Goal: Task Accomplishment & Management: Manage account settings

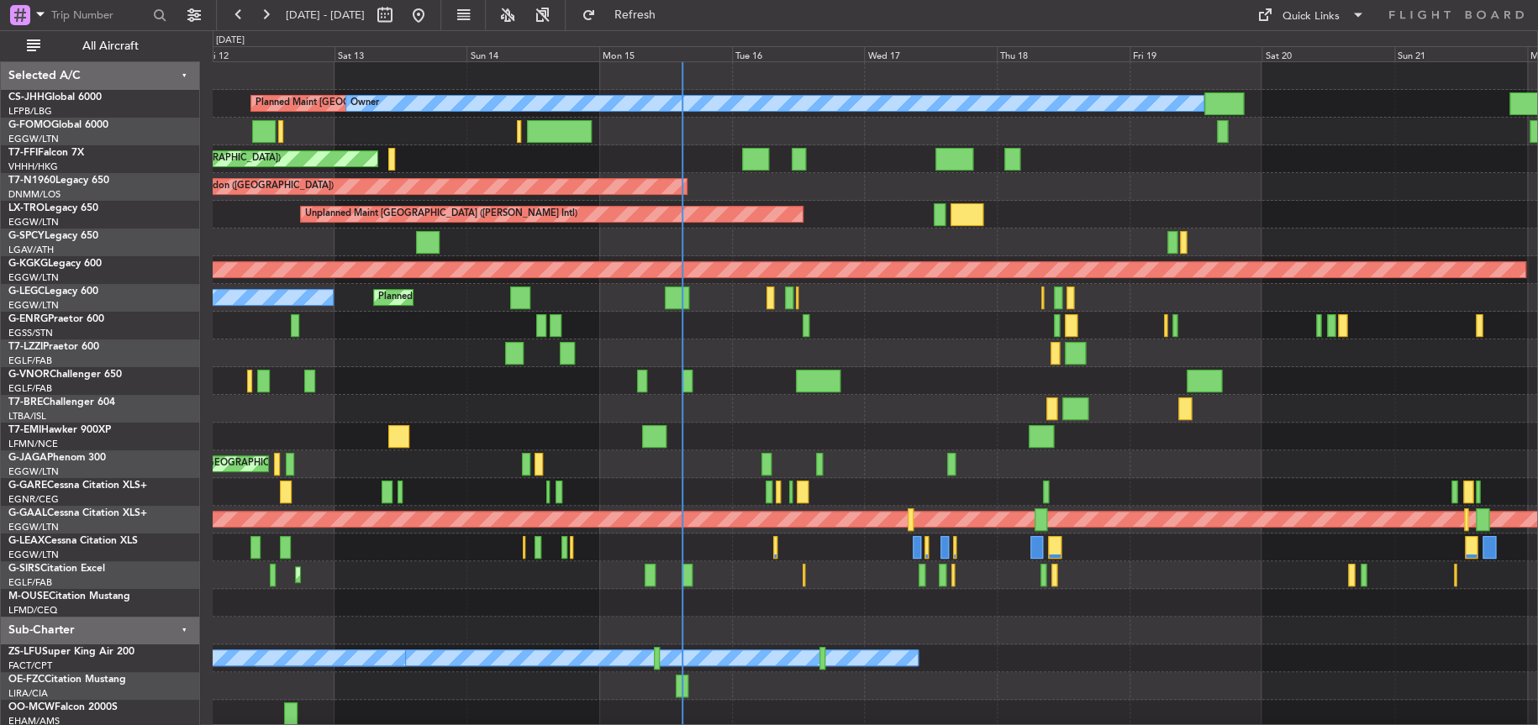
scroll to position [1, 0]
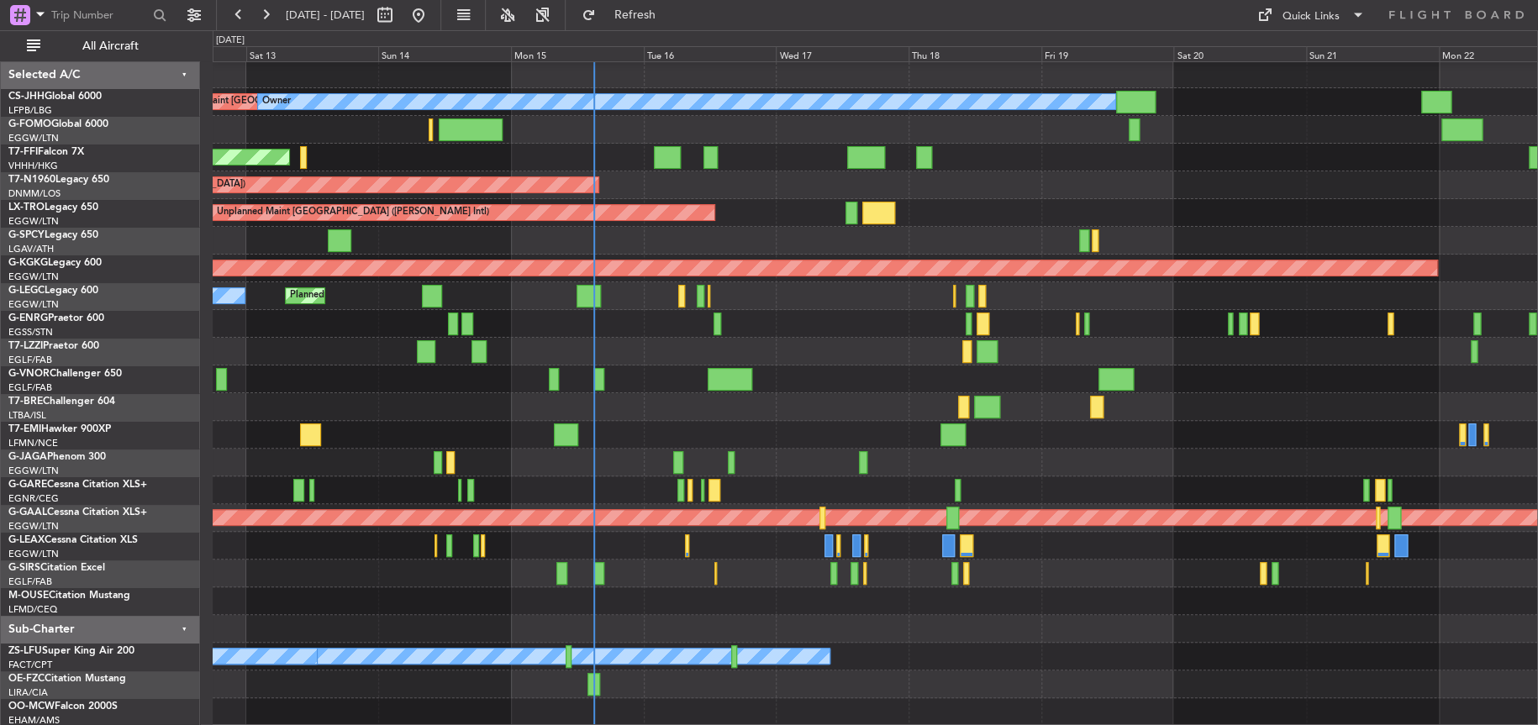
click at [410, 387] on div "Planned Maint [GEOGRAPHIC_DATA] ([GEOGRAPHIC_DATA]) Owner Planned Maint [GEOGRA…" at bounding box center [875, 394] width 1324 height 666
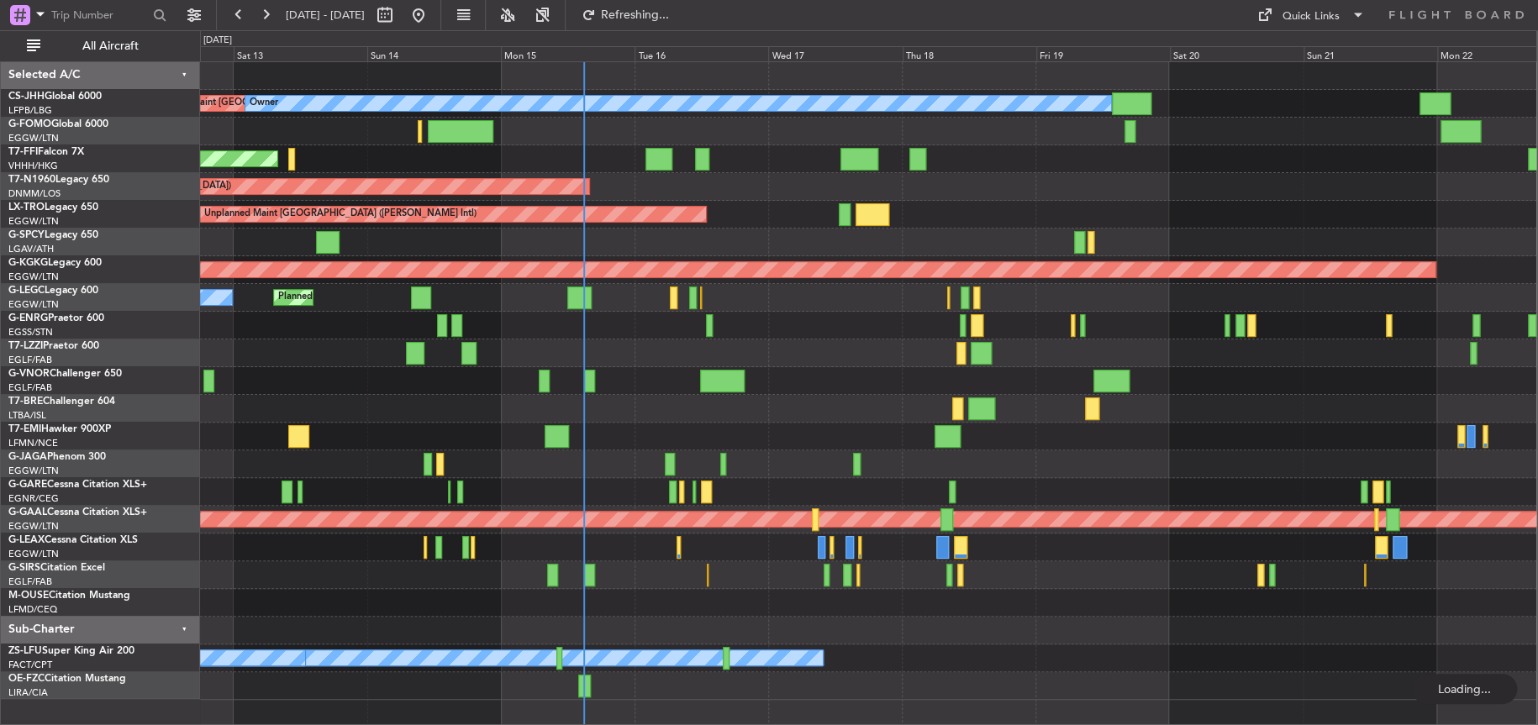
scroll to position [0, 0]
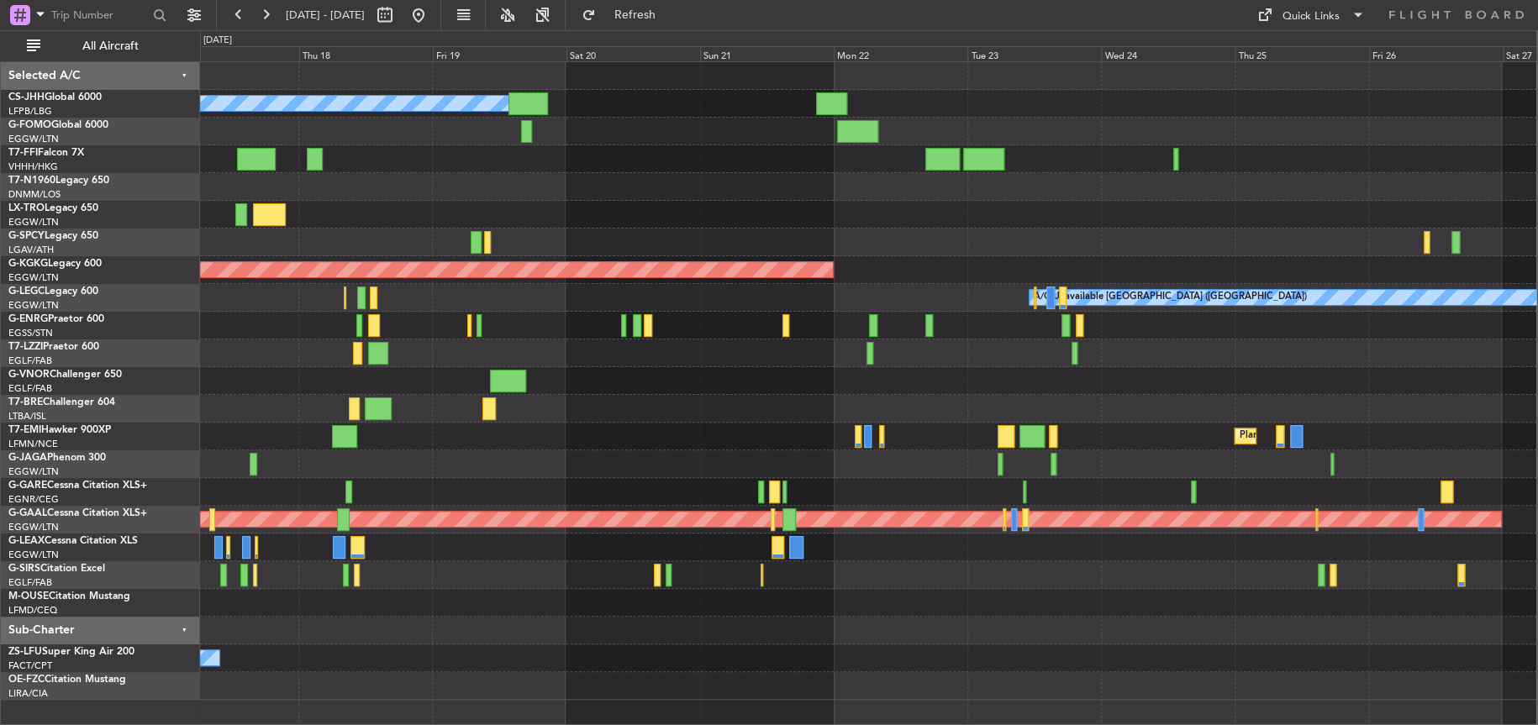
click at [474, 502] on div "Planned Maint [GEOGRAPHIC_DATA] ([GEOGRAPHIC_DATA]) Owner AOG Maint [GEOGRAPHIC…" at bounding box center [868, 381] width 1336 height 638
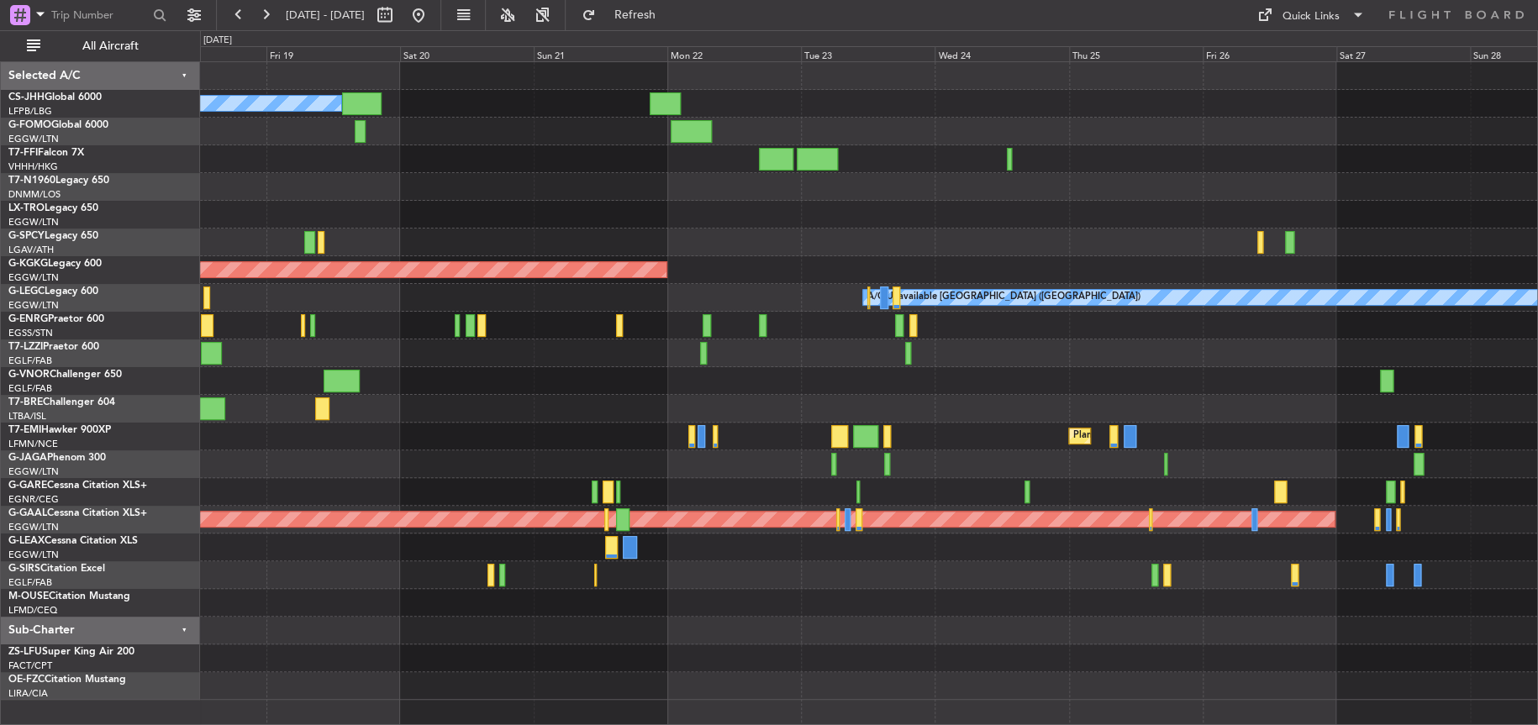
click at [366, 503] on div "Owner Planned Maint [GEOGRAPHIC_DATA] ([GEOGRAPHIC_DATA]) Unplanned Maint [GEOG…" at bounding box center [868, 381] width 1337 height 638
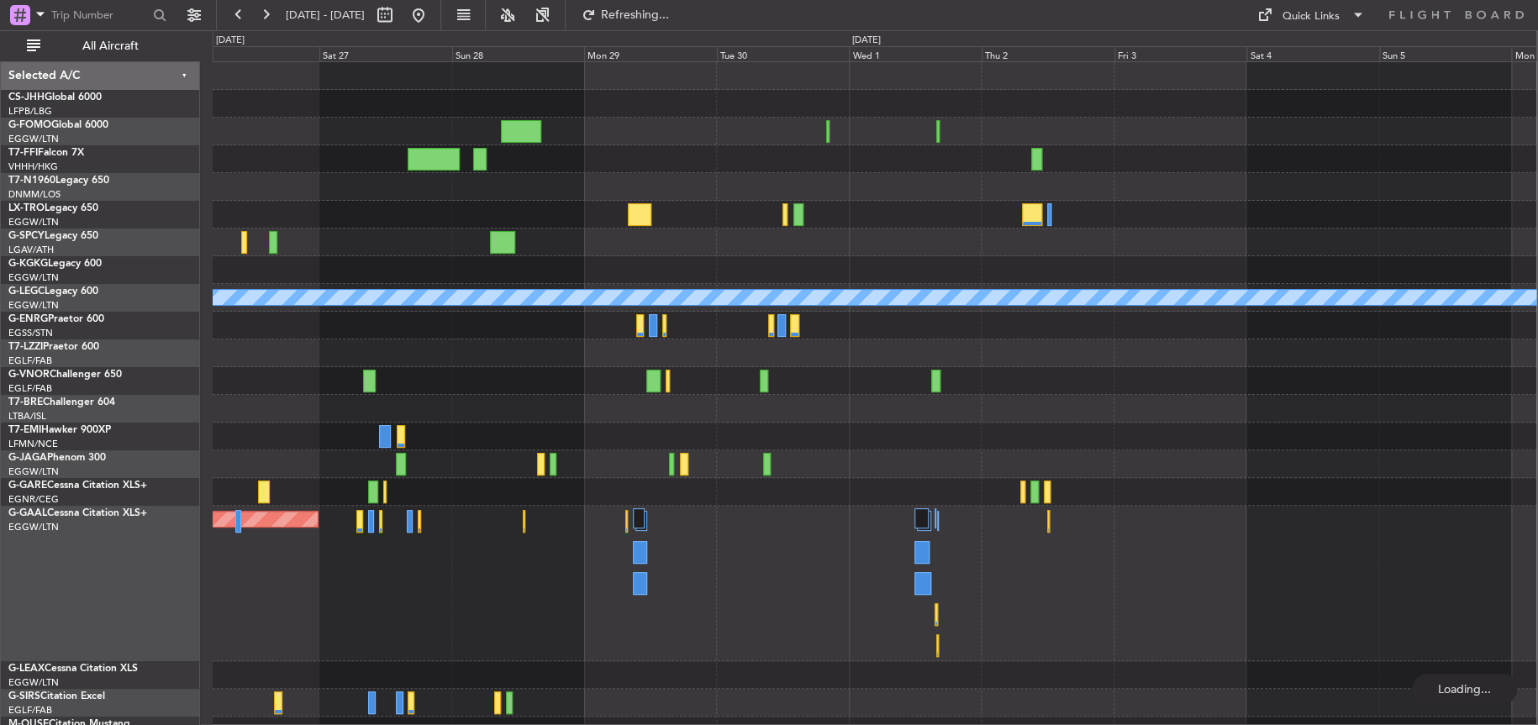
click at [939, 441] on div "Planned Maint [GEOGRAPHIC_DATA]" at bounding box center [875, 437] width 1324 height 28
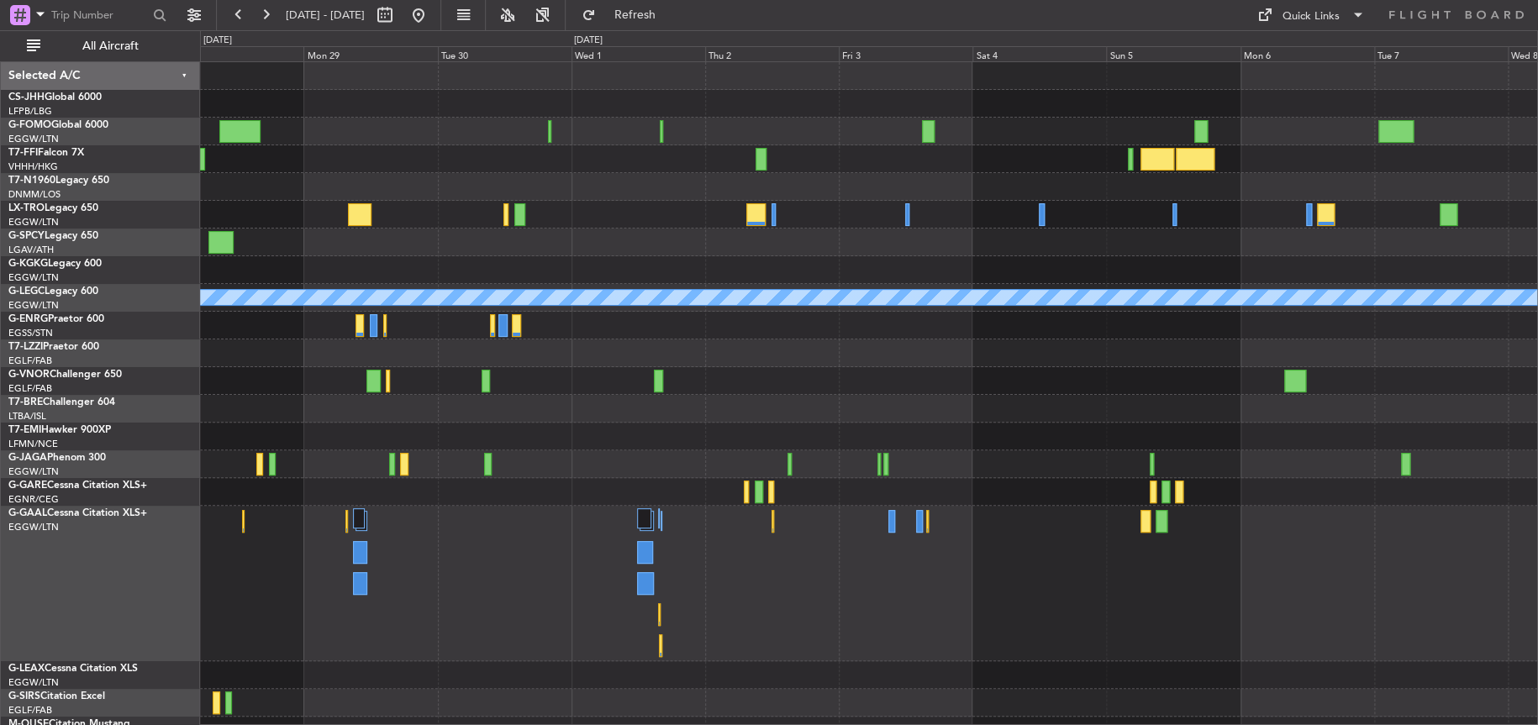
click at [908, 404] on div "Planned Maint Geneva (Cointrin) A/C Unavailable [GEOGRAPHIC_DATA] ([GEOGRAPHIC_…" at bounding box center [868, 403] width 1337 height 682
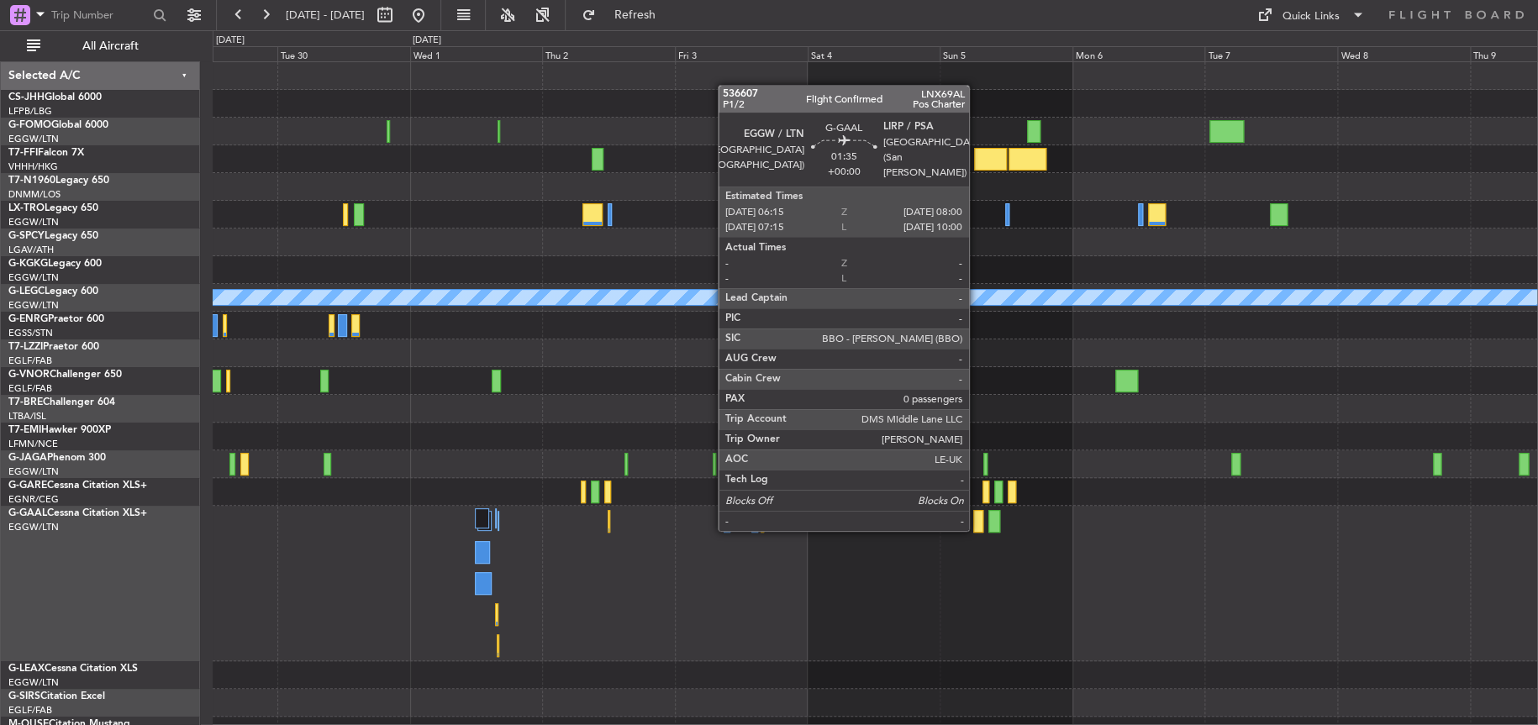
click at [977, 527] on div at bounding box center [978, 521] width 10 height 23
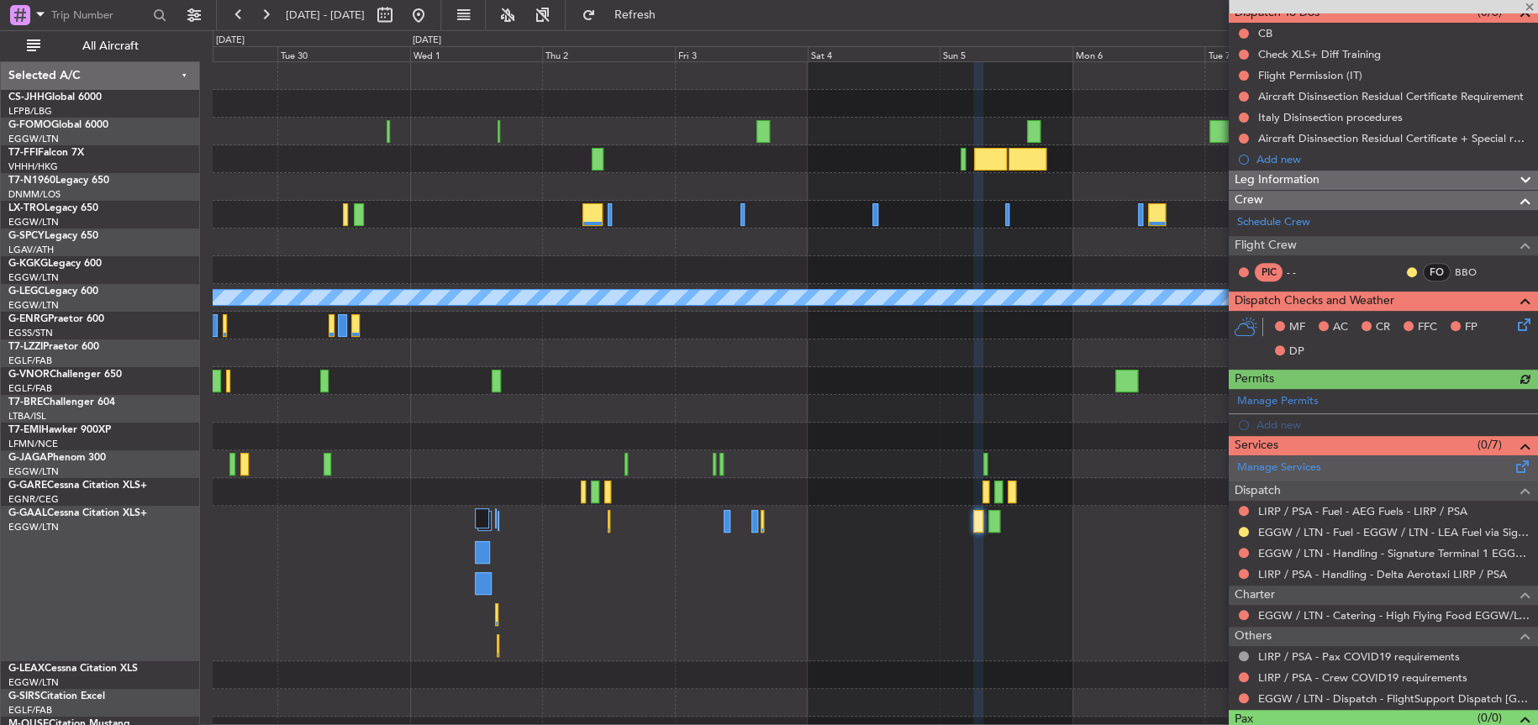
scroll to position [191, 0]
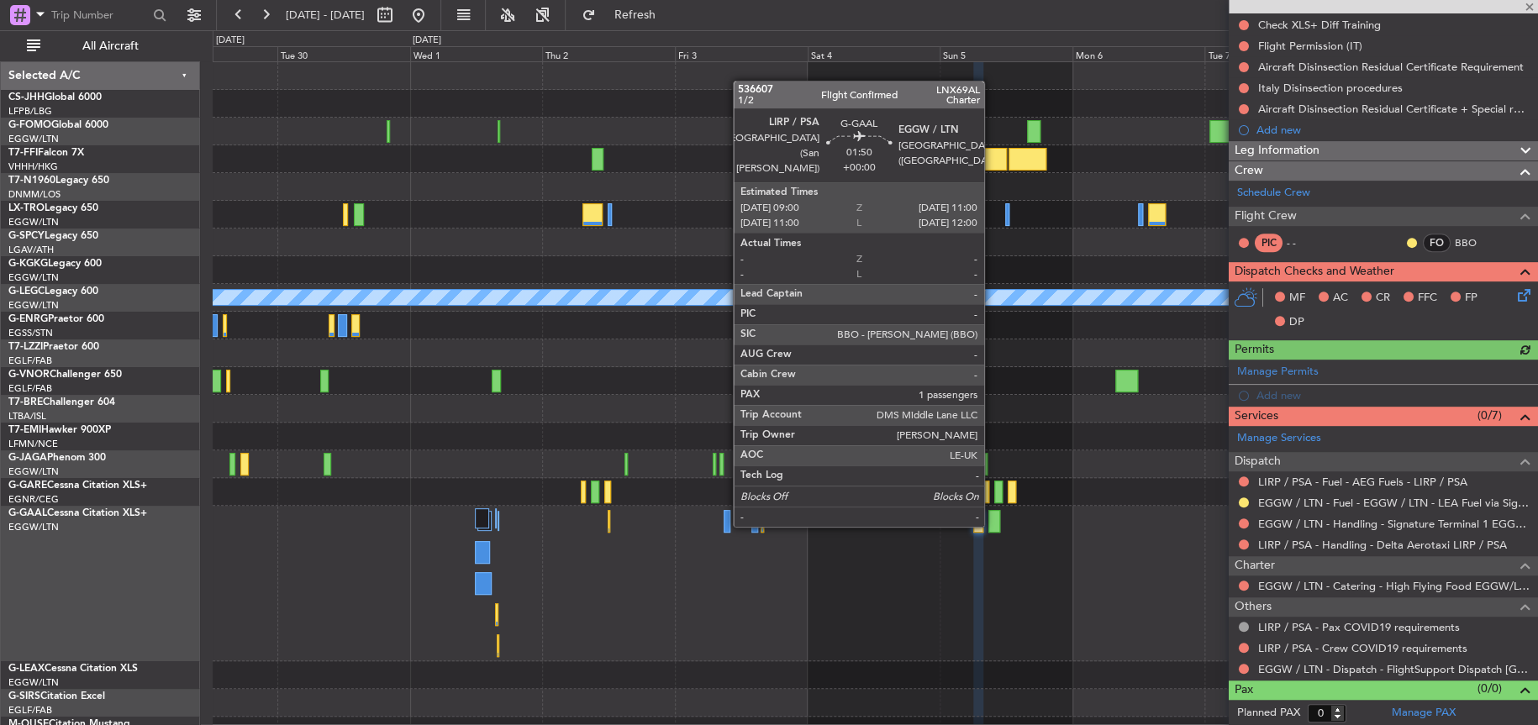
click at [992, 523] on div at bounding box center [994, 521] width 12 height 23
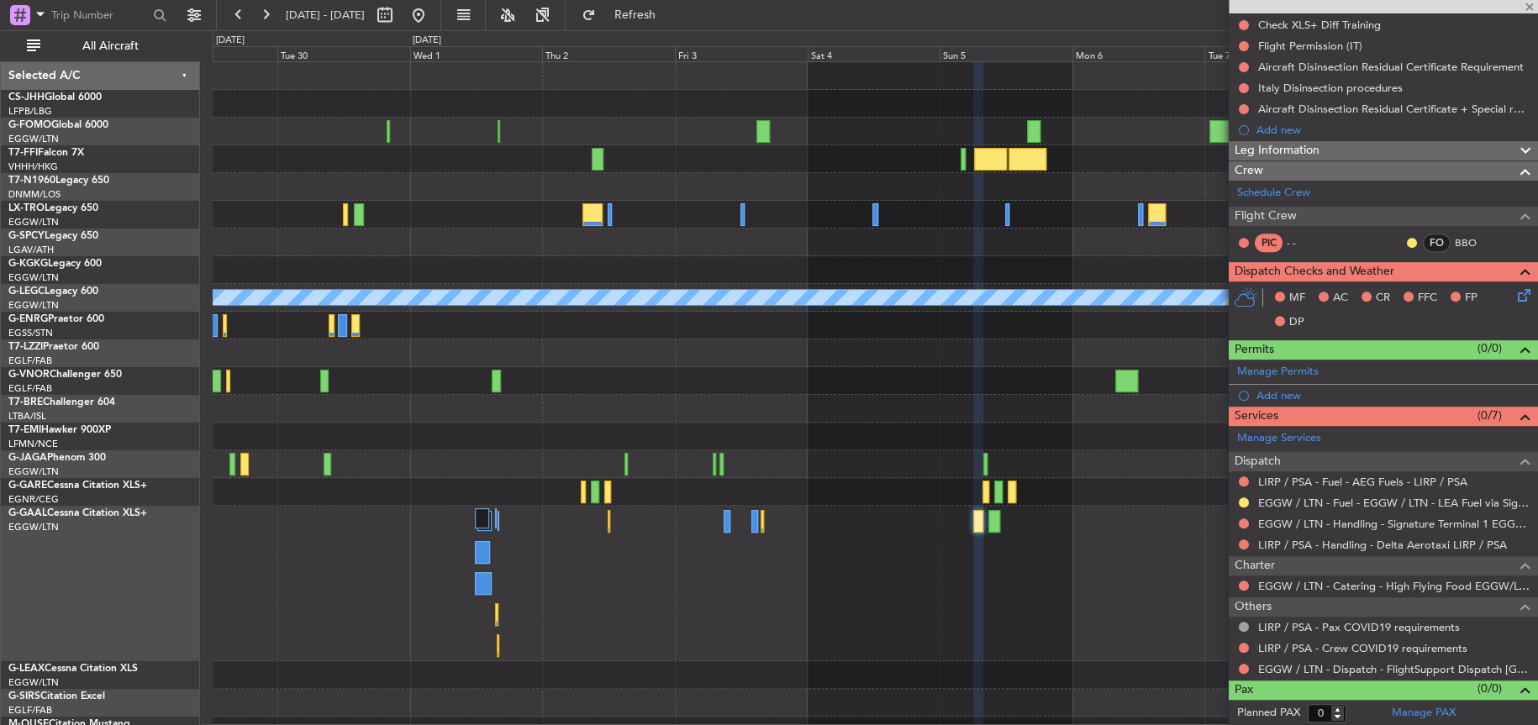
type input "1"
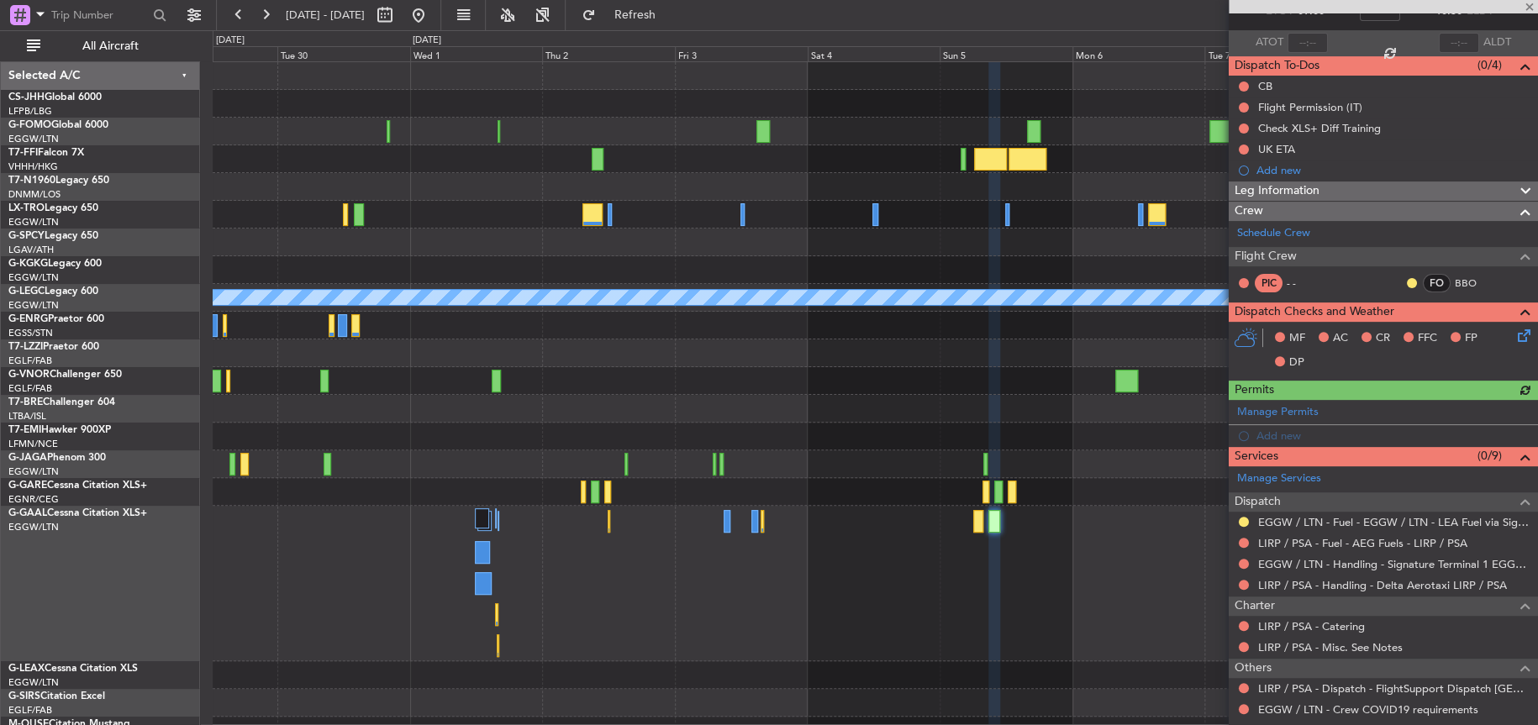
scroll to position [229, 0]
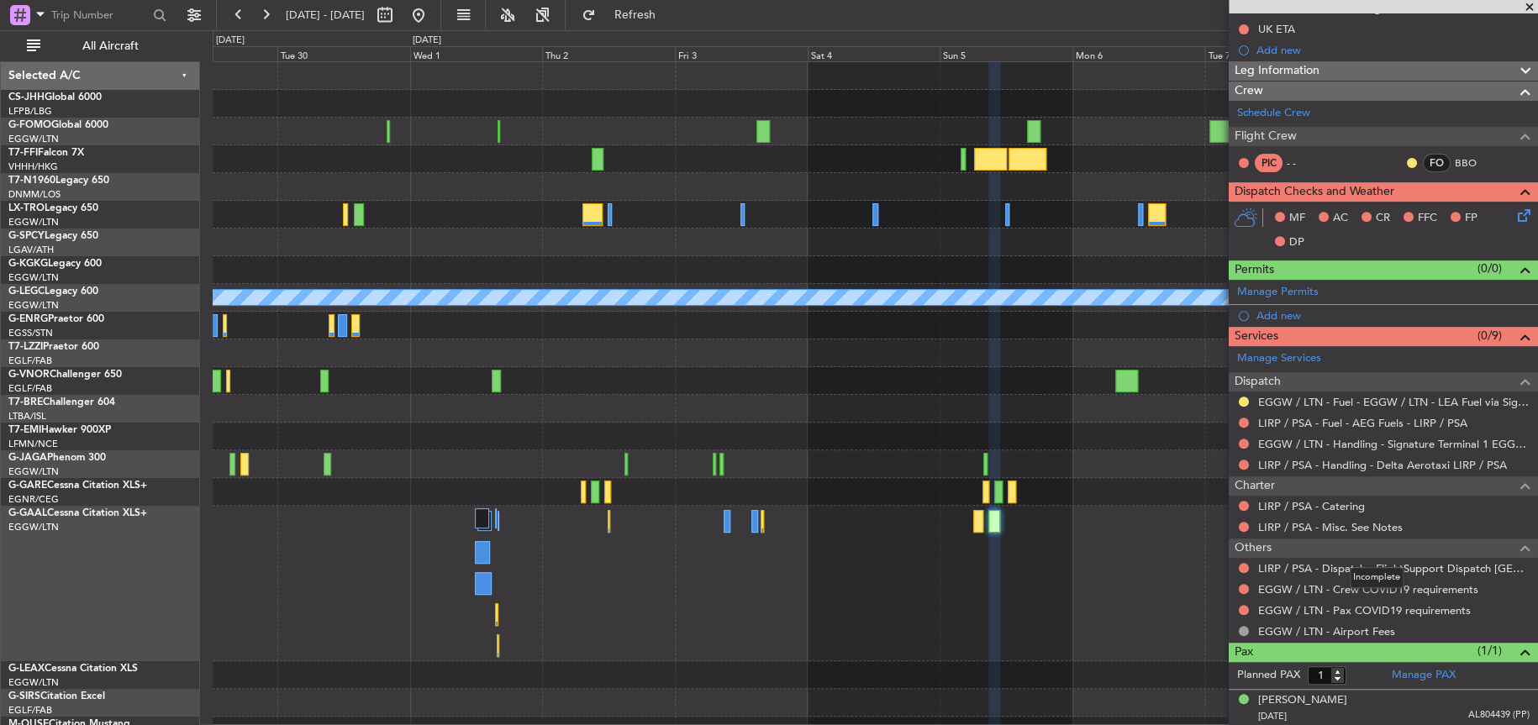
click at [1357, 569] on div "Incomplete" at bounding box center [1377, 577] width 54 height 21
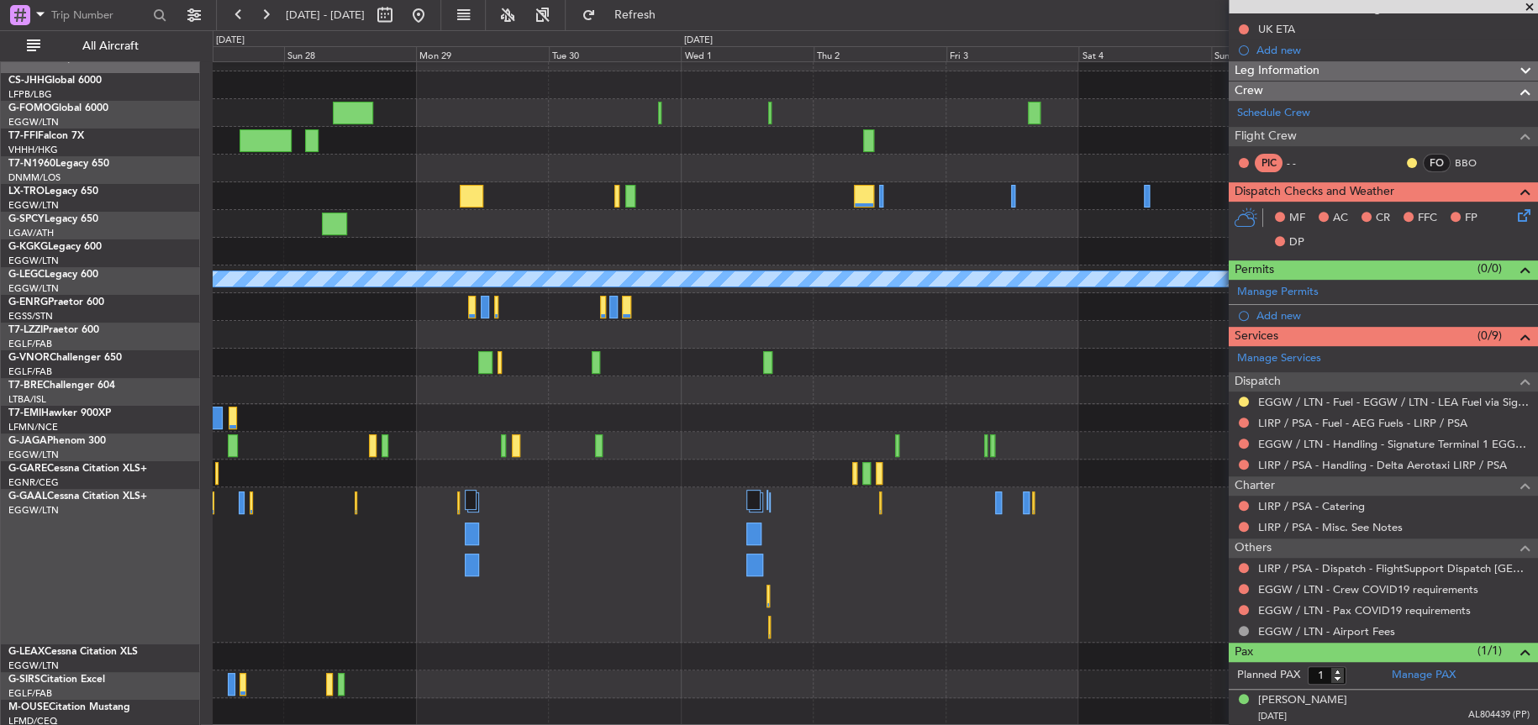
scroll to position [18, 0]
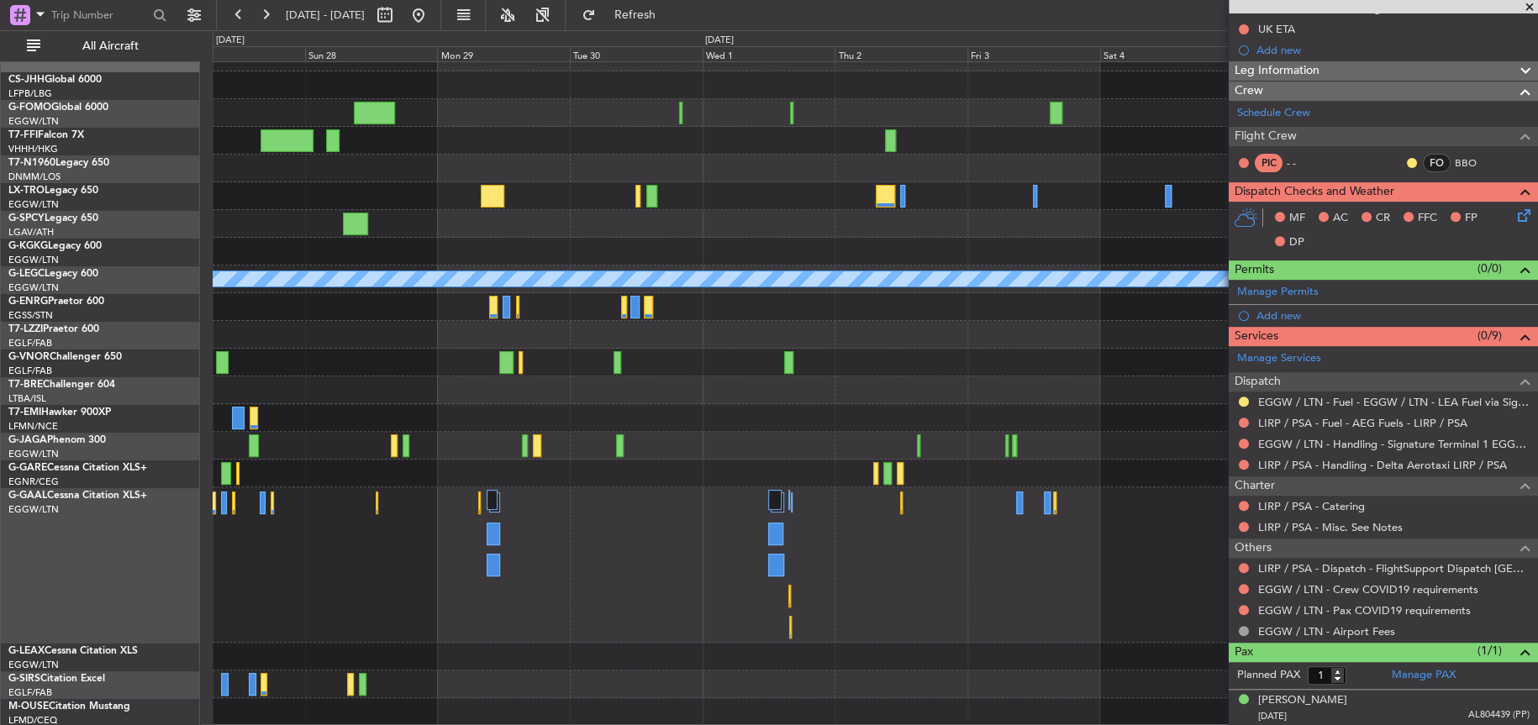
click at [934, 392] on div at bounding box center [875, 390] width 1324 height 28
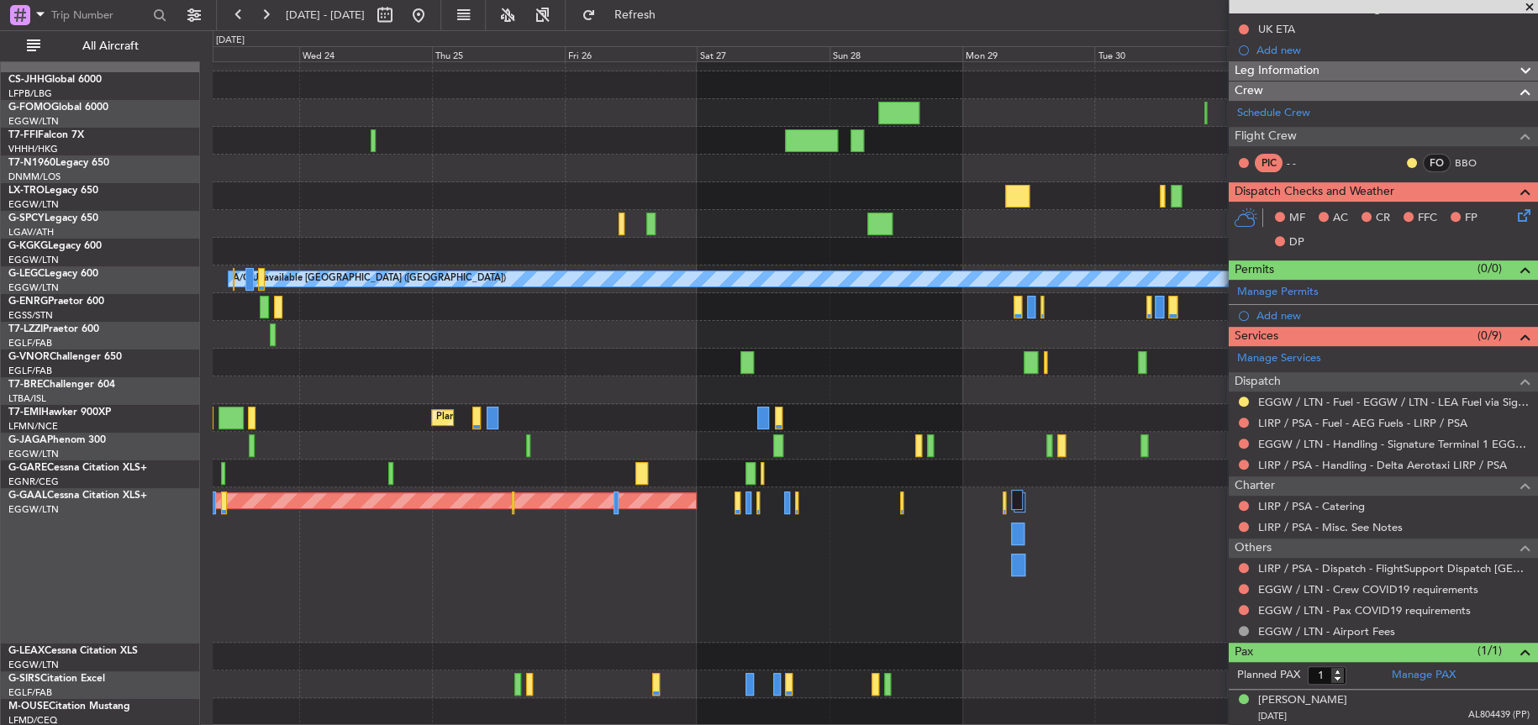
click at [1358, 150] on fb-app "[DATE] - [DATE] Refresh Quick Links All Aircraft AOG Maint [GEOGRAPHIC_DATA] ([…" at bounding box center [769, 369] width 1538 height 713
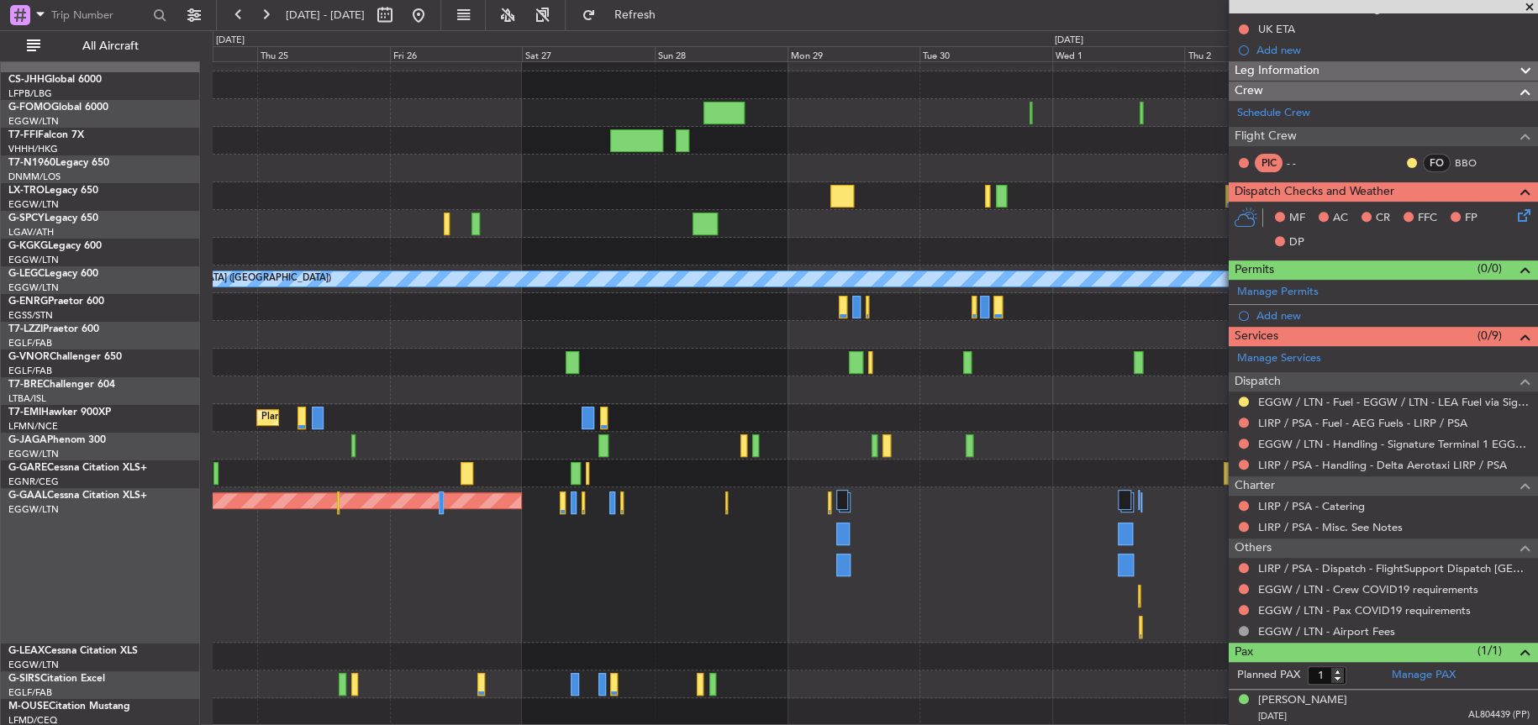
click at [299, 568] on div "Planned Maint Dusseldorf" at bounding box center [875, 564] width 1324 height 155
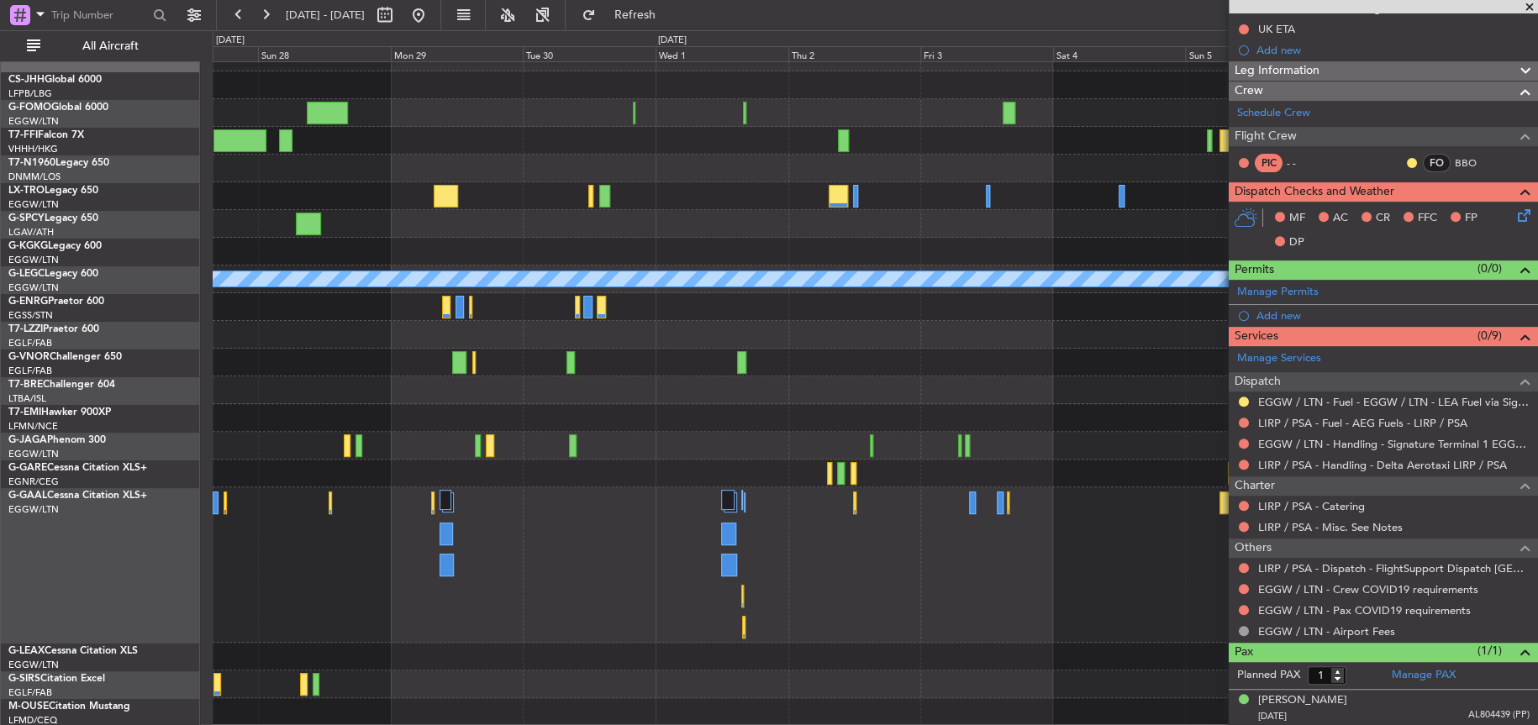
click at [292, 608] on div "Planned Maint Dusseldorf" at bounding box center [875, 564] width 1324 height 155
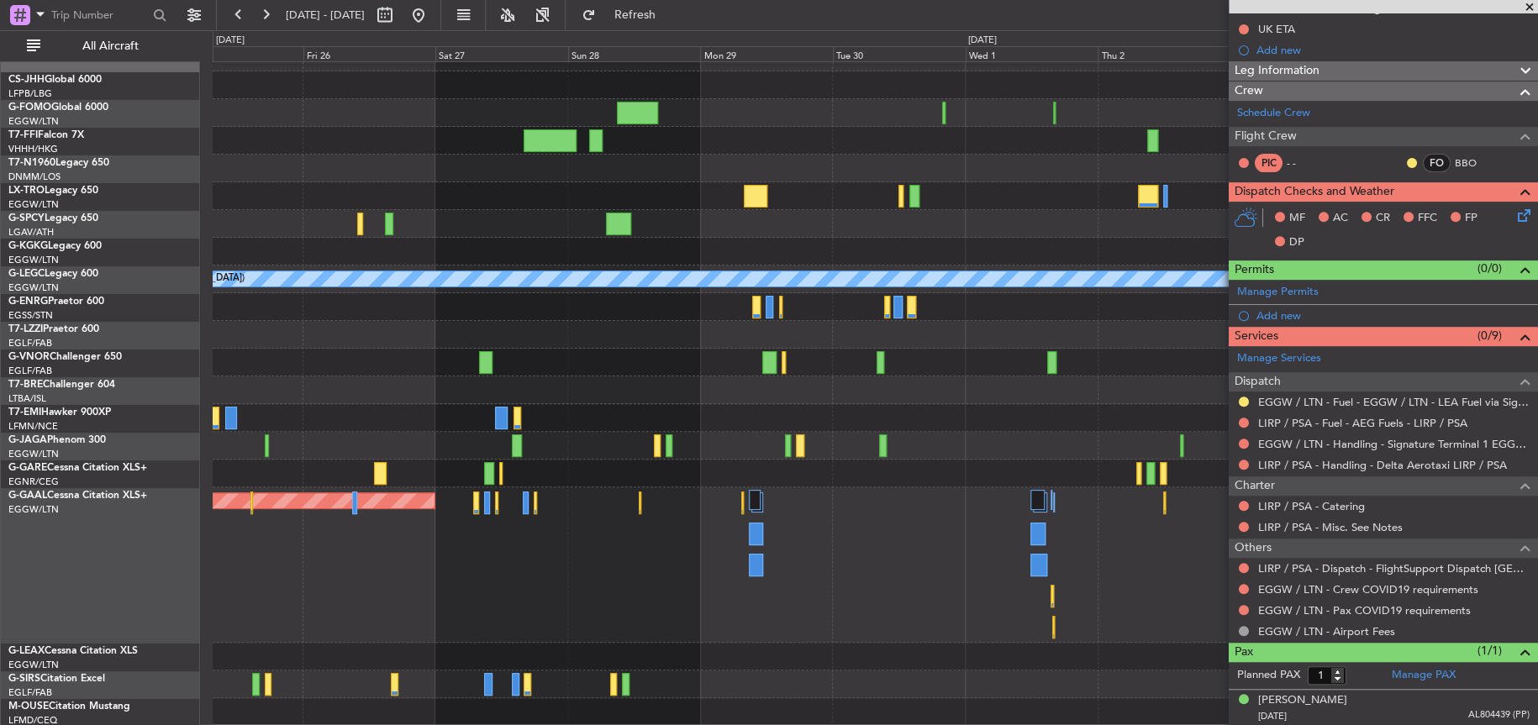
click at [1256, 547] on fb-app "[DATE] - [DATE] Refresh Quick Links All Aircraft A/C Unavailable [GEOGRAPHIC_DA…" at bounding box center [769, 369] width 1538 height 713
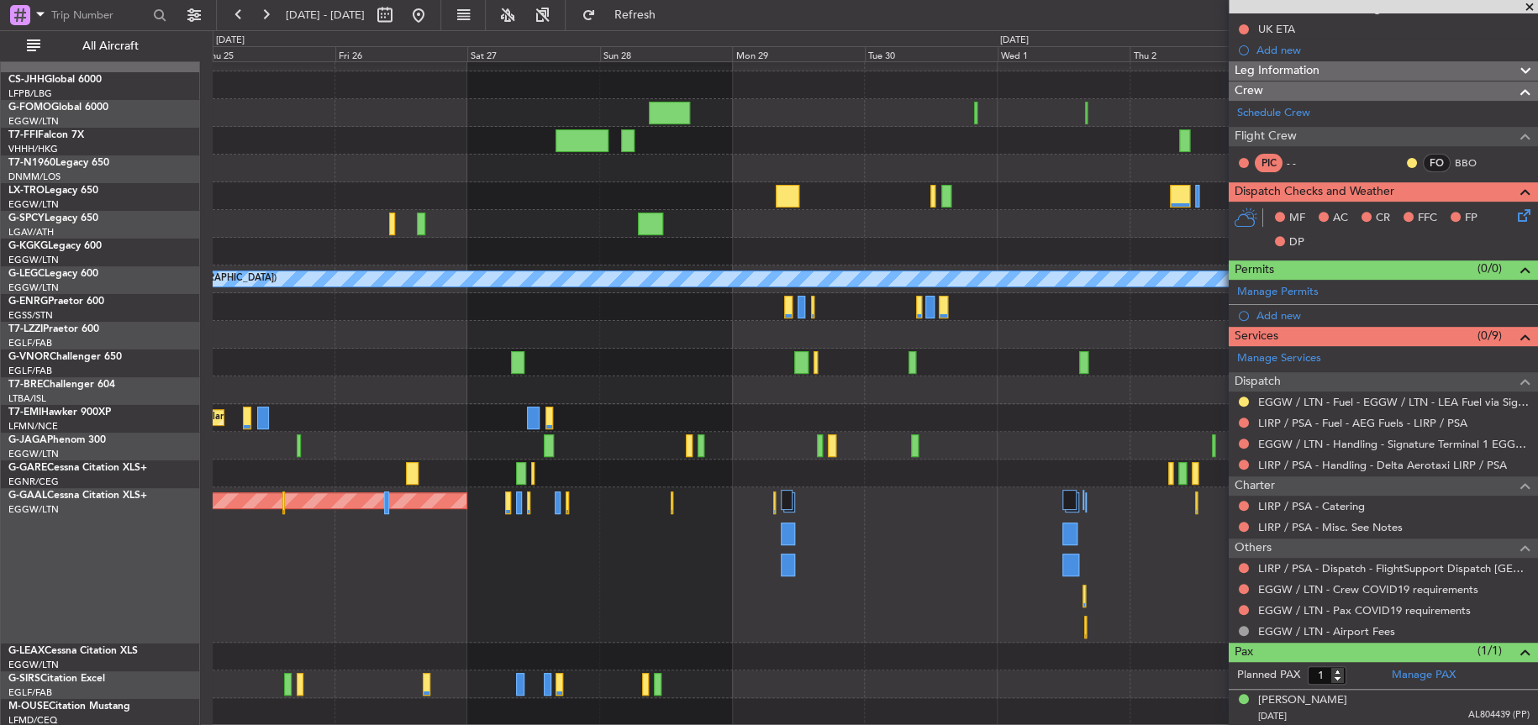
scroll to position [0, 0]
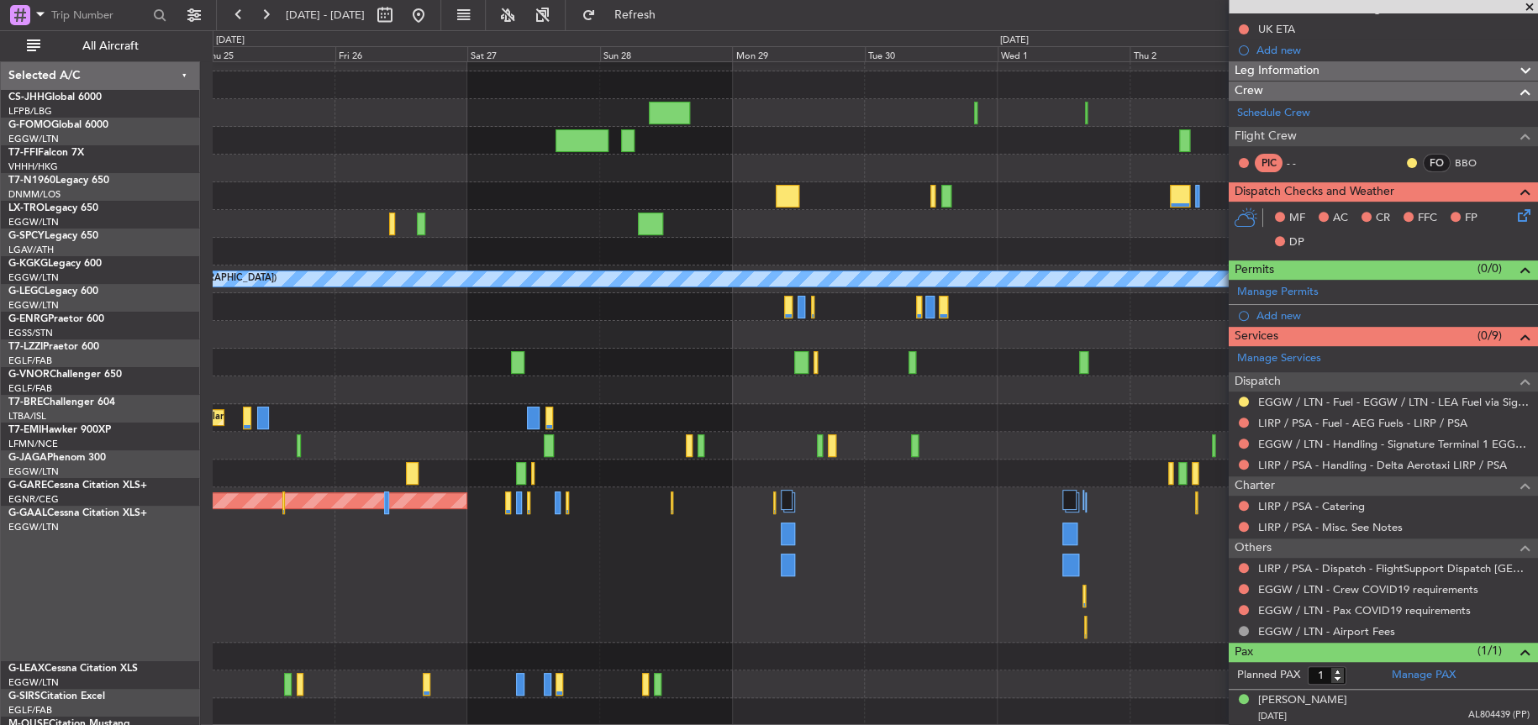
click at [1448, 556] on fb-app "[DATE] - [DATE] Refresh Quick Links All Aircraft A/C Unavailable [GEOGRAPHIC_DA…" at bounding box center [769, 369] width 1538 height 713
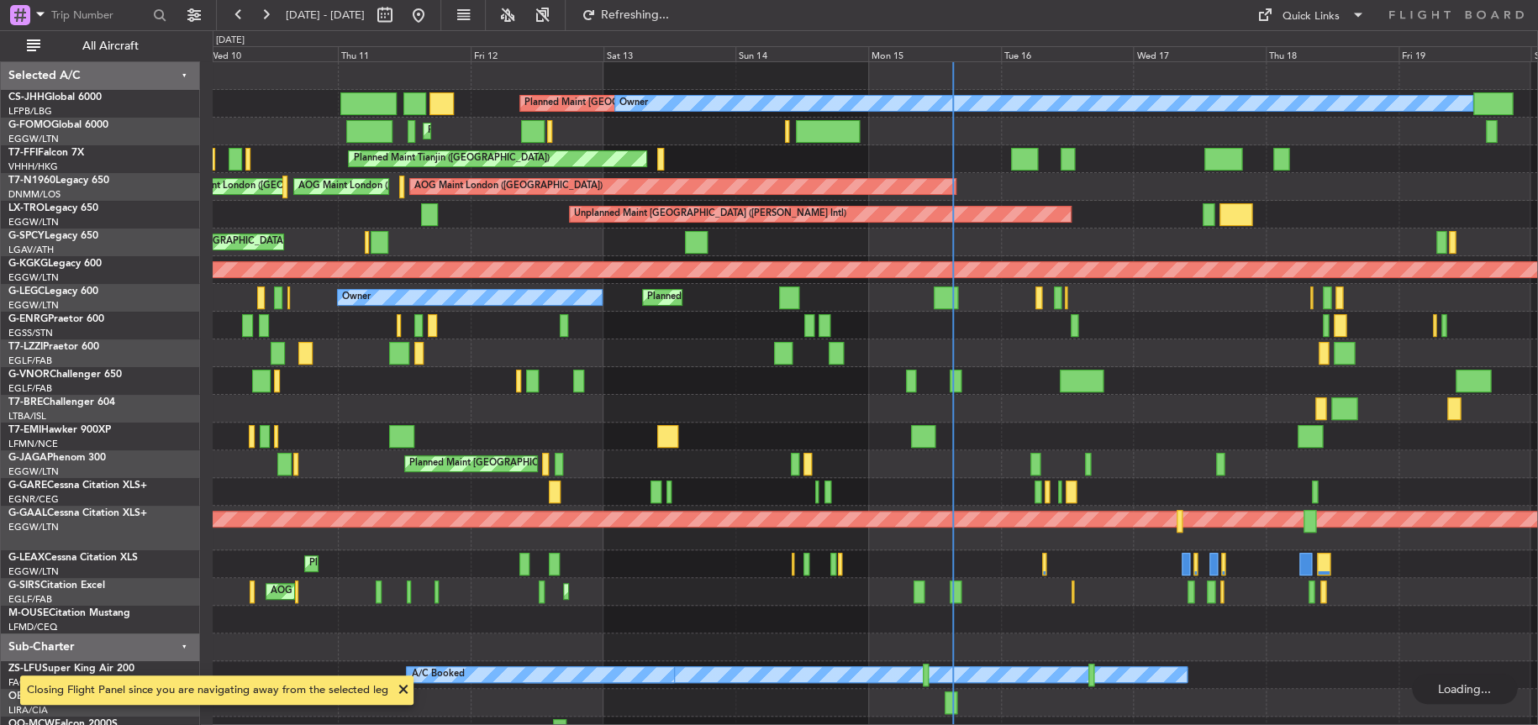
scroll to position [18, 0]
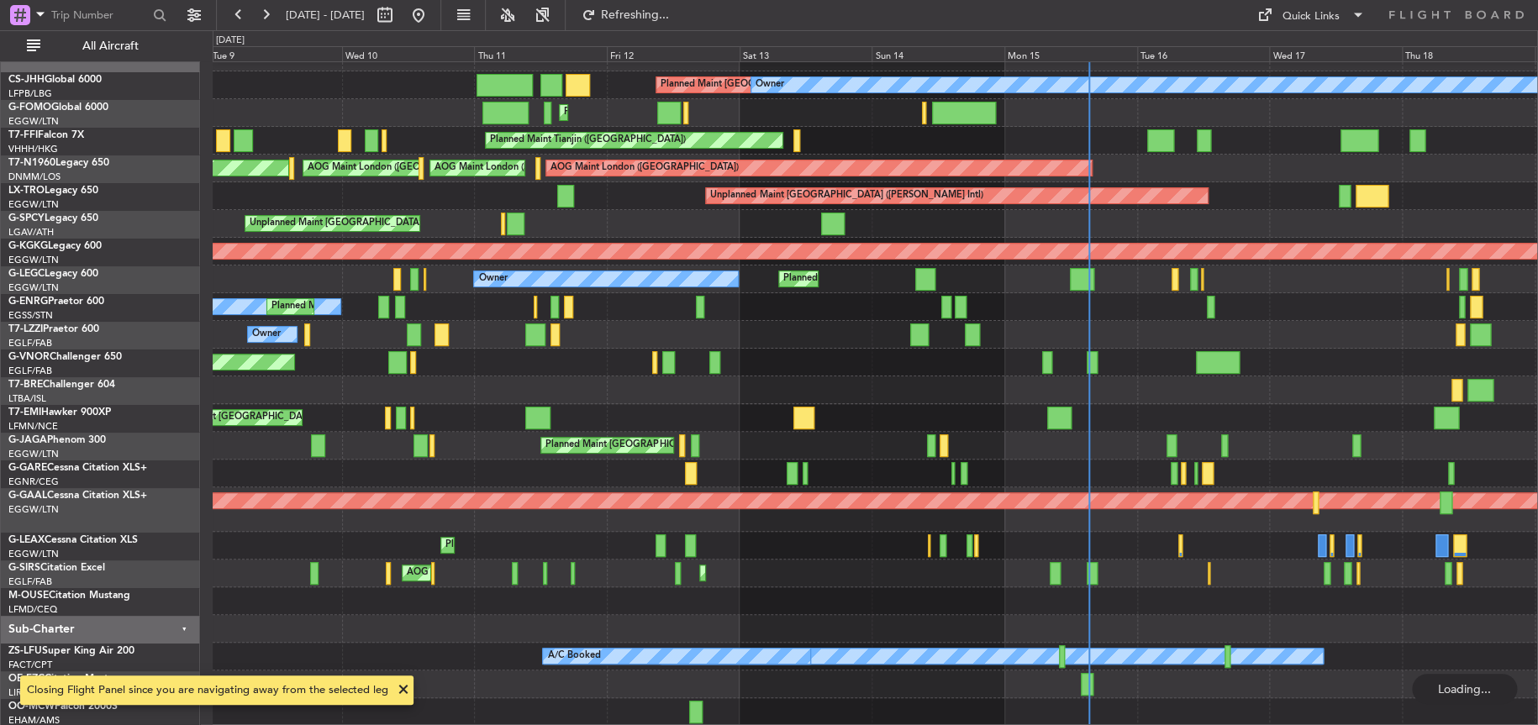
click at [887, 448] on div "Planned Maint [GEOGRAPHIC_DATA] ([GEOGRAPHIC_DATA]) Owner Planned Maint [GEOGRA…" at bounding box center [875, 385] width 1324 height 682
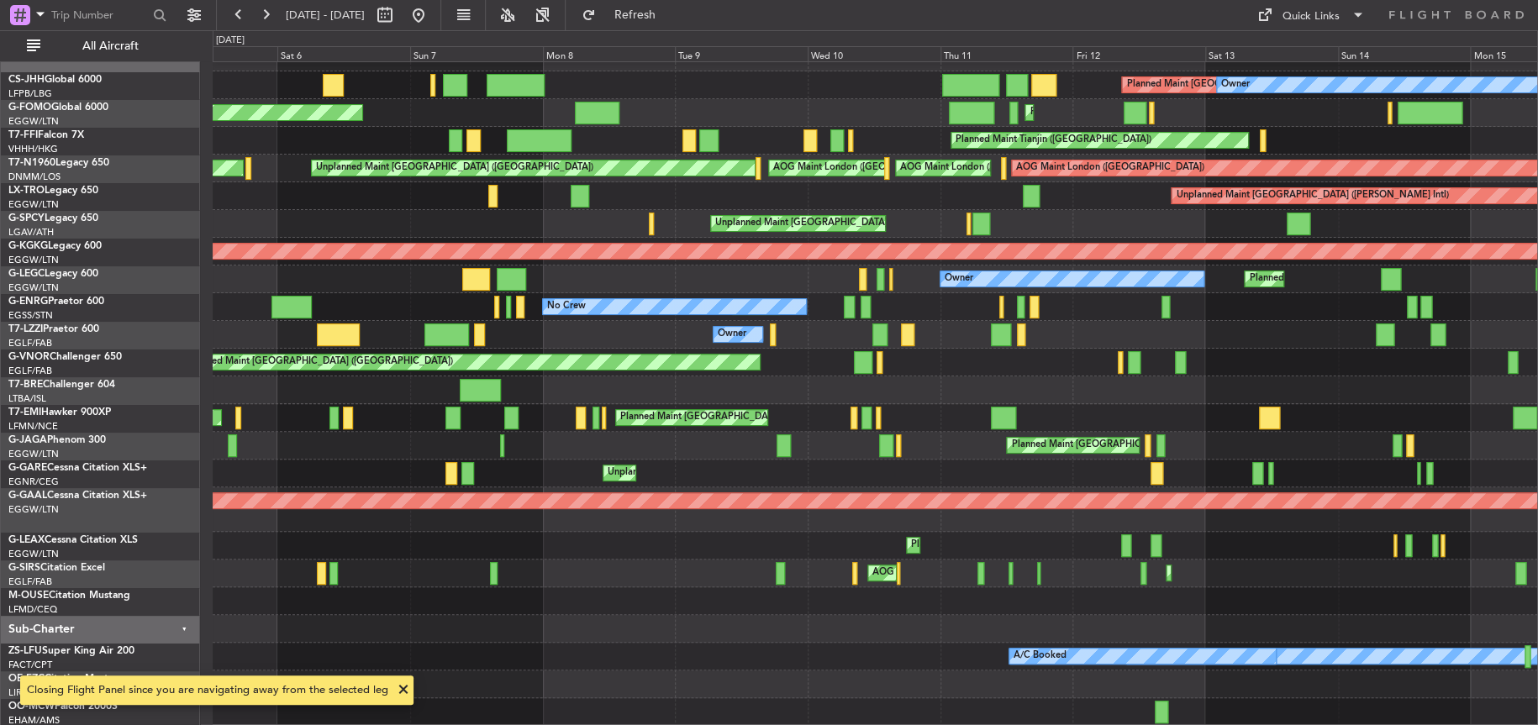
click at [1254, 517] on div "Planned Maint [GEOGRAPHIC_DATA] ([GEOGRAPHIC_DATA]) Owner Planned Maint [GEOGRA…" at bounding box center [875, 385] width 1324 height 682
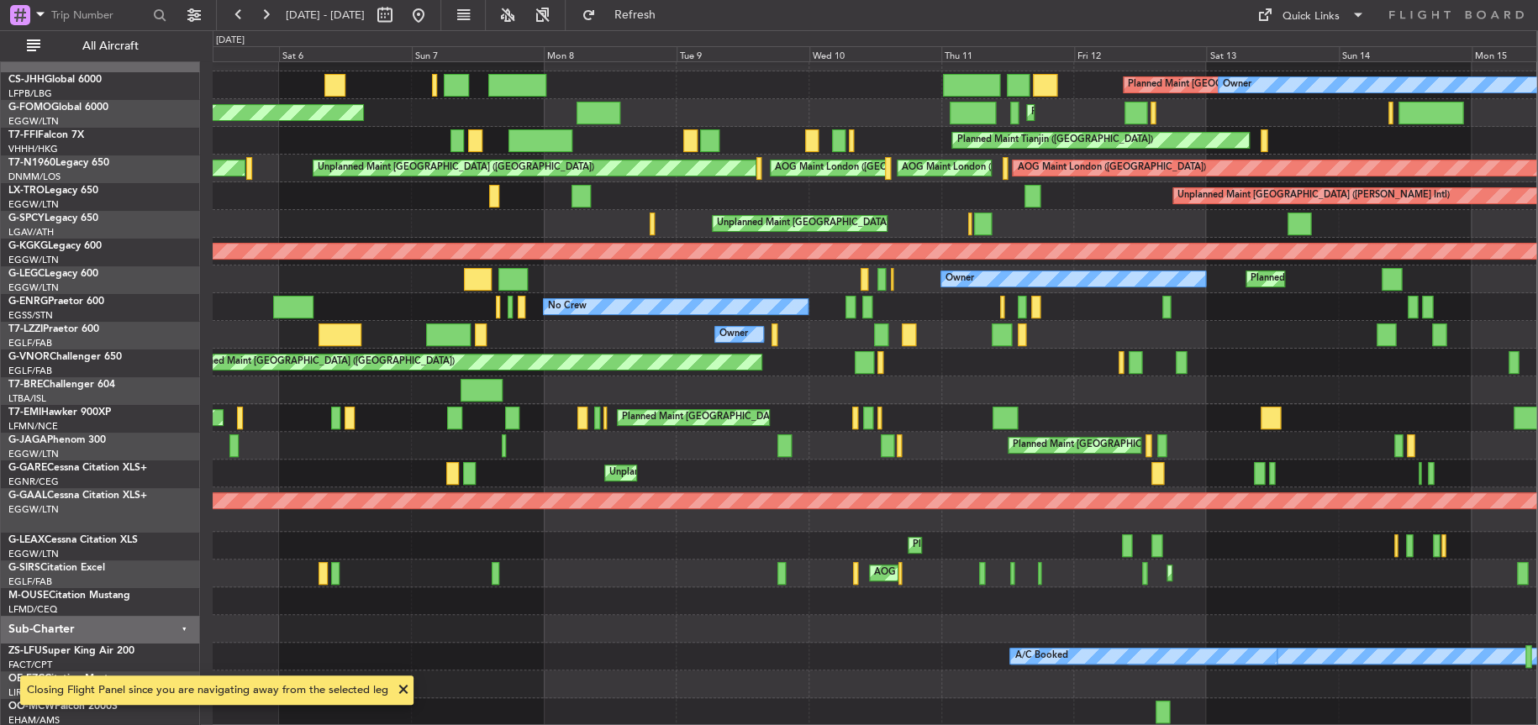
click at [1537, 482] on html "[DATE] - [DATE] Refresh Quick Links All Aircraft Planned Maint [GEOGRAPHIC_DATA…" at bounding box center [769, 362] width 1538 height 725
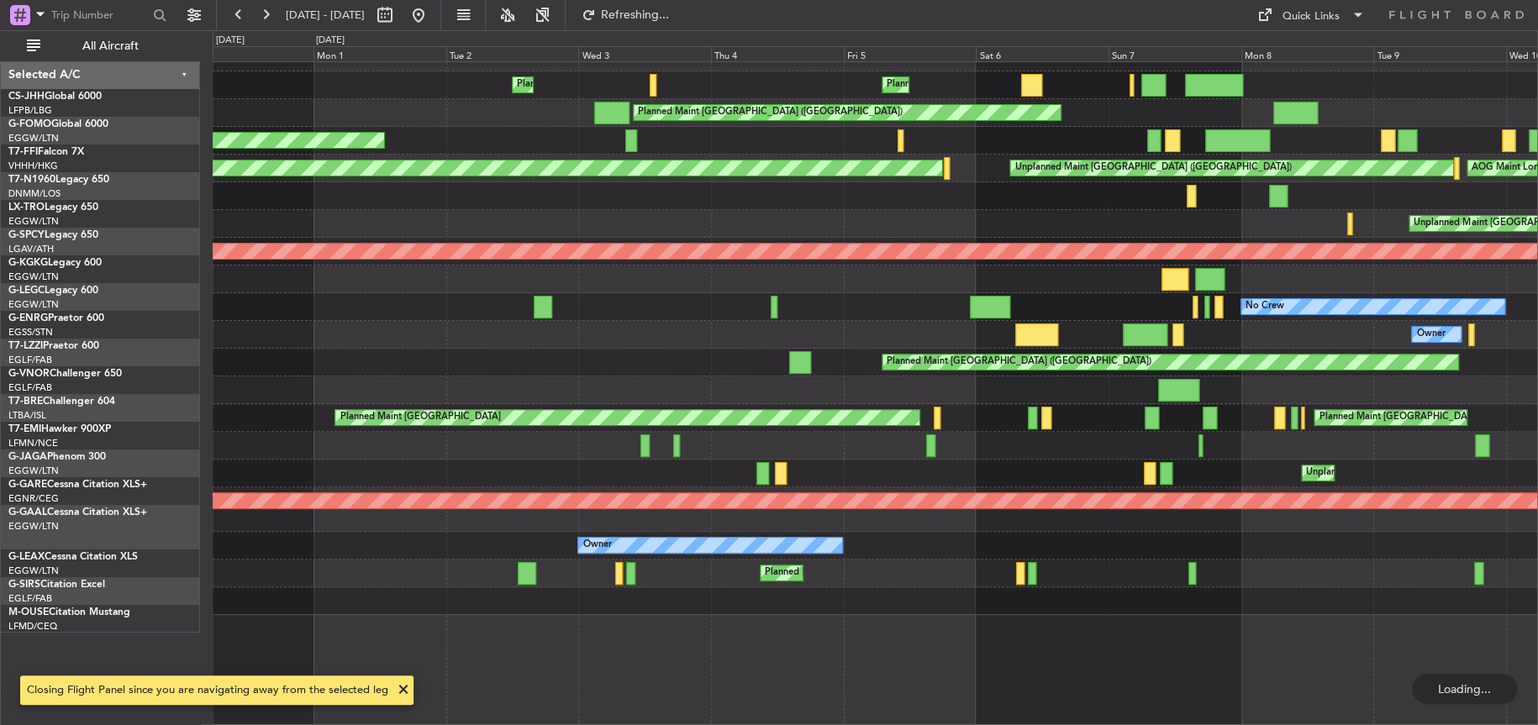
scroll to position [0, 0]
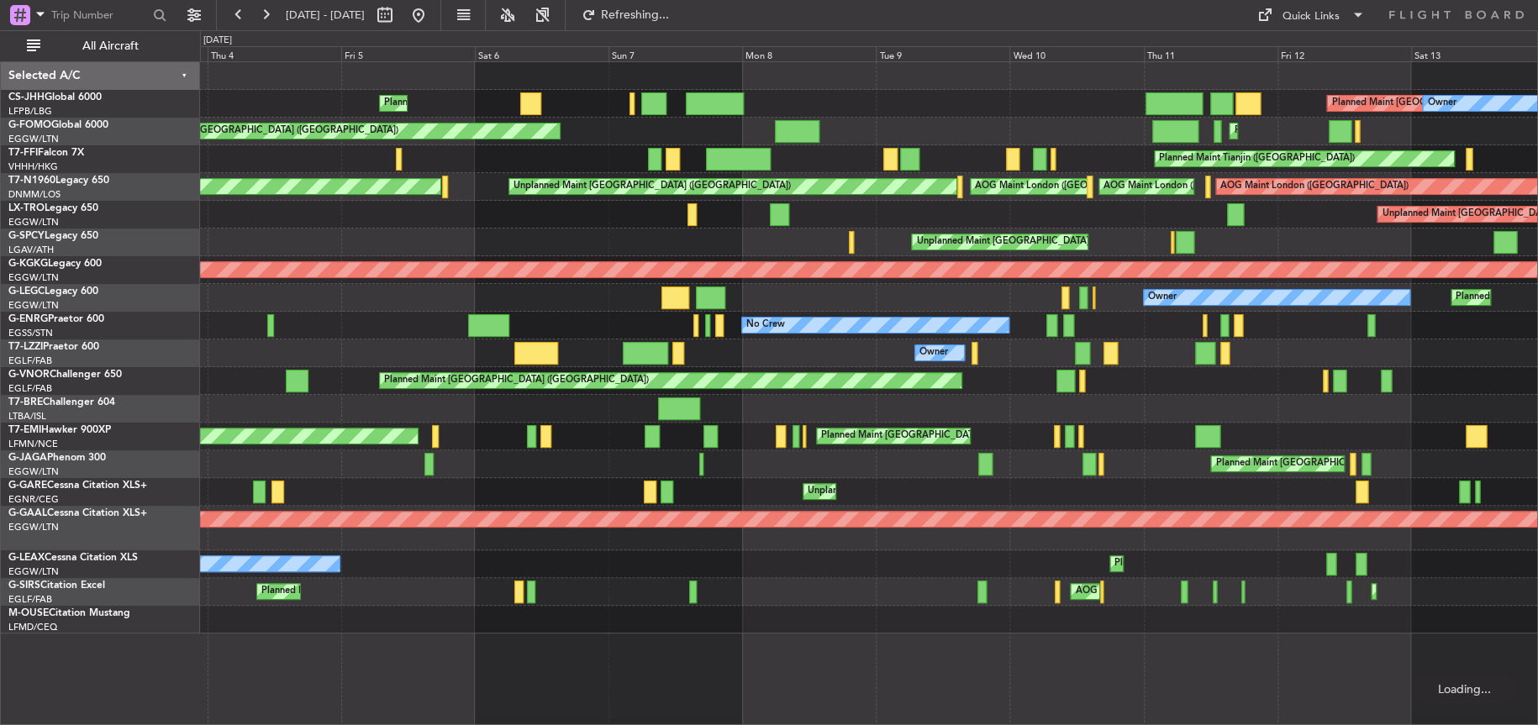
click at [353, 632] on div "Planned Maint [GEOGRAPHIC_DATA] ([GEOGRAPHIC_DATA]) Planned Maint [GEOGRAPHIC_D…" at bounding box center [869, 393] width 1338 height 664
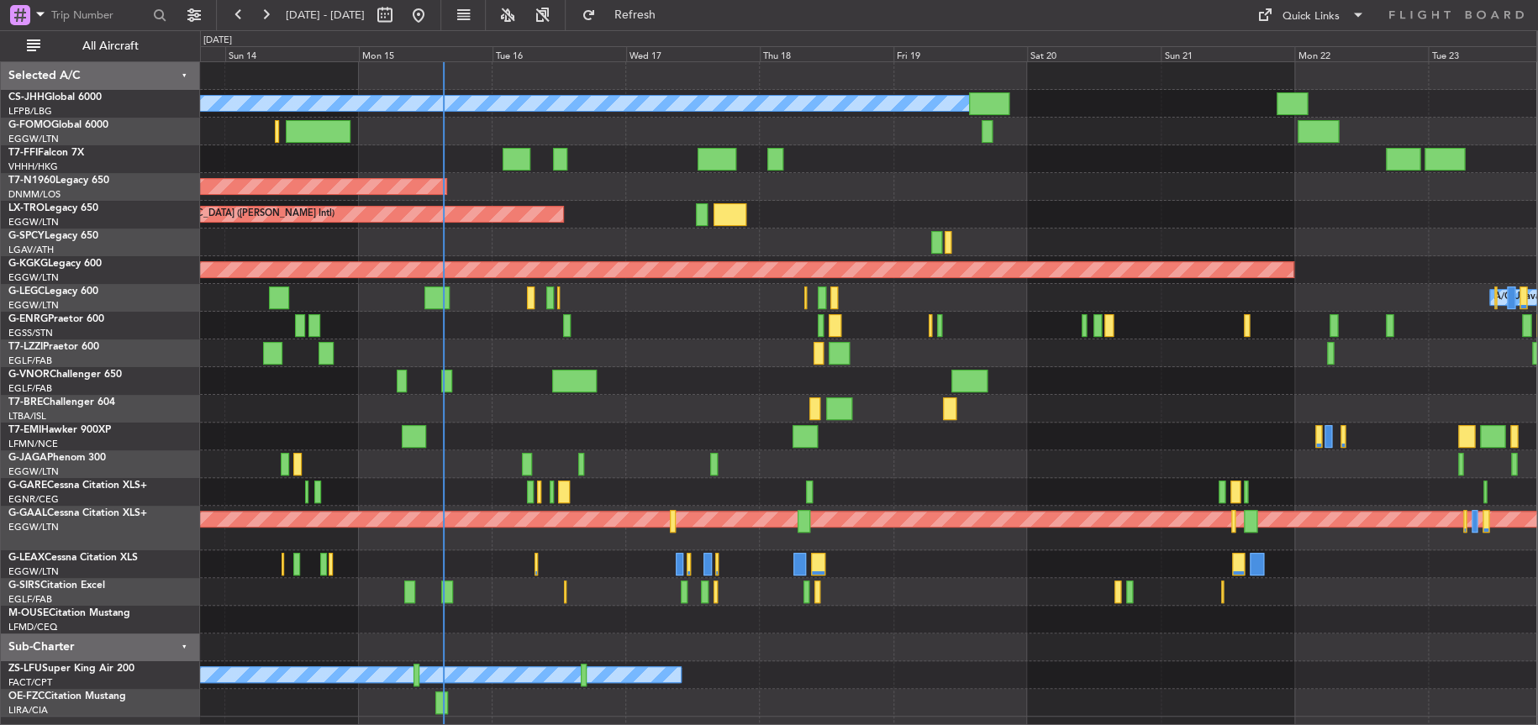
click at [698, 343] on div at bounding box center [868, 354] width 1336 height 28
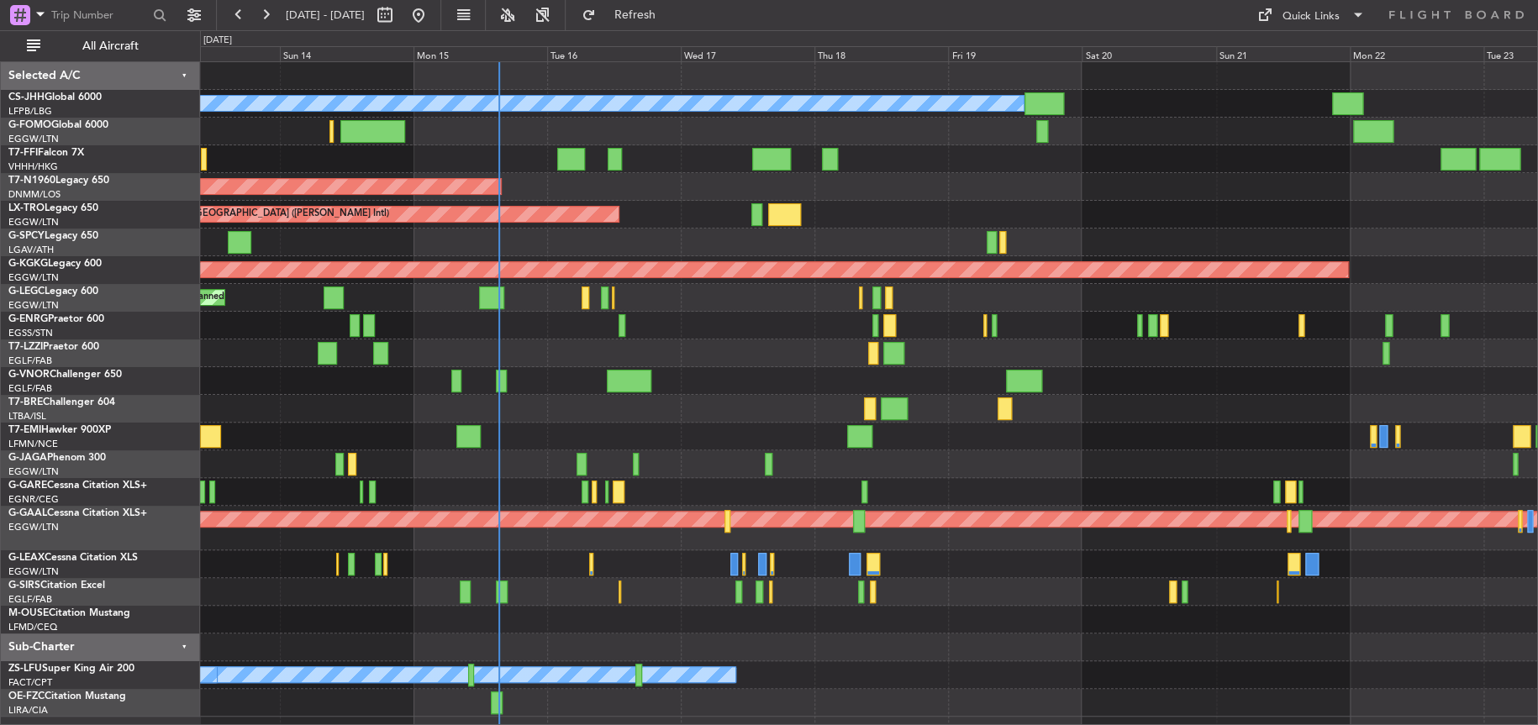
click at [708, 287] on div "Planned Maint [GEOGRAPHIC_DATA] ([GEOGRAPHIC_DATA]) Owner A/C Unavailable [GEOG…" at bounding box center [868, 298] width 1337 height 28
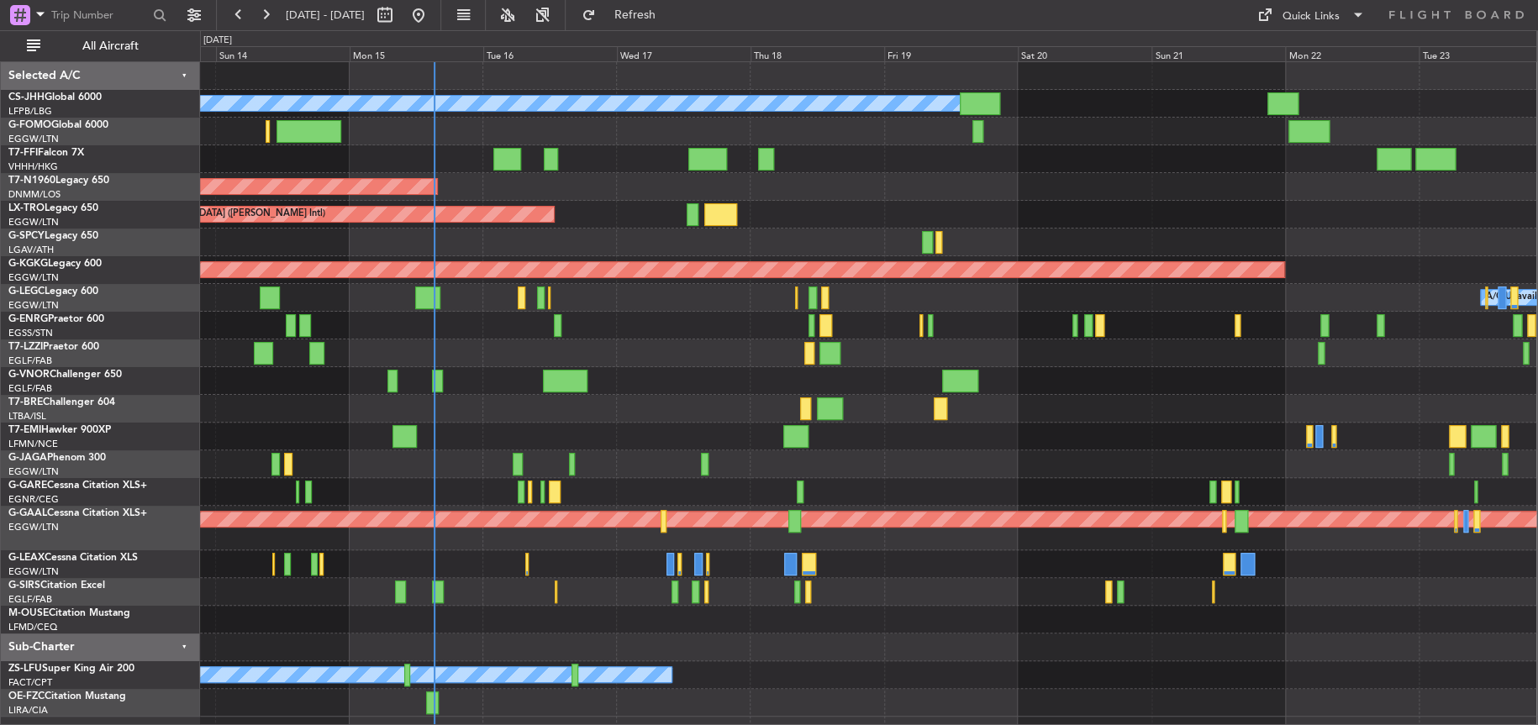
click at [731, 445] on div "Planned Maint [GEOGRAPHIC_DATA] ([GEOGRAPHIC_DATA]) Owner Planned Maint [GEOGRA…" at bounding box center [868, 389] width 1336 height 655
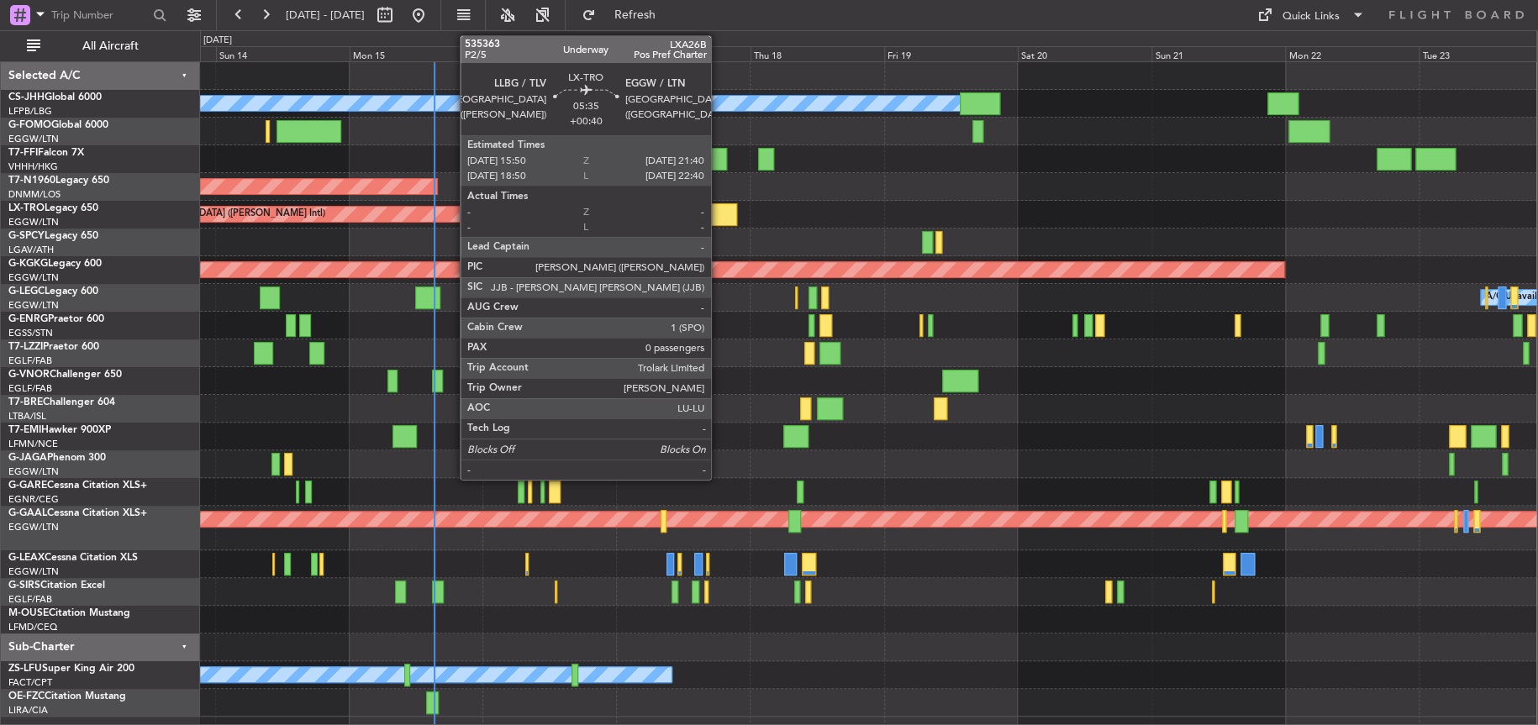
click at [719, 219] on div at bounding box center [720, 214] width 33 height 23
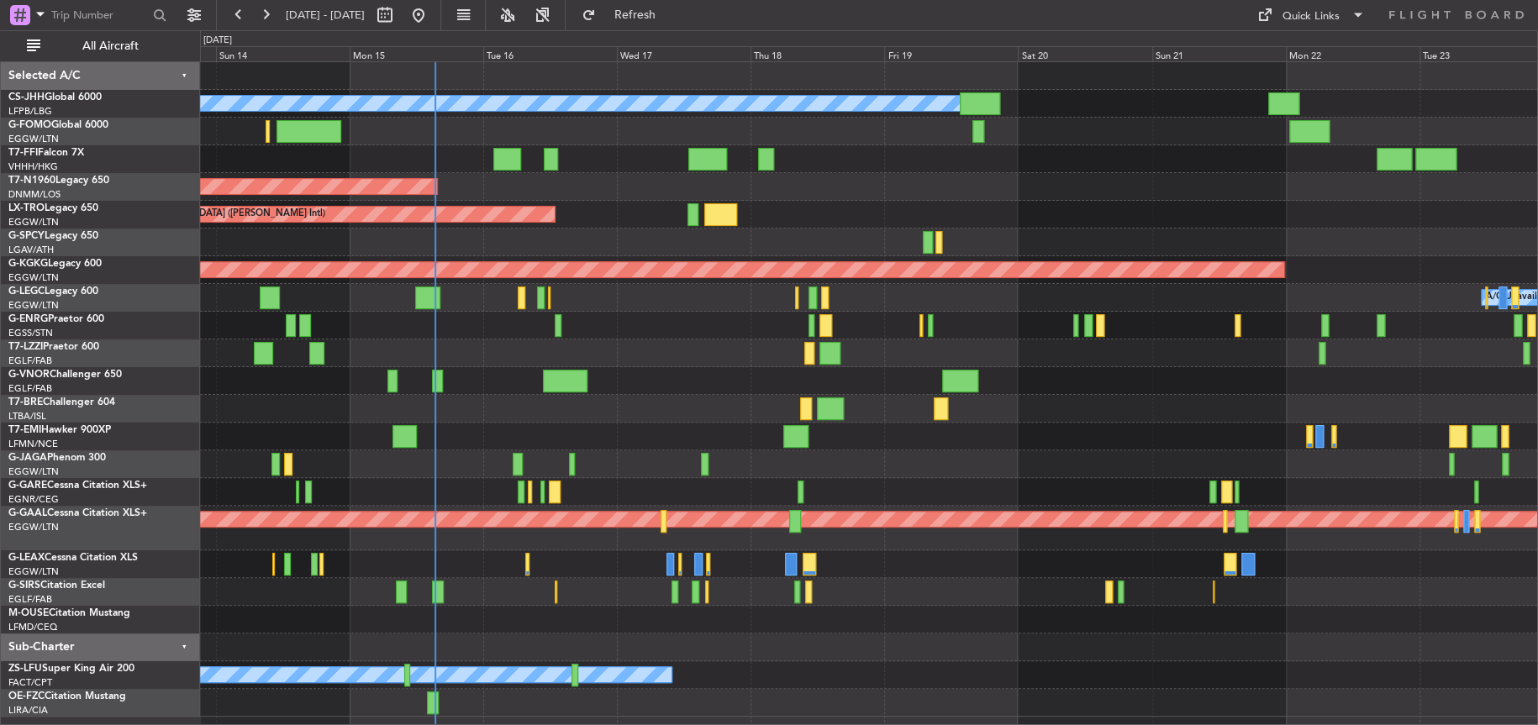
click at [645, 403] on div at bounding box center [868, 409] width 1337 height 28
click at [709, 340] on div at bounding box center [868, 354] width 1337 height 28
click at [670, 13] on span "Refresh" at bounding box center [634, 15] width 71 height 12
click at [643, 352] on div at bounding box center [868, 354] width 1337 height 28
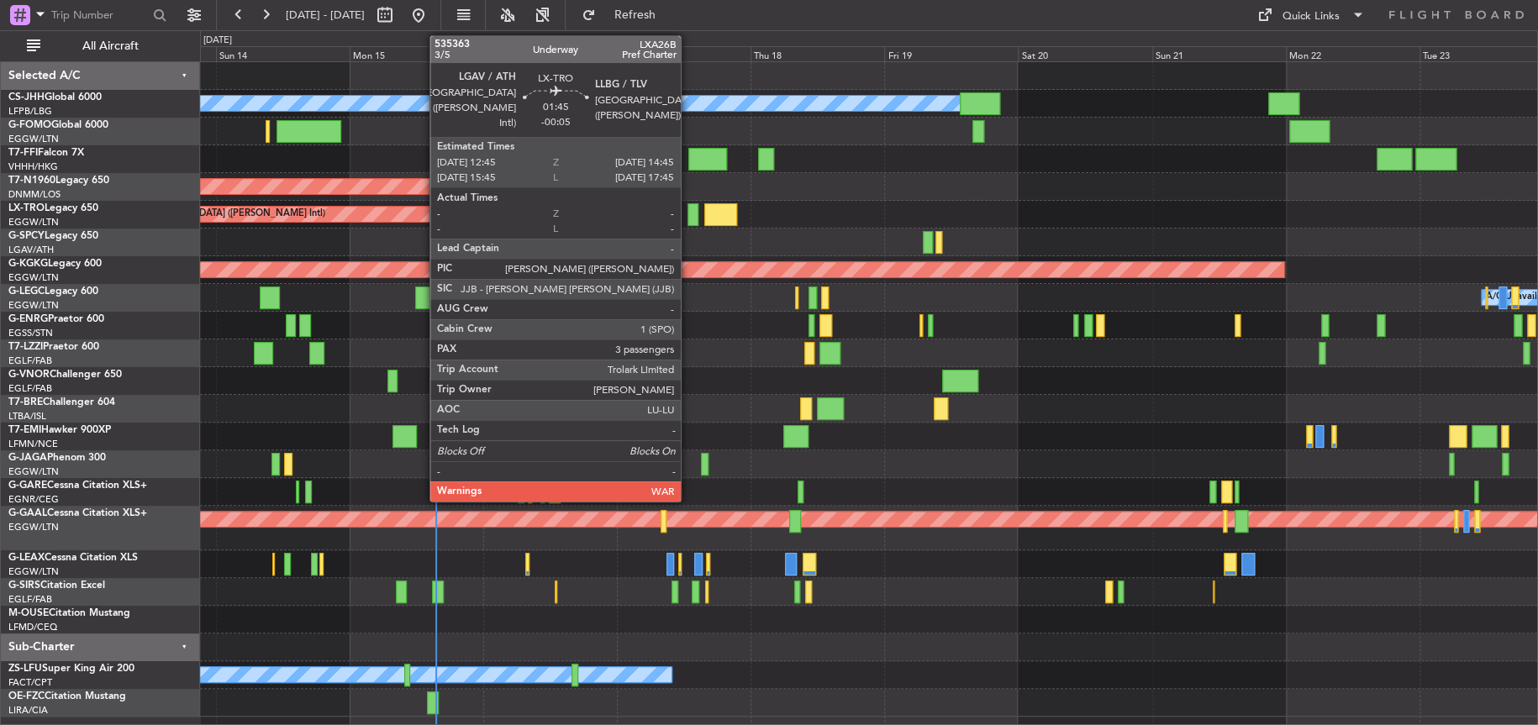
click at [688, 209] on div at bounding box center [693, 214] width 12 height 23
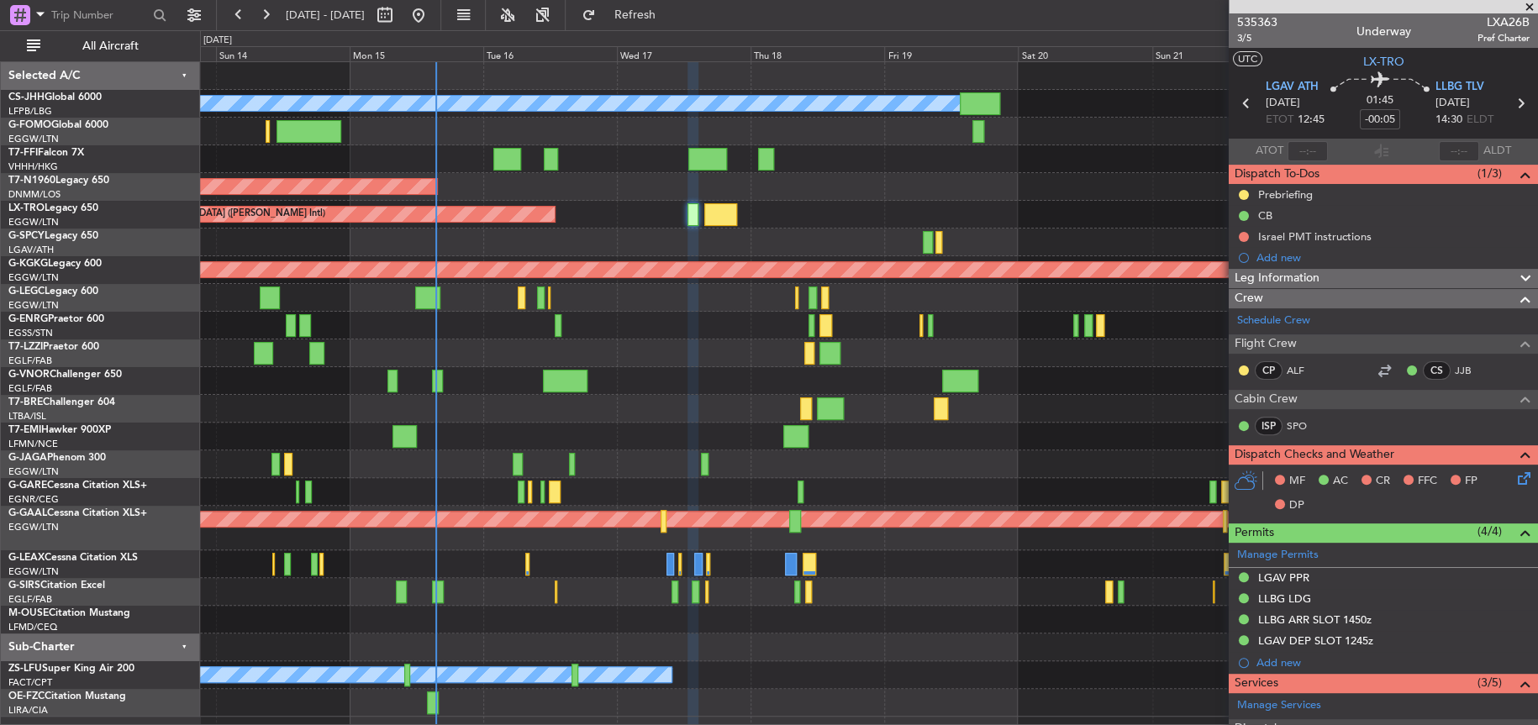
click at [732, 442] on div "Planned Maint [GEOGRAPHIC_DATA]" at bounding box center [868, 437] width 1337 height 28
click at [1045, 444] on div "Planned Maint [GEOGRAPHIC_DATA]" at bounding box center [868, 437] width 1336 height 28
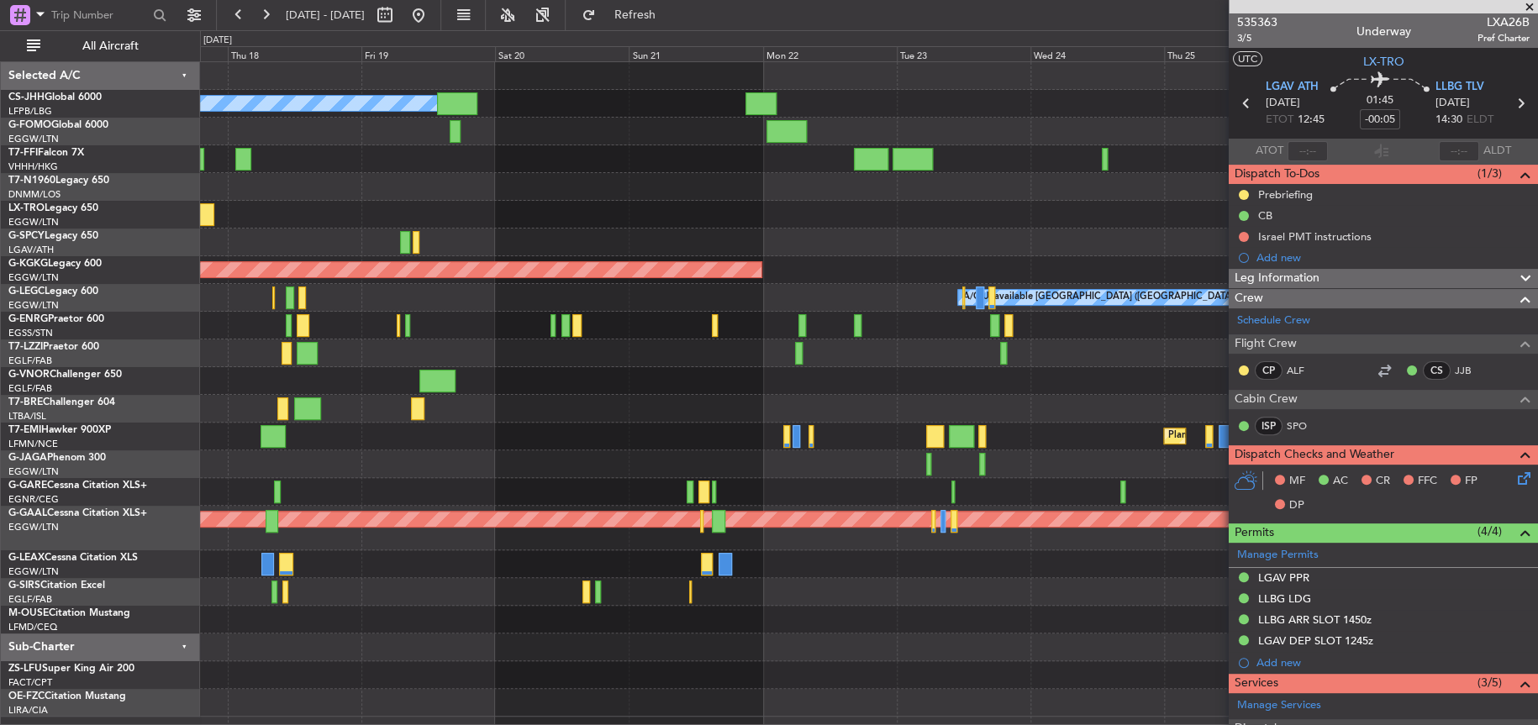
click at [350, 351] on div at bounding box center [868, 354] width 1337 height 28
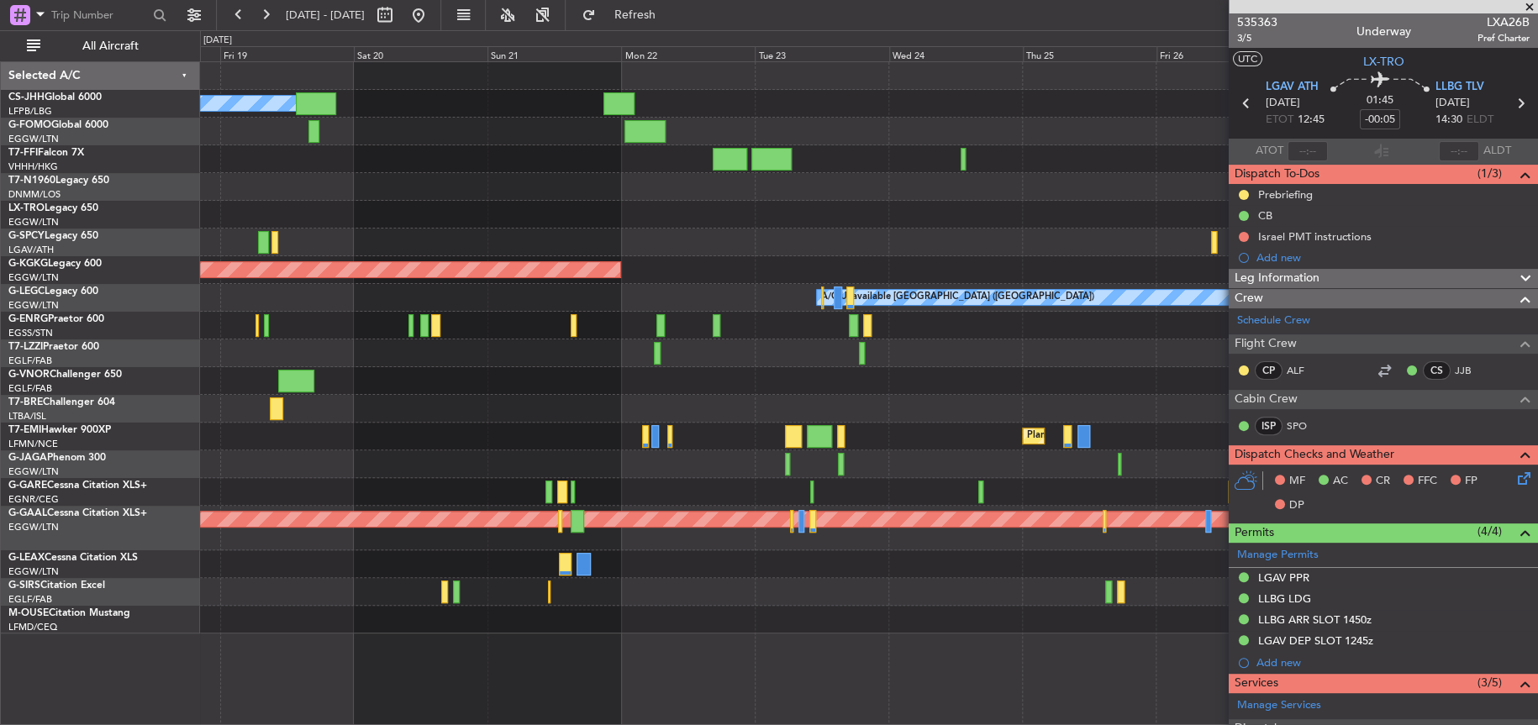
click at [584, 671] on div "Owner Planned Maint [GEOGRAPHIC_DATA] ([GEOGRAPHIC_DATA]) Unplanned Maint [GEOG…" at bounding box center [868, 393] width 1337 height 664
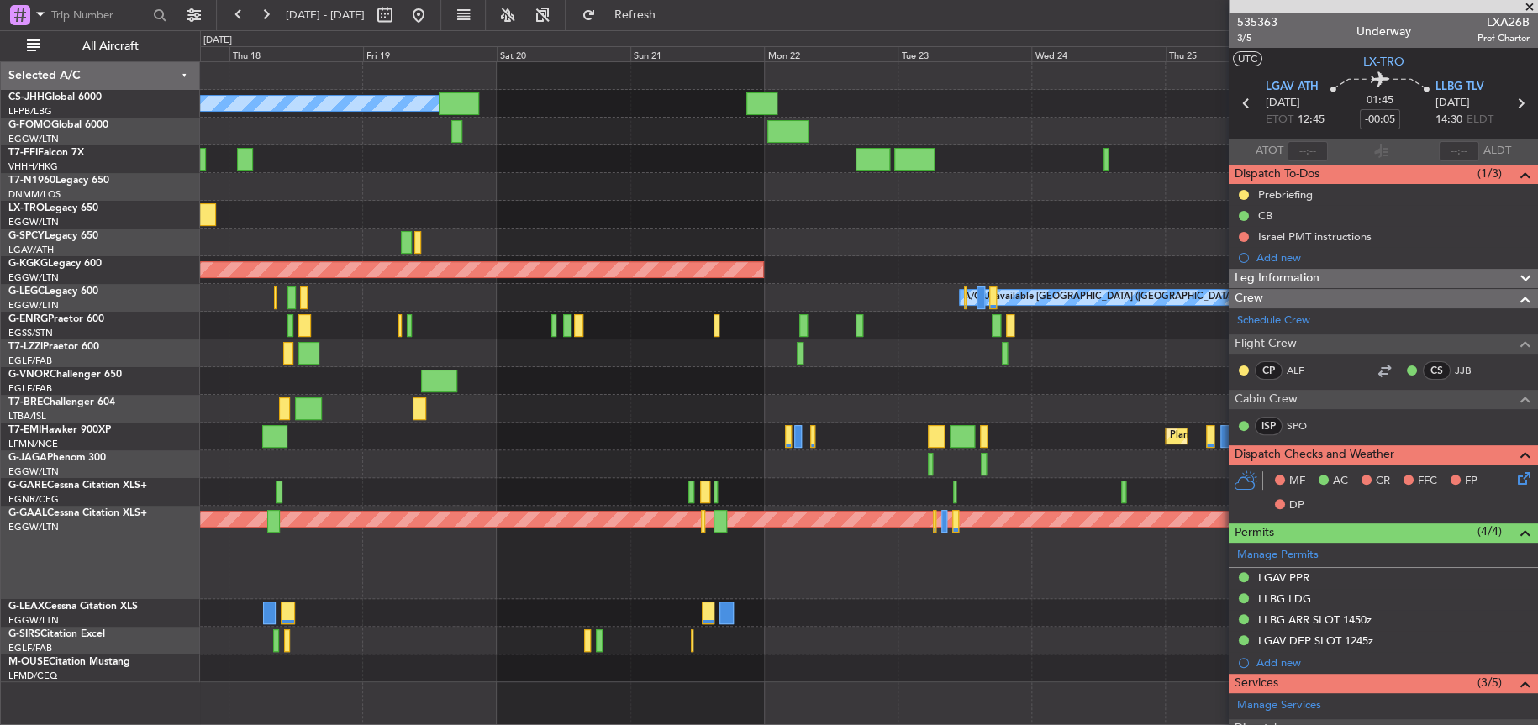
click at [1051, 570] on div "Owner Planned Maint [GEOGRAPHIC_DATA] ([GEOGRAPHIC_DATA]) AOG Maint [GEOGRAPHIC…" at bounding box center [868, 393] width 1337 height 664
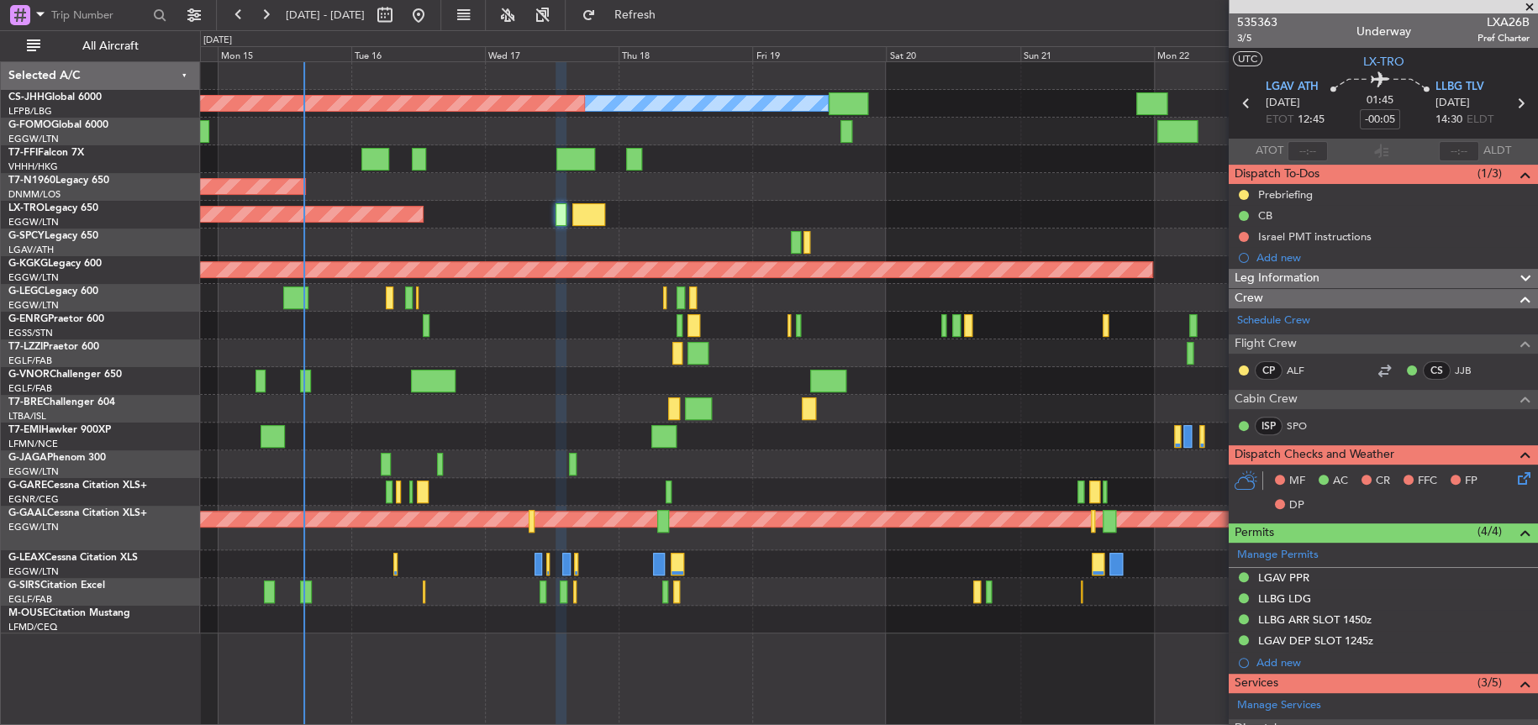
click at [961, 453] on div "Planned Maint [GEOGRAPHIC_DATA] ([GEOGRAPHIC_DATA])" at bounding box center [868, 464] width 1337 height 28
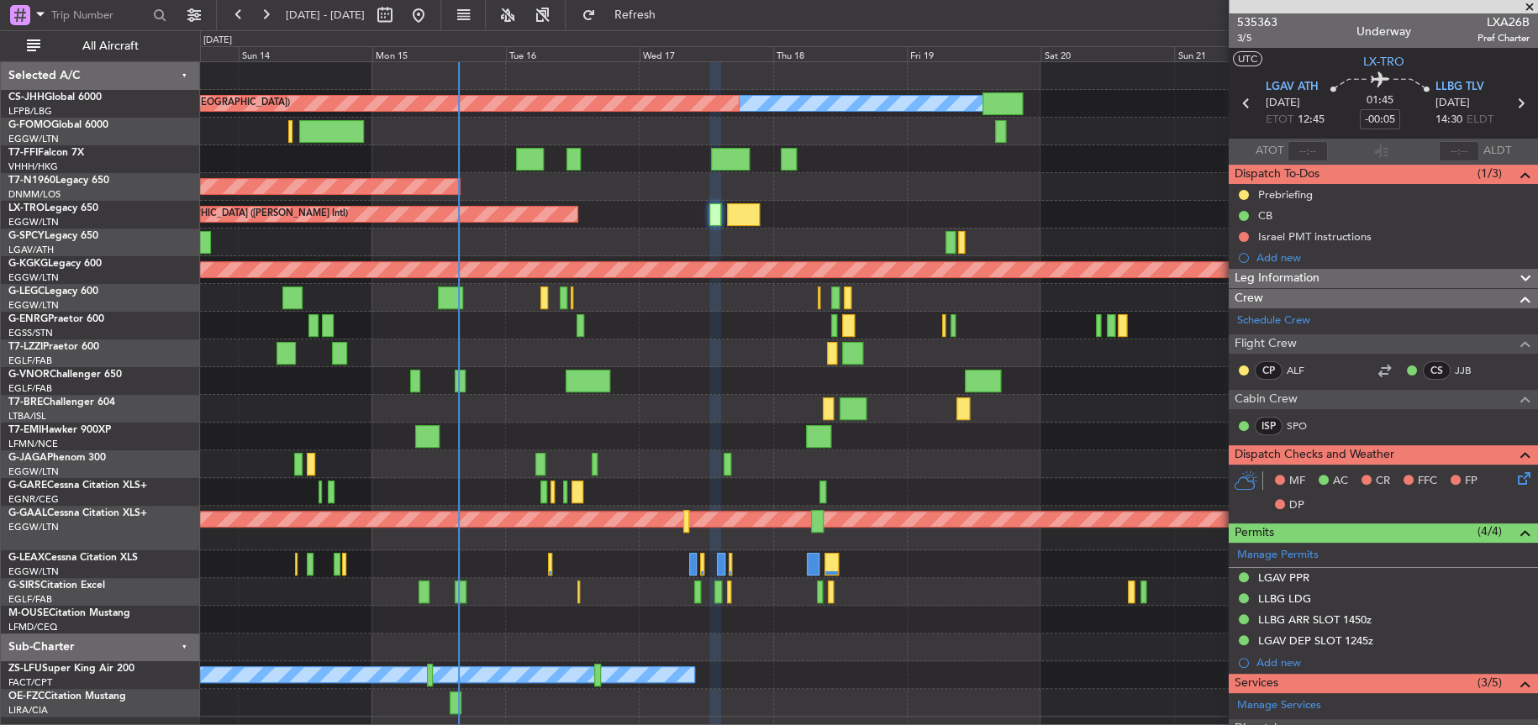
click at [639, 150] on div "Planned Maint Tianjin ([GEOGRAPHIC_DATA])" at bounding box center [868, 159] width 1336 height 28
click at [932, 214] on div "Unplanned Maint [GEOGRAPHIC_DATA] ([PERSON_NAME] Intl)" at bounding box center [868, 215] width 1336 height 28
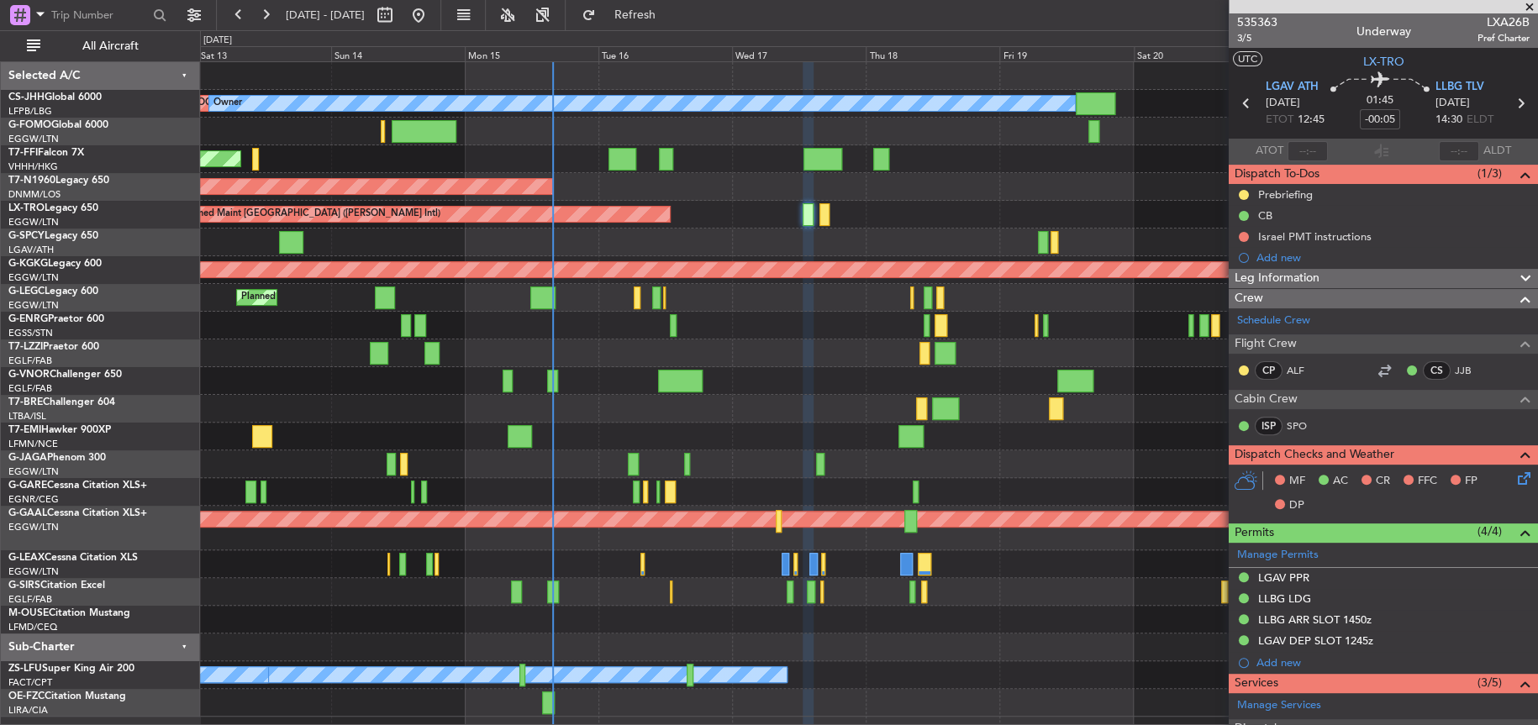
click at [728, 609] on div at bounding box center [868, 620] width 1337 height 28
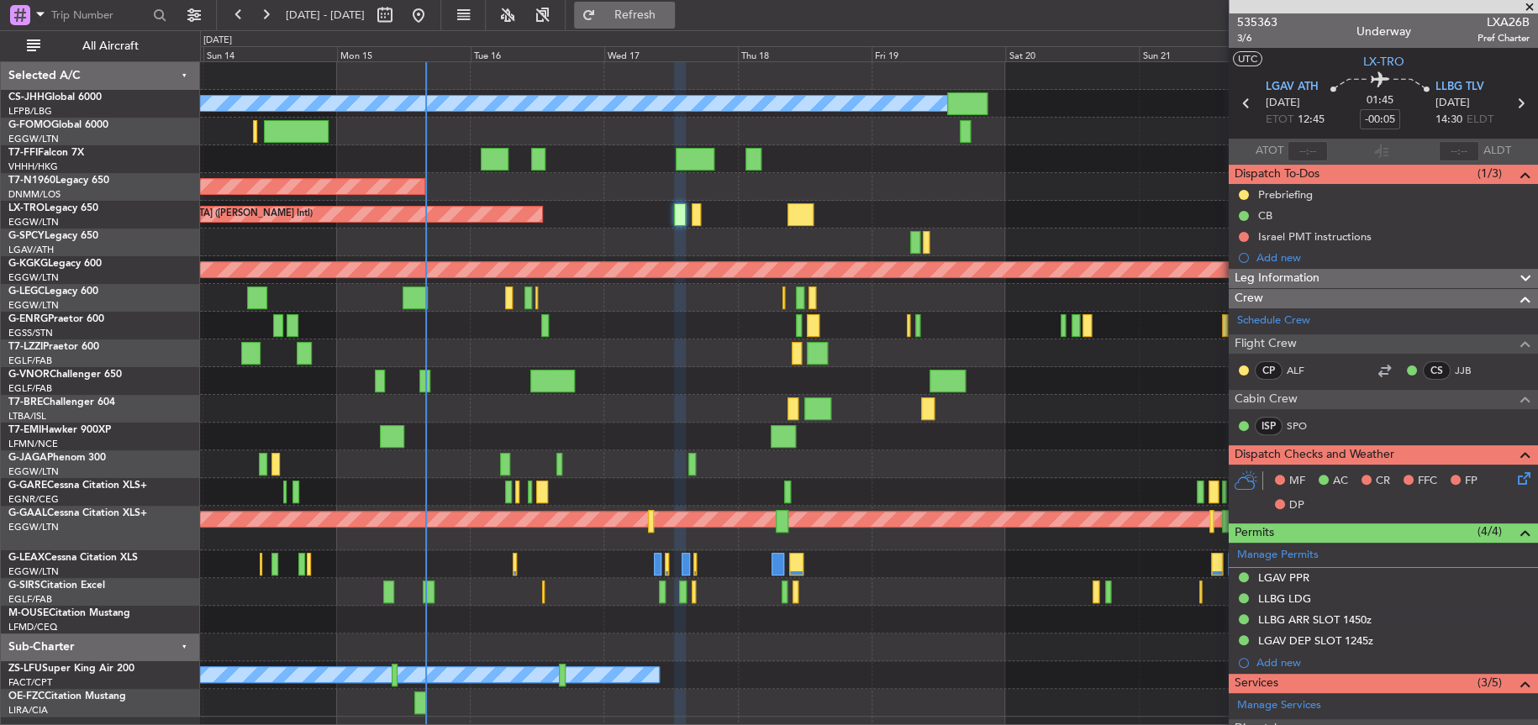
click at [670, 21] on span "Refresh" at bounding box center [634, 15] width 71 height 12
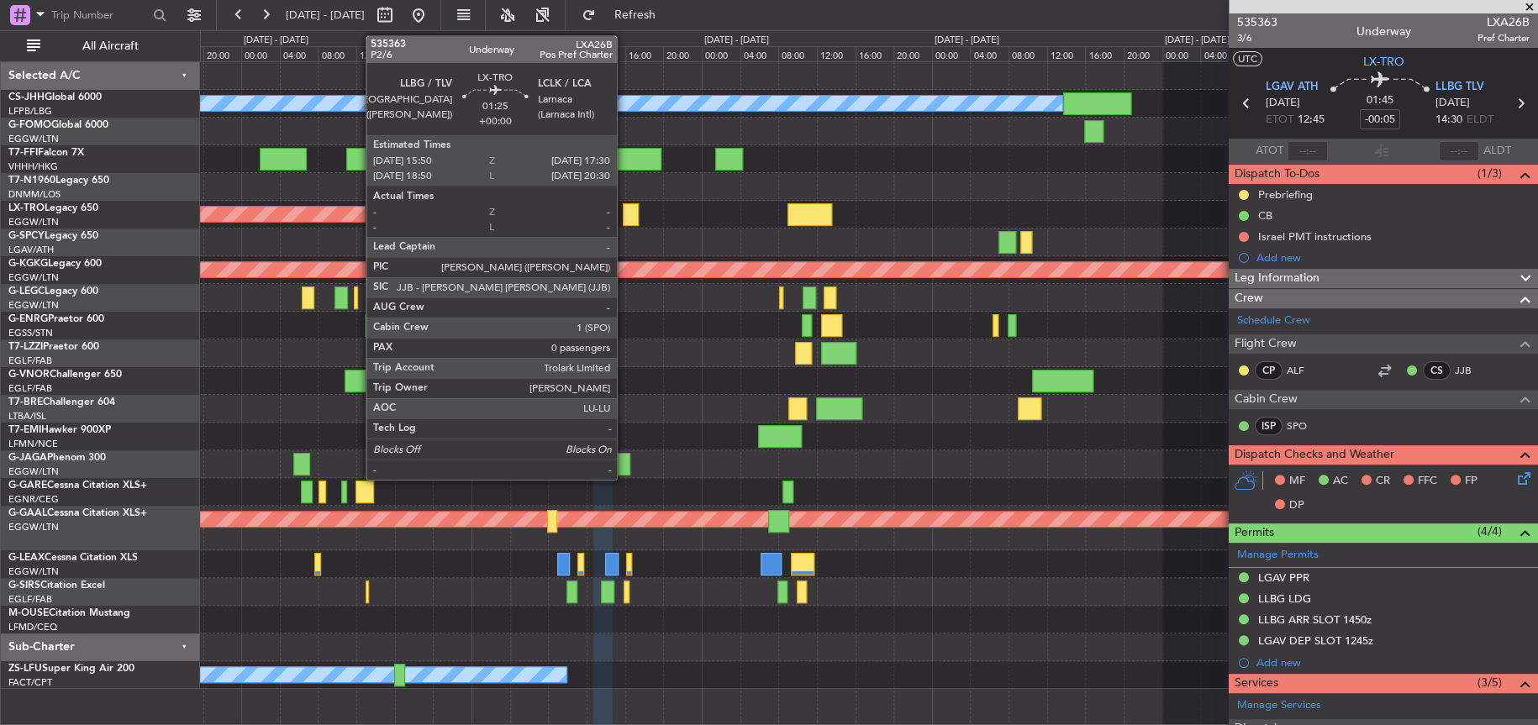
click at [624, 211] on div at bounding box center [631, 214] width 17 height 23
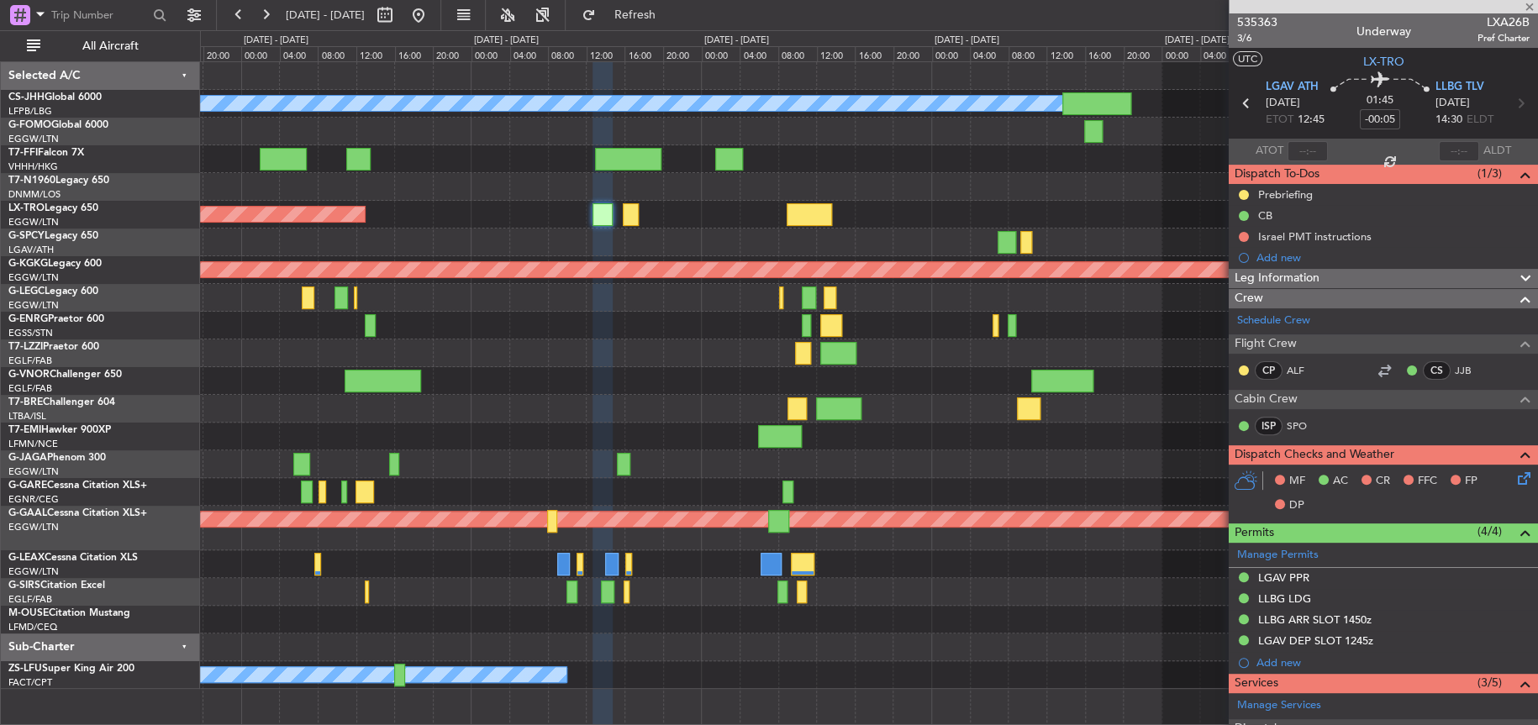
type input "0"
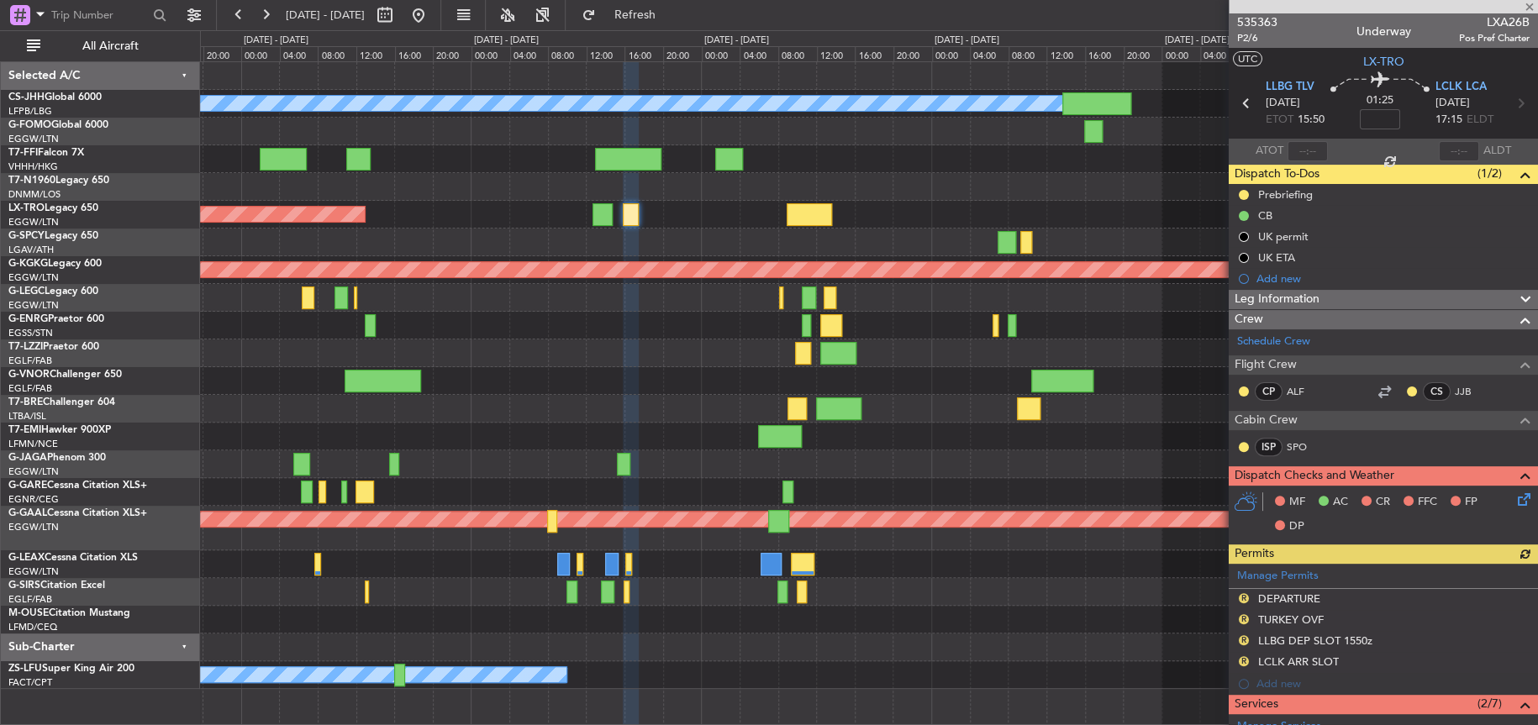
scroll to position [288, 0]
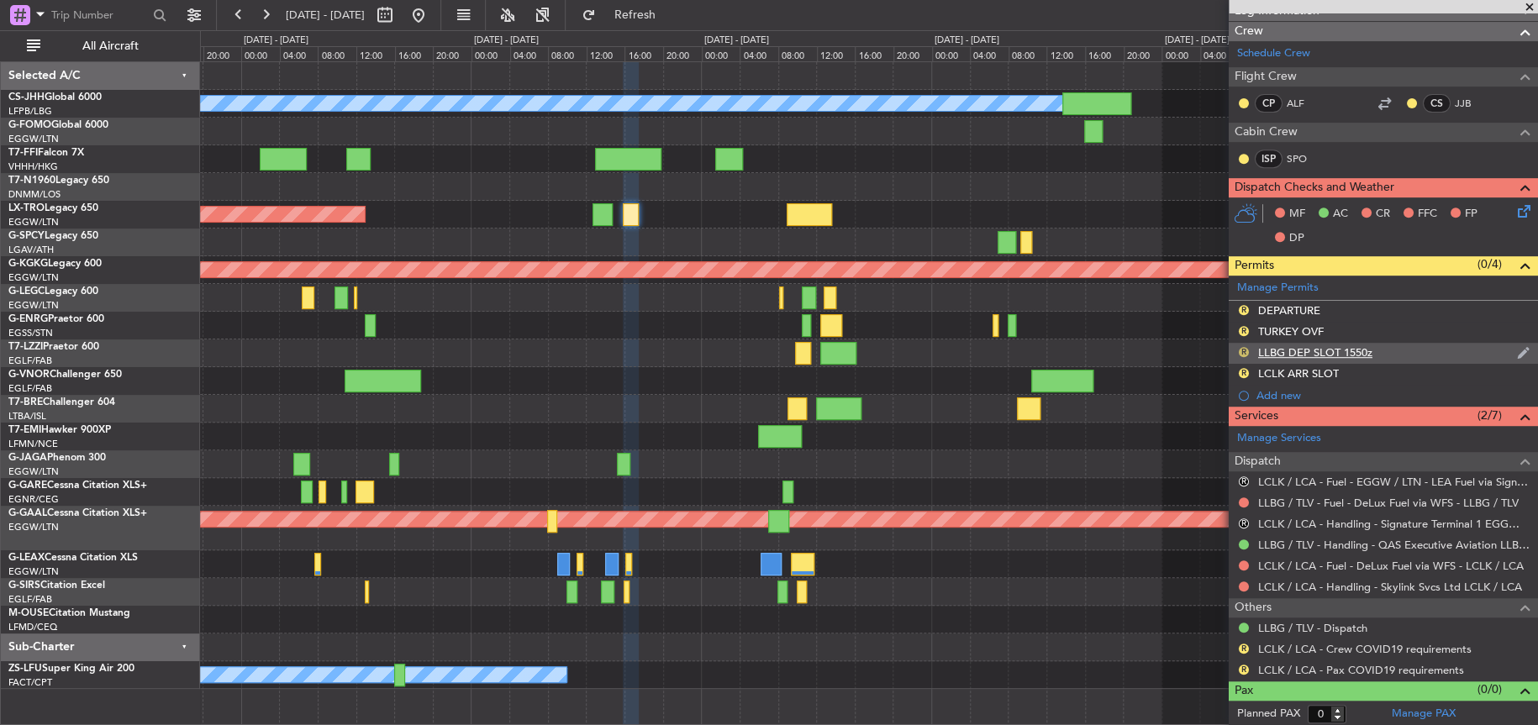
click at [1241, 353] on div "R" at bounding box center [1243, 351] width 13 height 13
click at [1243, 347] on button "R" at bounding box center [1244, 352] width 10 height 10
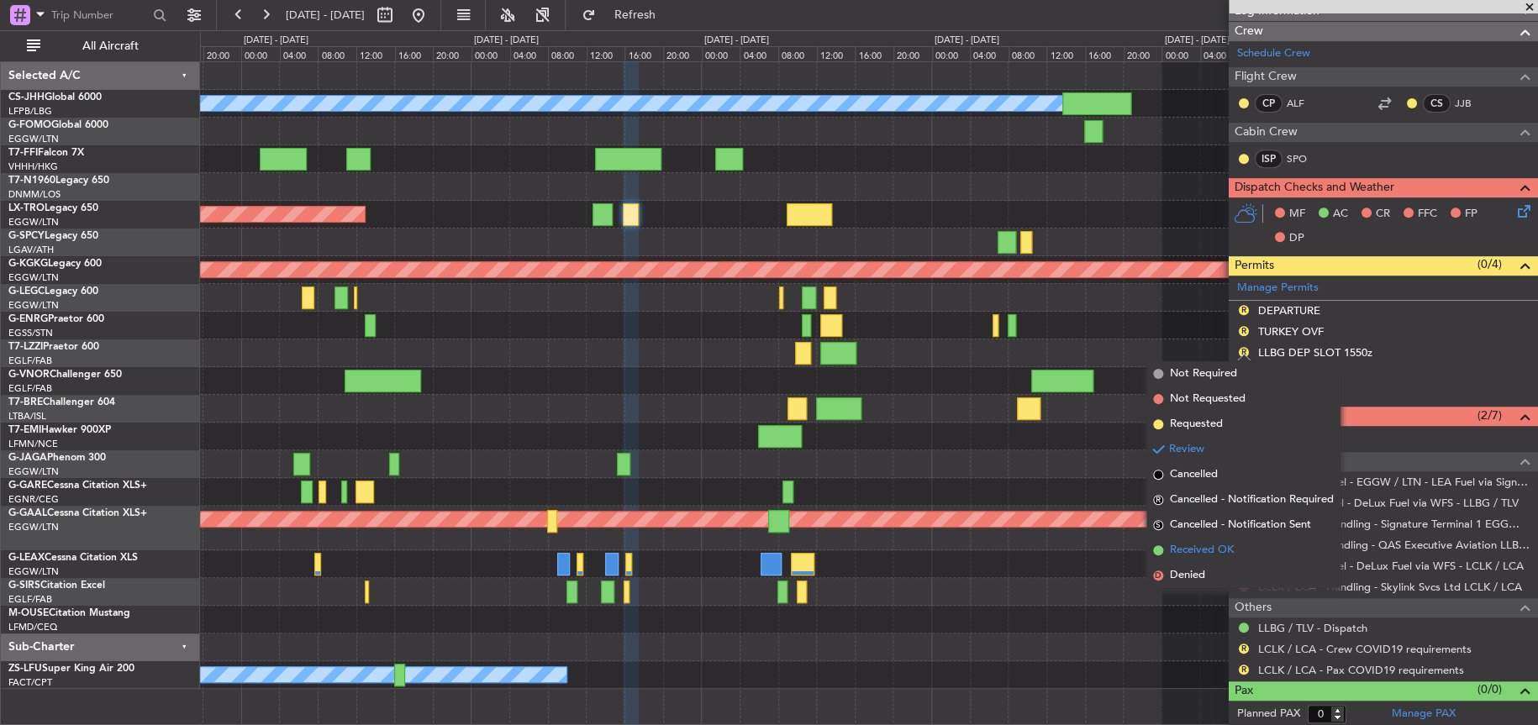
click at [1173, 553] on span "Received OK" at bounding box center [1202, 550] width 64 height 17
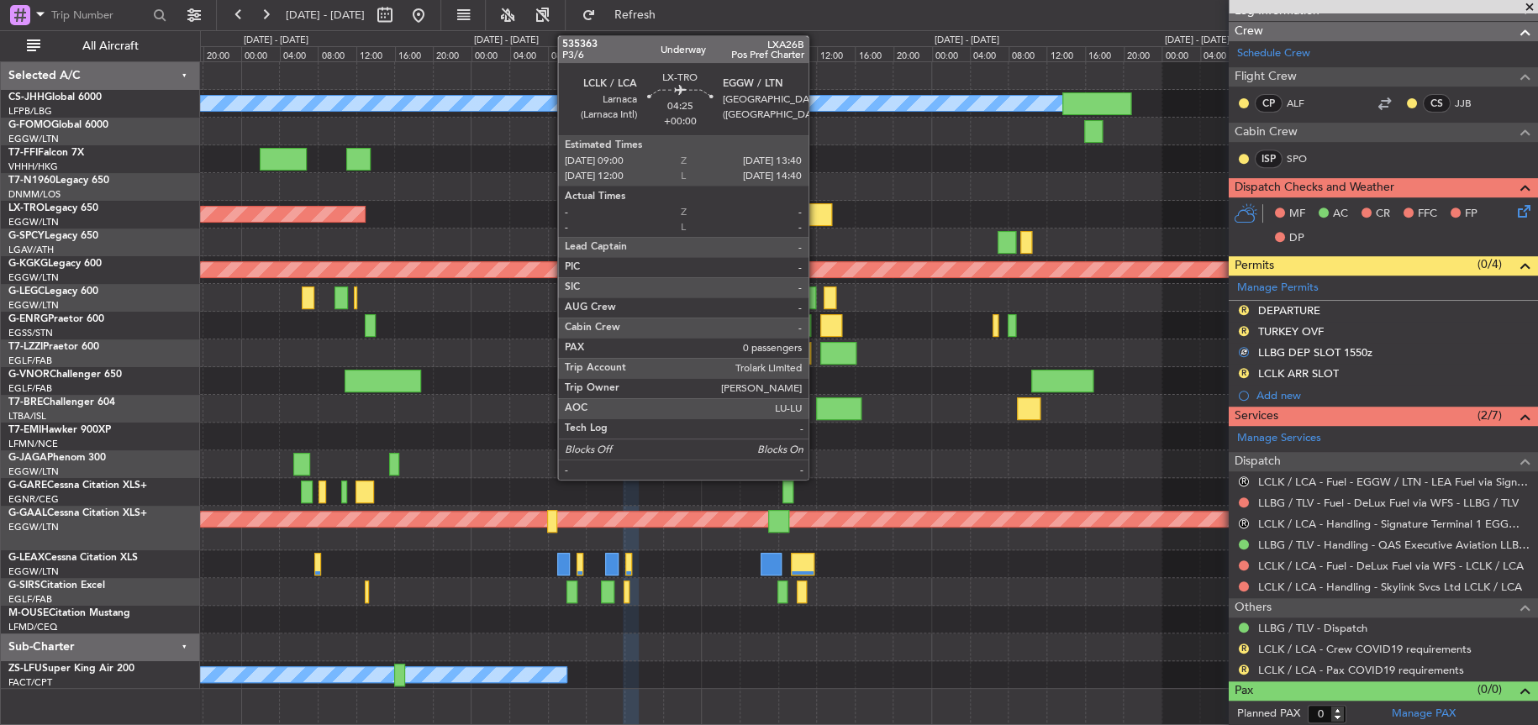
click at [816, 218] on div at bounding box center [809, 214] width 45 height 23
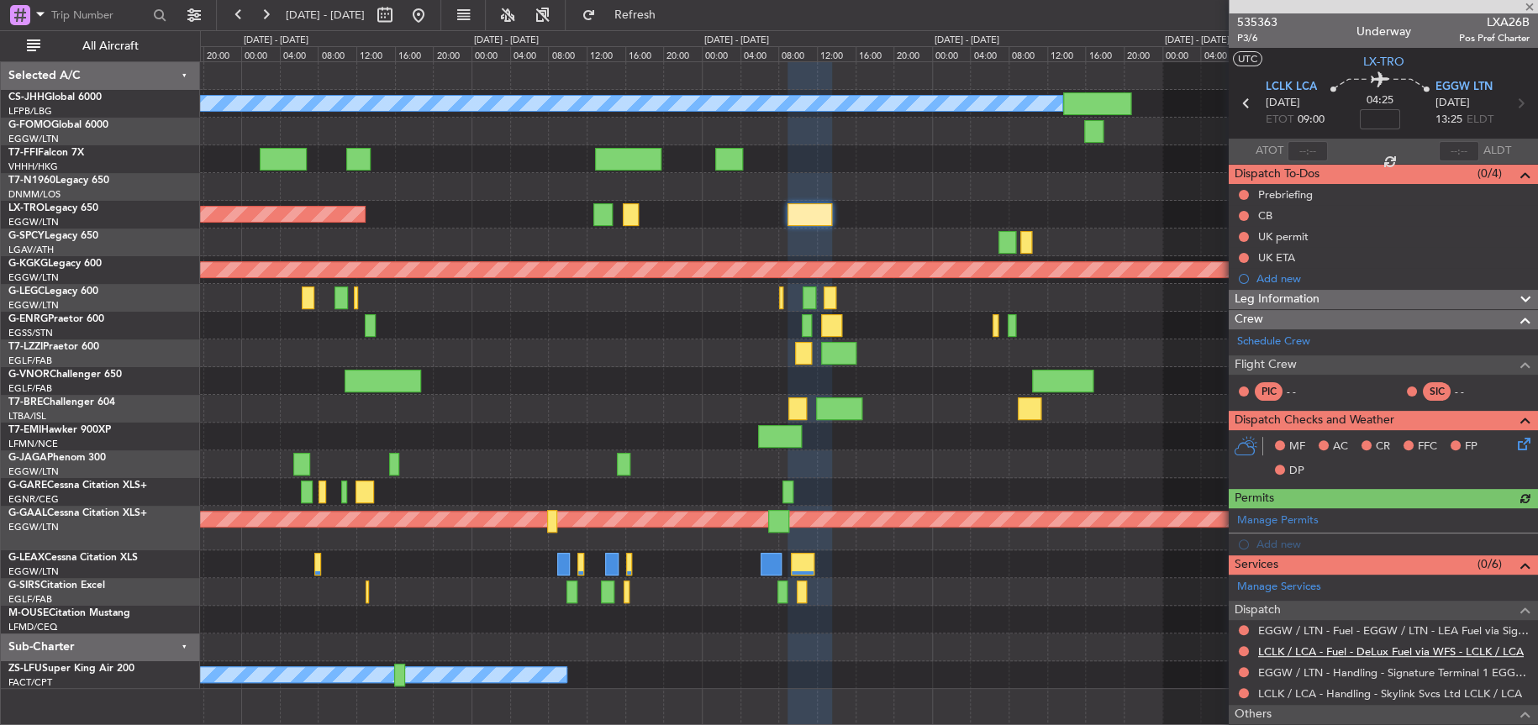
scroll to position [108, 0]
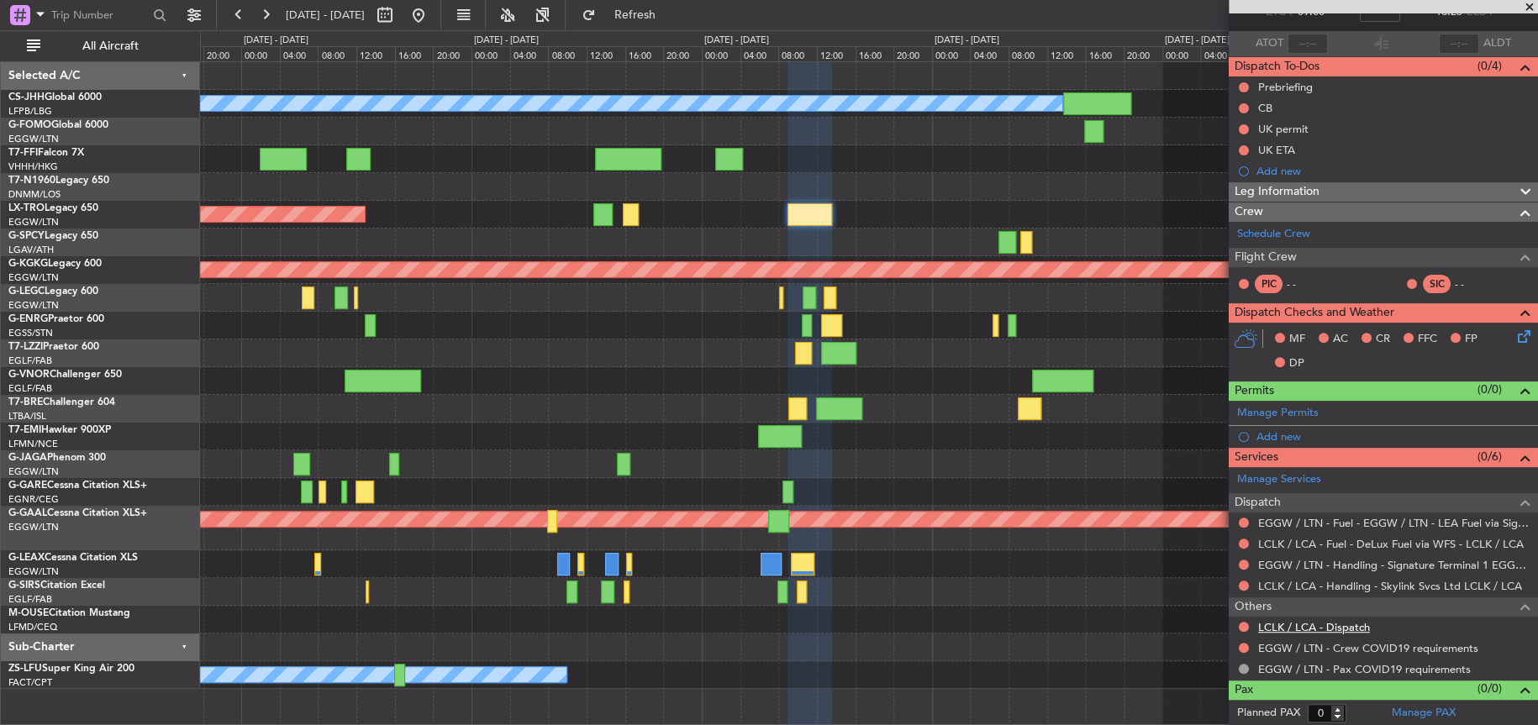
click at [1276, 620] on link "LCLK / LCA - Dispatch" at bounding box center [1314, 627] width 112 height 14
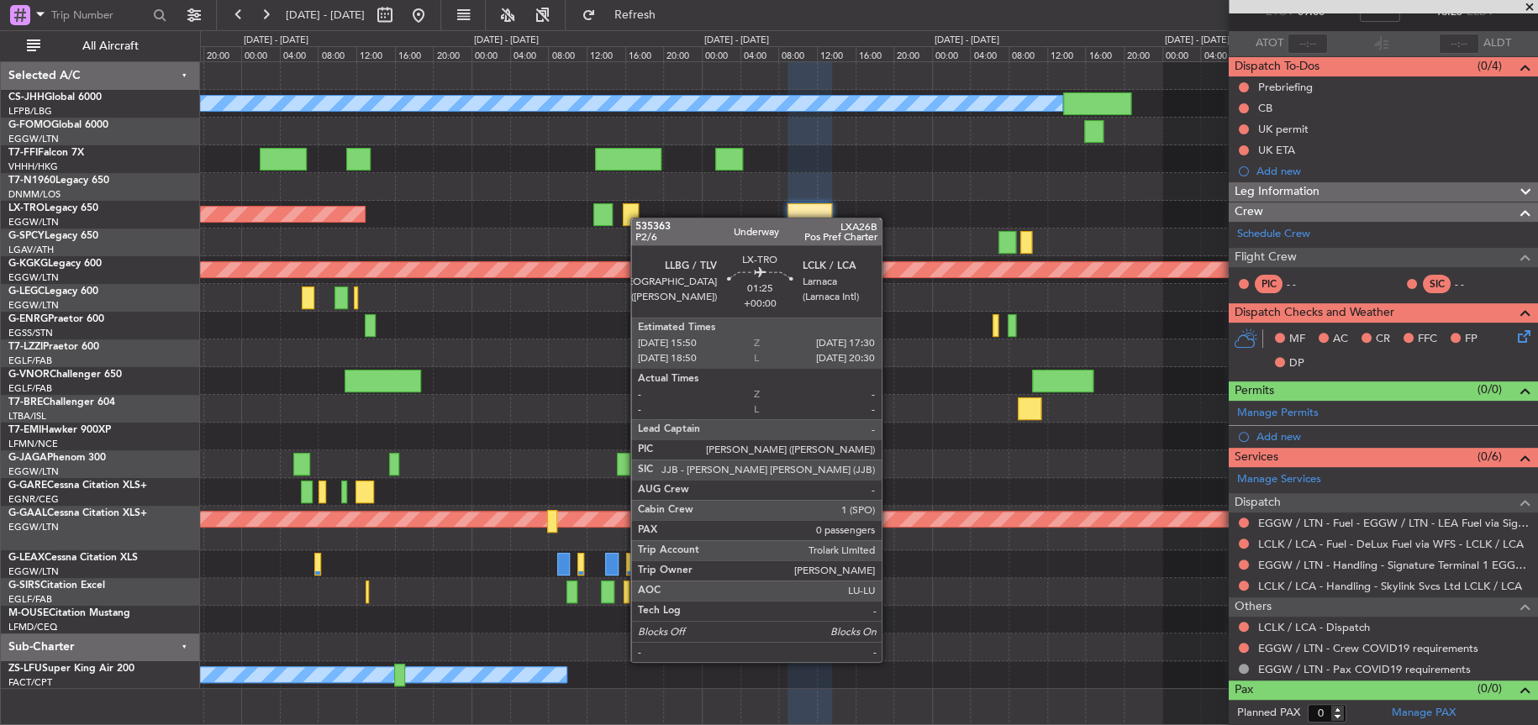
click at [639, 218] on div at bounding box center [631, 214] width 17 height 23
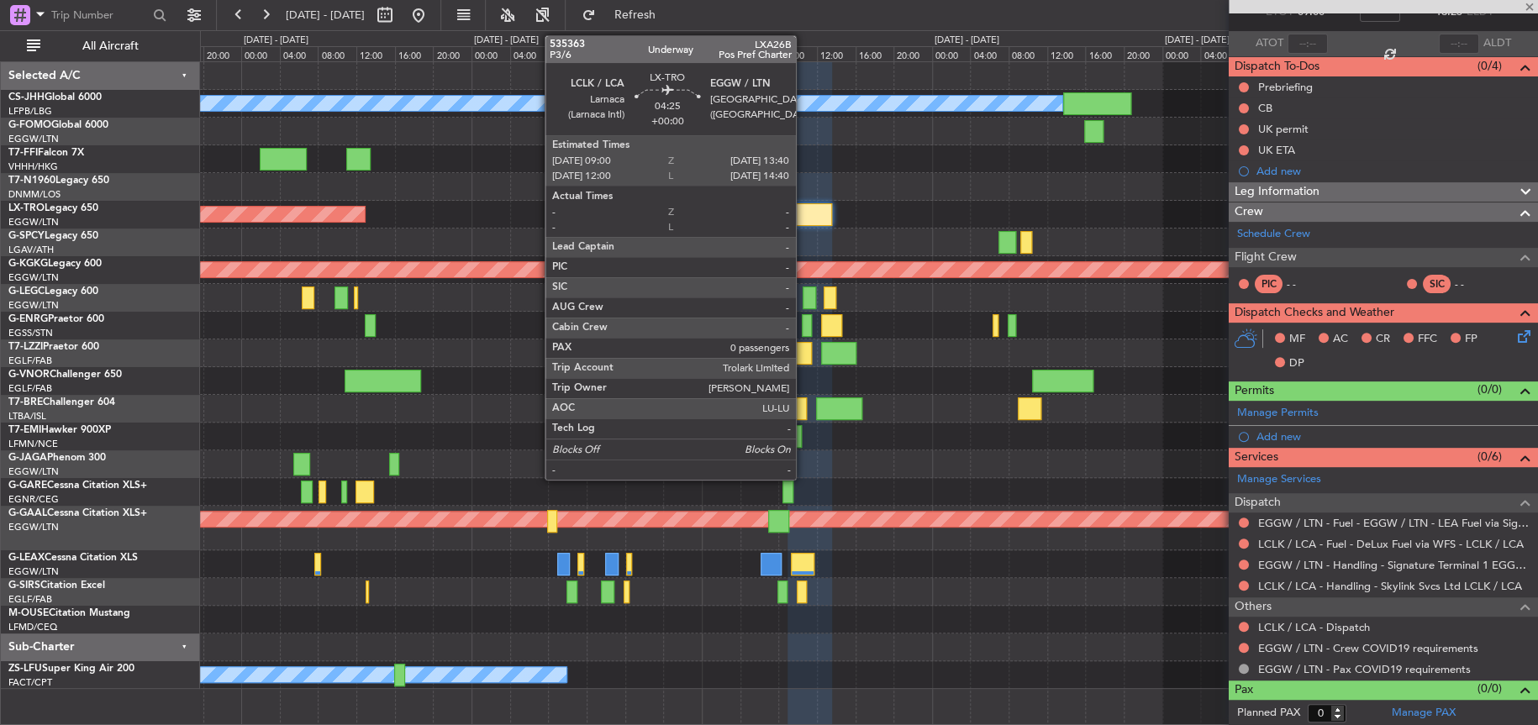
click at [806, 211] on div at bounding box center [809, 214] width 45 height 23
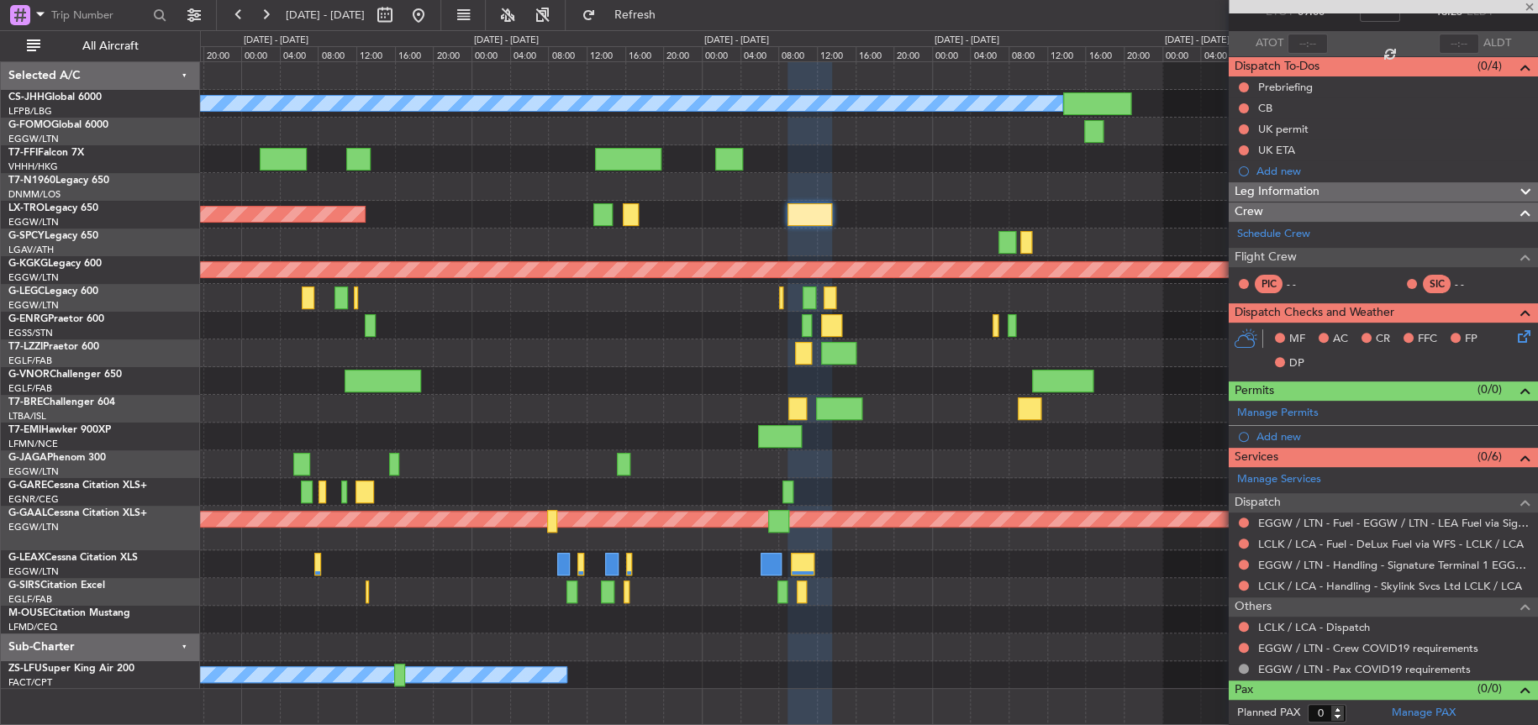
scroll to position [0, 0]
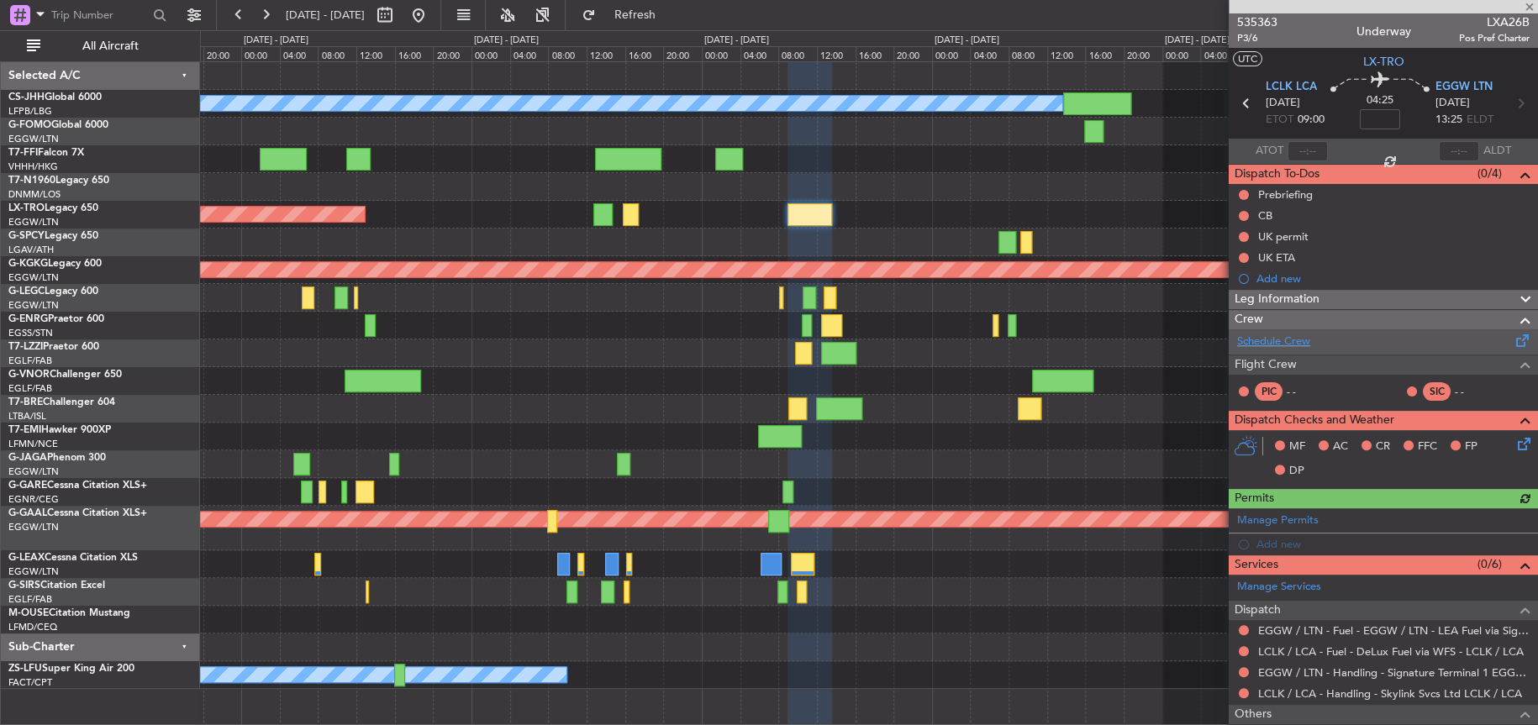
click at [1298, 338] on link "Schedule Crew" at bounding box center [1273, 342] width 73 height 17
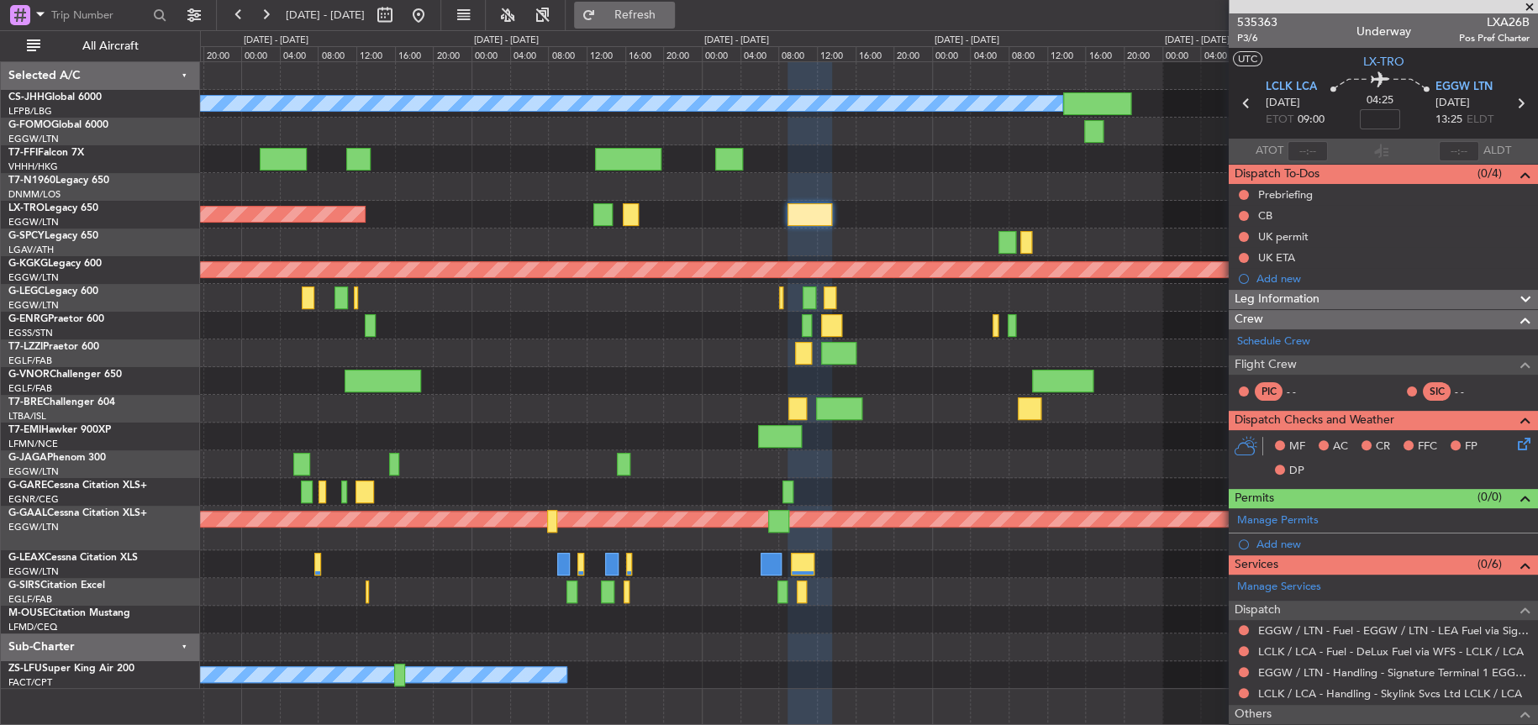
click at [670, 9] on span "Refresh" at bounding box center [634, 15] width 71 height 12
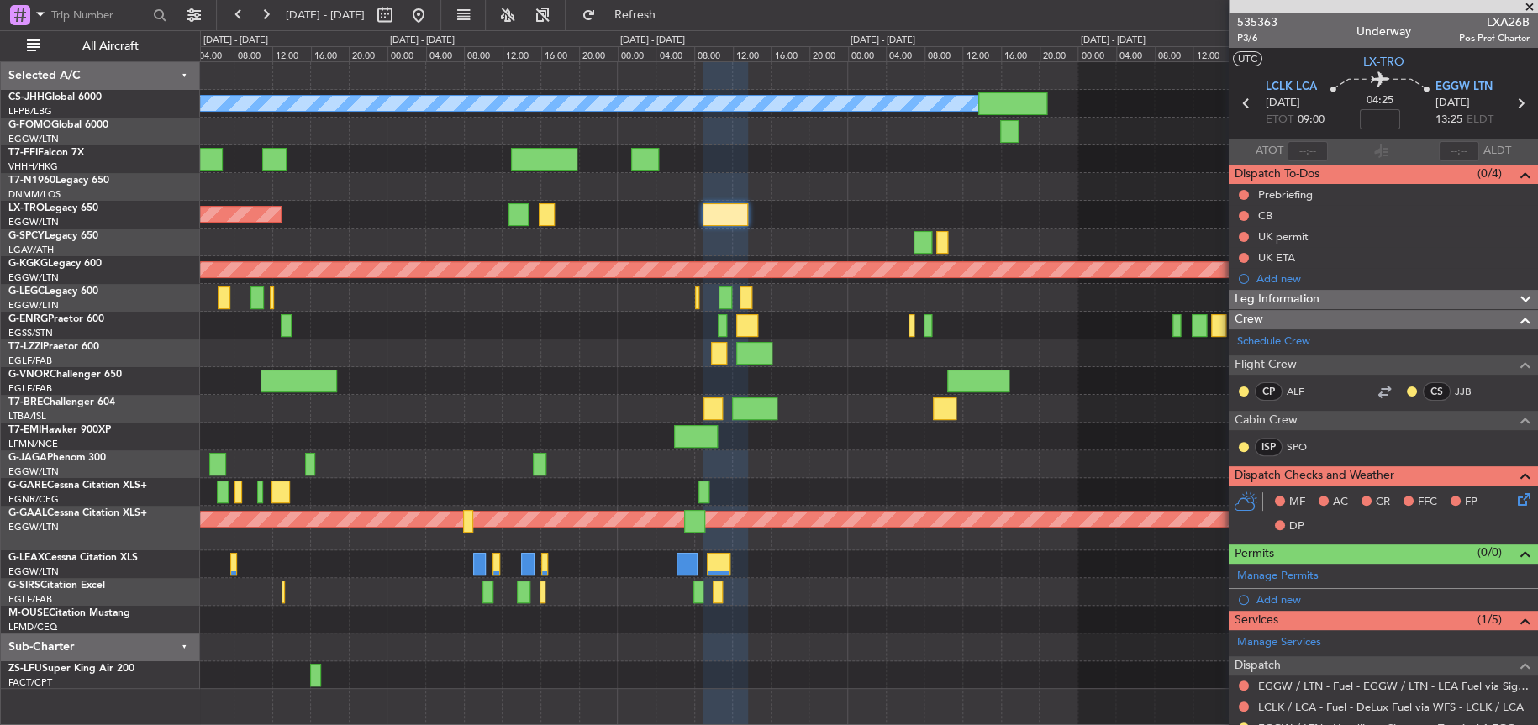
click at [119, 571] on div "Planned Maint [GEOGRAPHIC_DATA] ([GEOGRAPHIC_DATA]) Owner OLBA 11:03 Z KTEB 22:…" at bounding box center [769, 377] width 1538 height 695
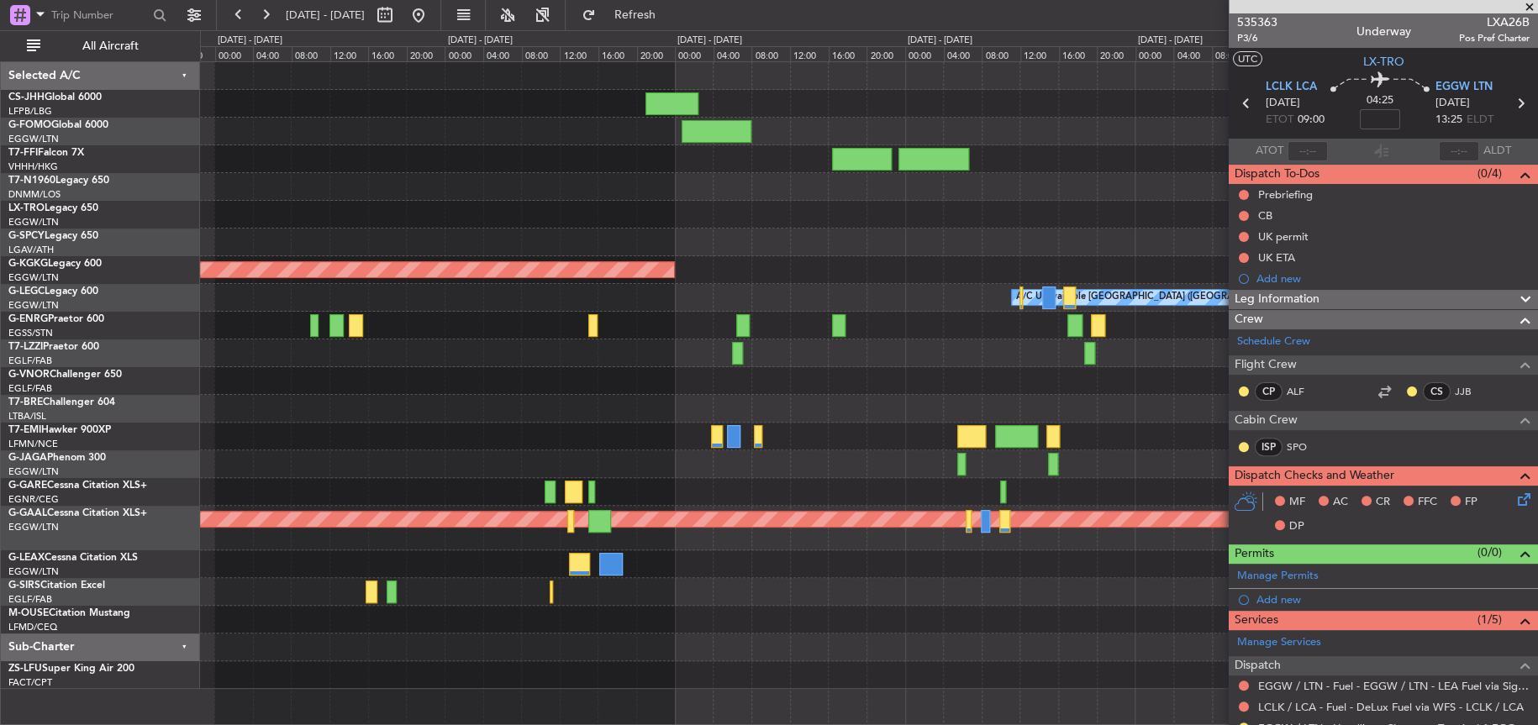
click at [285, 639] on div at bounding box center [868, 648] width 1336 height 28
click at [252, 639] on div at bounding box center [868, 648] width 1336 height 28
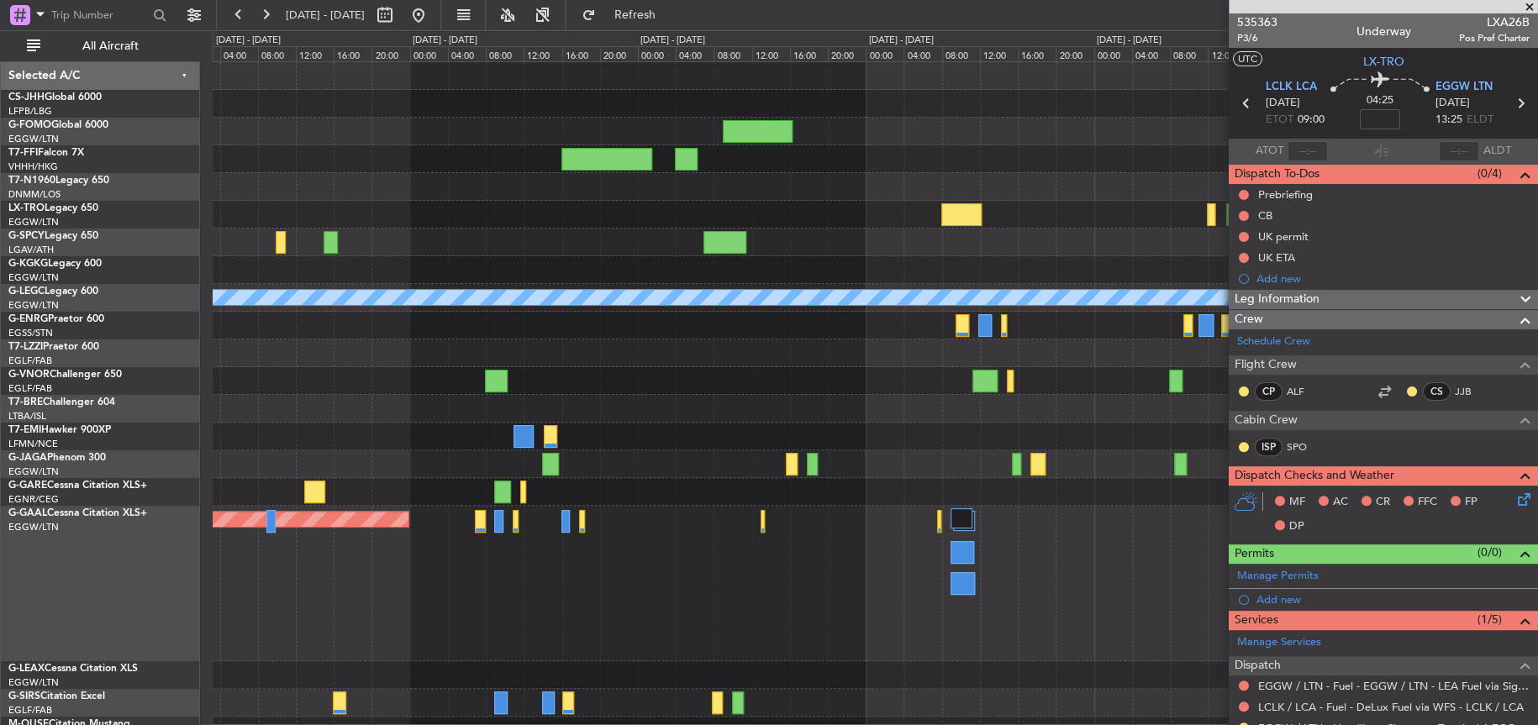
click at [232, 681] on div "A/C Unavailable [GEOGRAPHIC_DATA] ([GEOGRAPHIC_DATA]) Planned Maint [GEOGRAPHIC…" at bounding box center [875, 403] width 1324 height 682
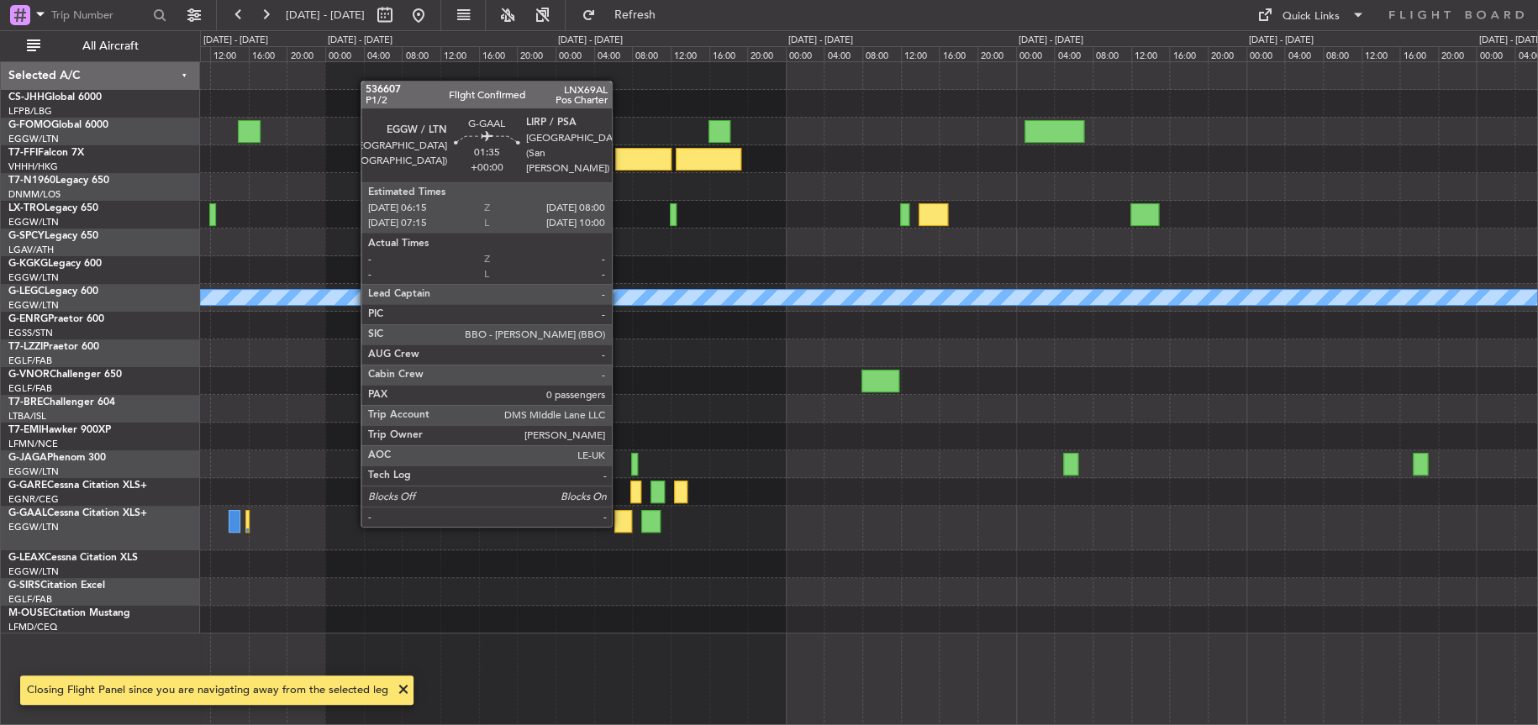
click at [619, 522] on div at bounding box center [622, 521] width 17 height 23
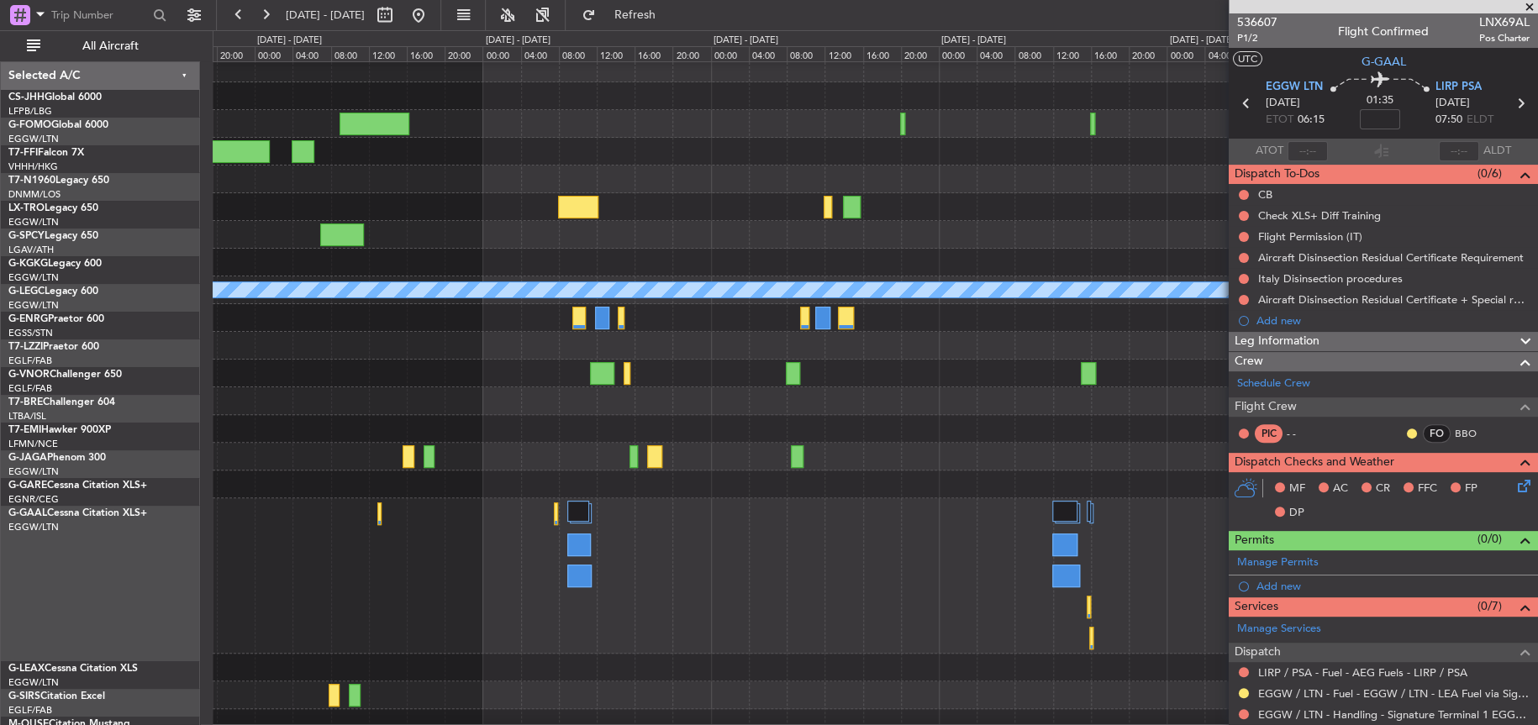
click at [1079, 473] on div at bounding box center [875, 485] width 1324 height 28
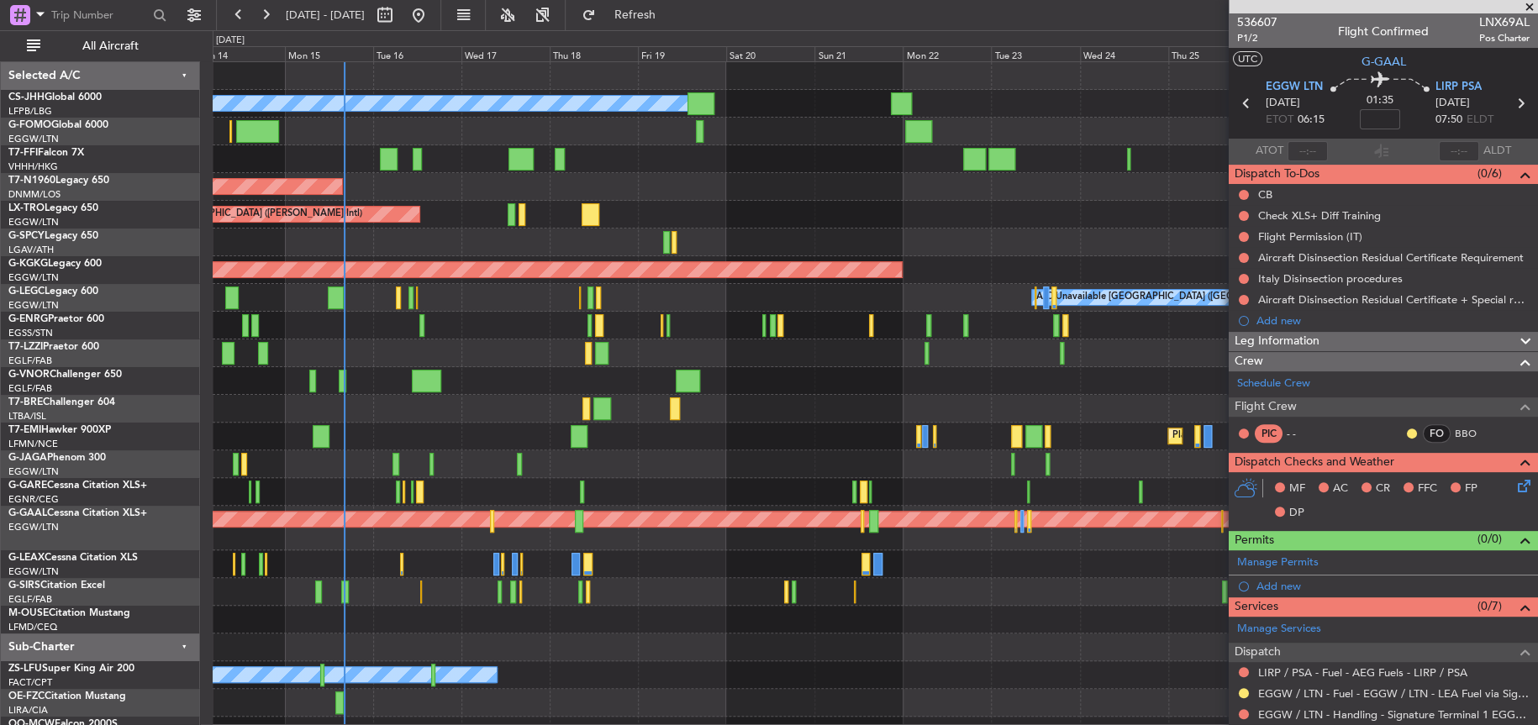
click at [562, 475] on div "Planned Maint [GEOGRAPHIC_DATA] ([GEOGRAPHIC_DATA]) Owner Planned Maint [GEOGRA…" at bounding box center [875, 403] width 1324 height 682
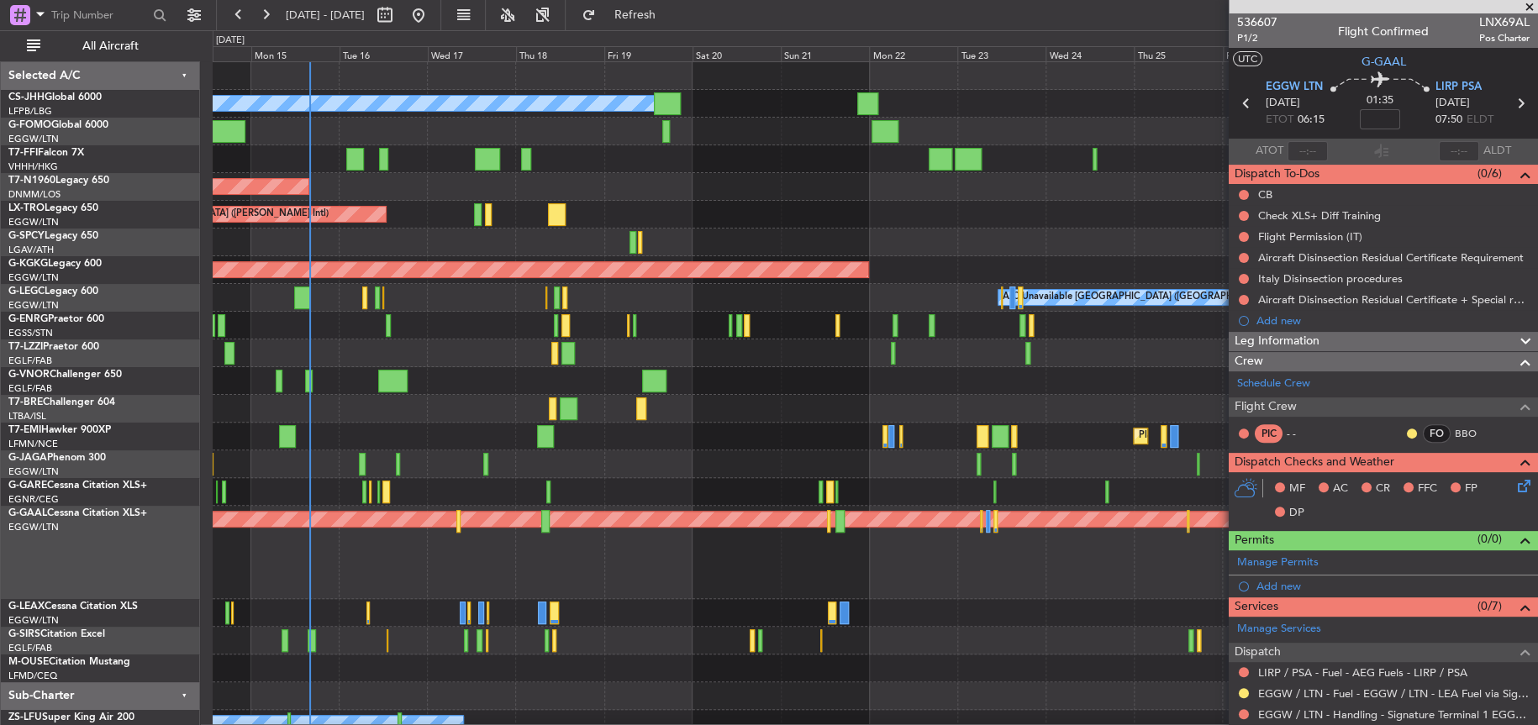
scroll to position [39, 0]
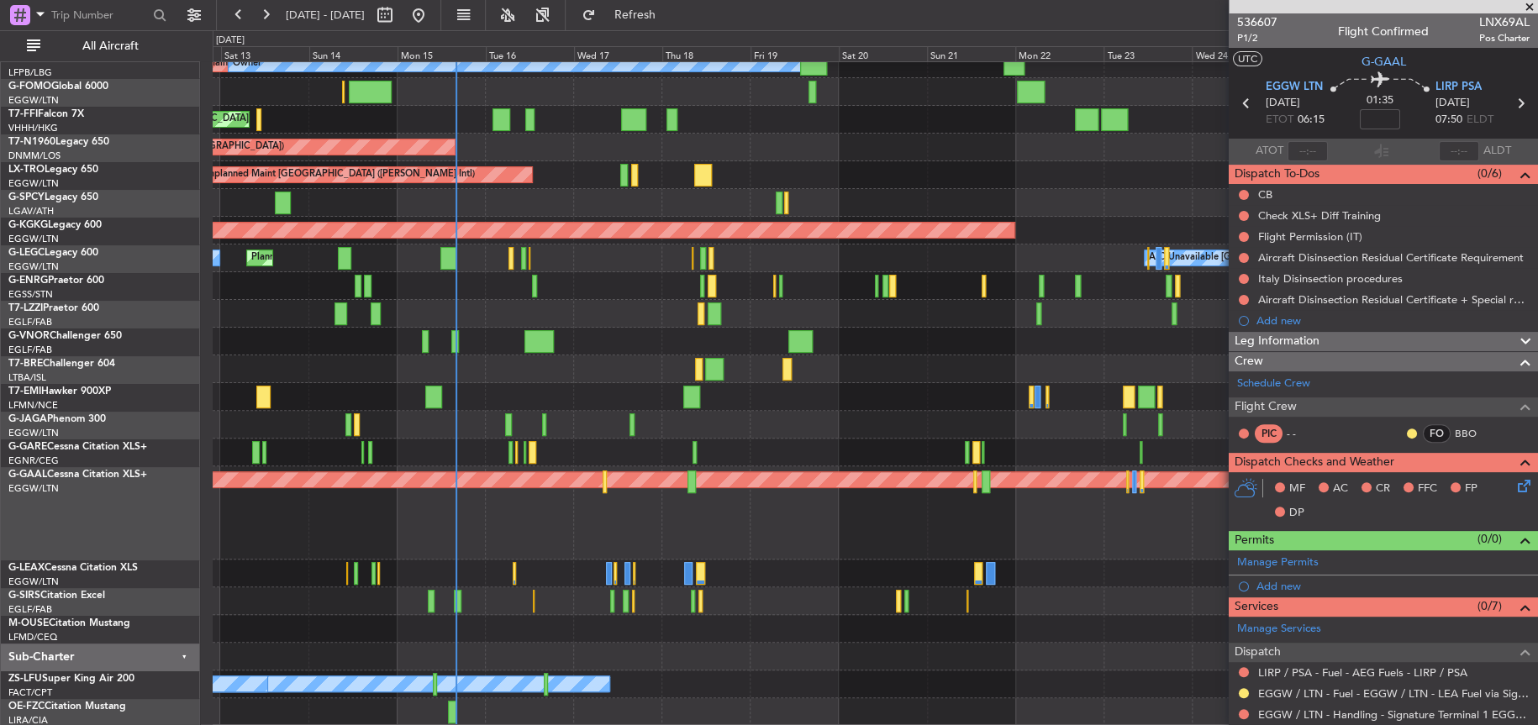
click at [913, 301] on div "Planned Maint [GEOGRAPHIC_DATA] ([GEOGRAPHIC_DATA]) Owner Planned Maint [GEOGRA…" at bounding box center [875, 374] width 1324 height 703
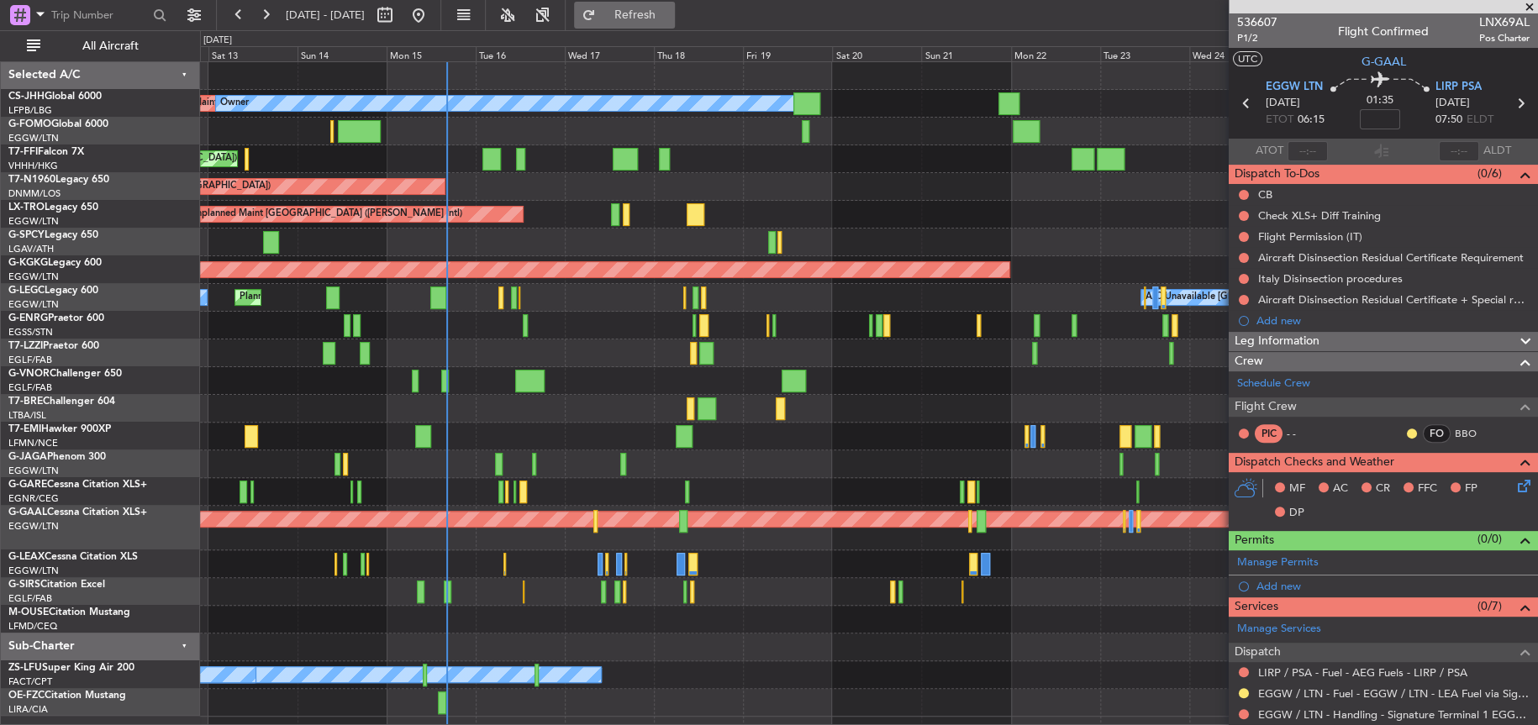
scroll to position [0, 0]
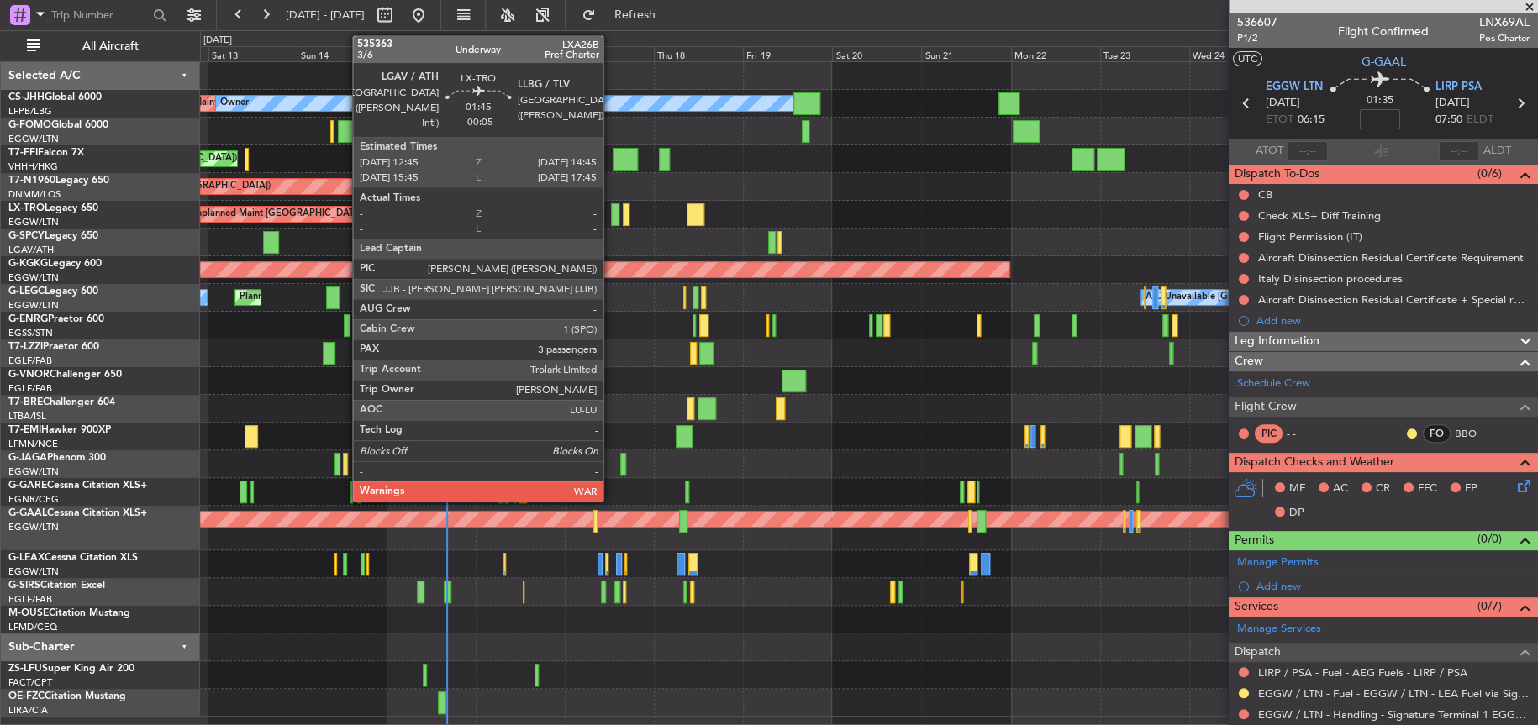
click at [613, 213] on div at bounding box center [615, 214] width 8 height 23
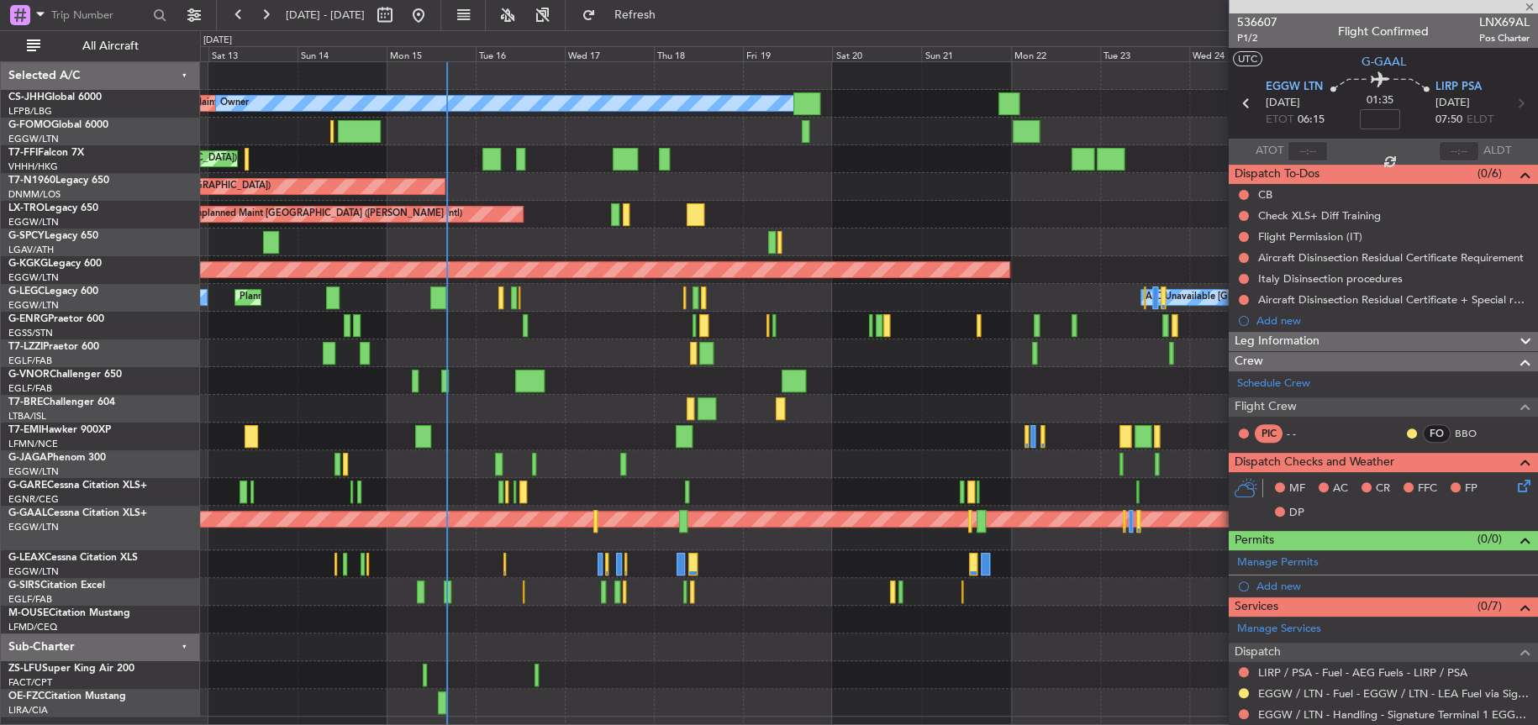
type input "-00:05"
type input "3"
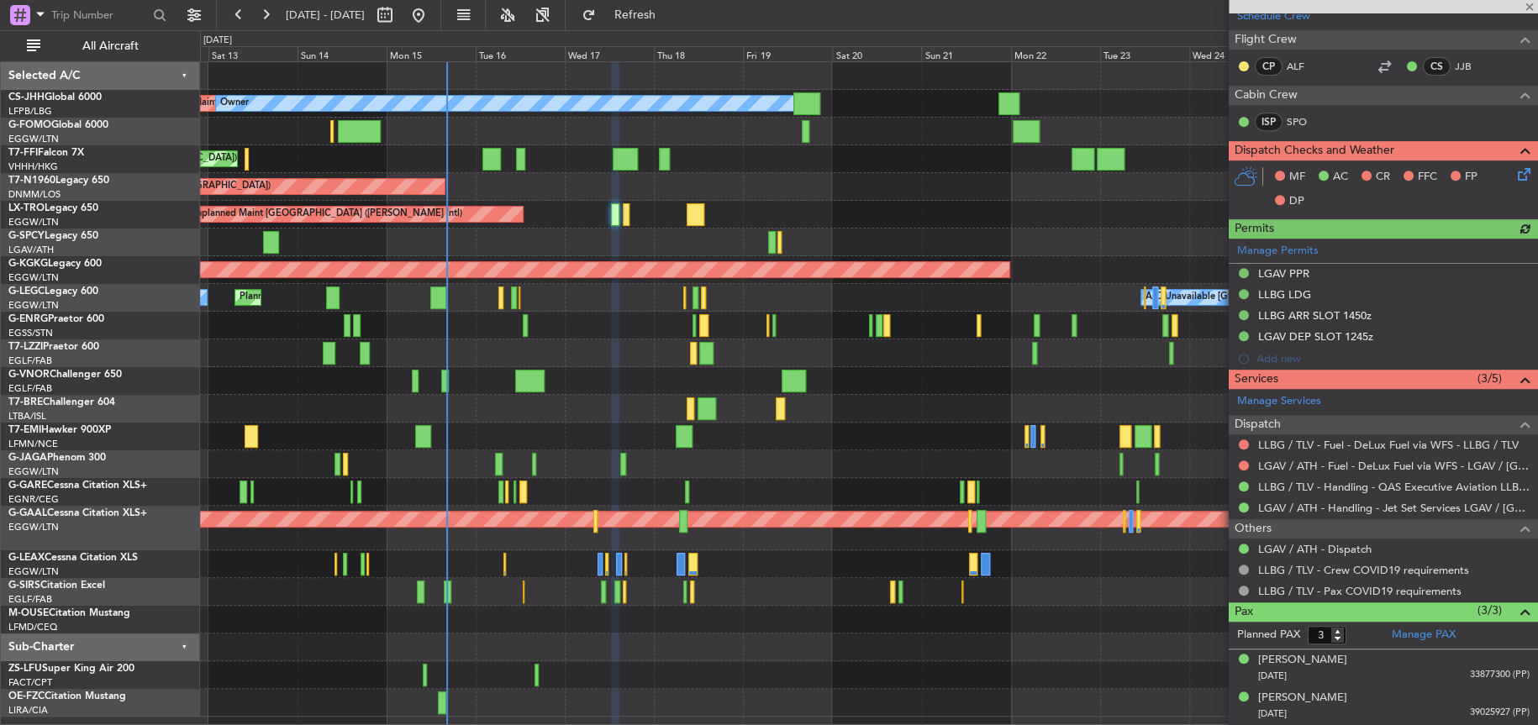
scroll to position [340, 0]
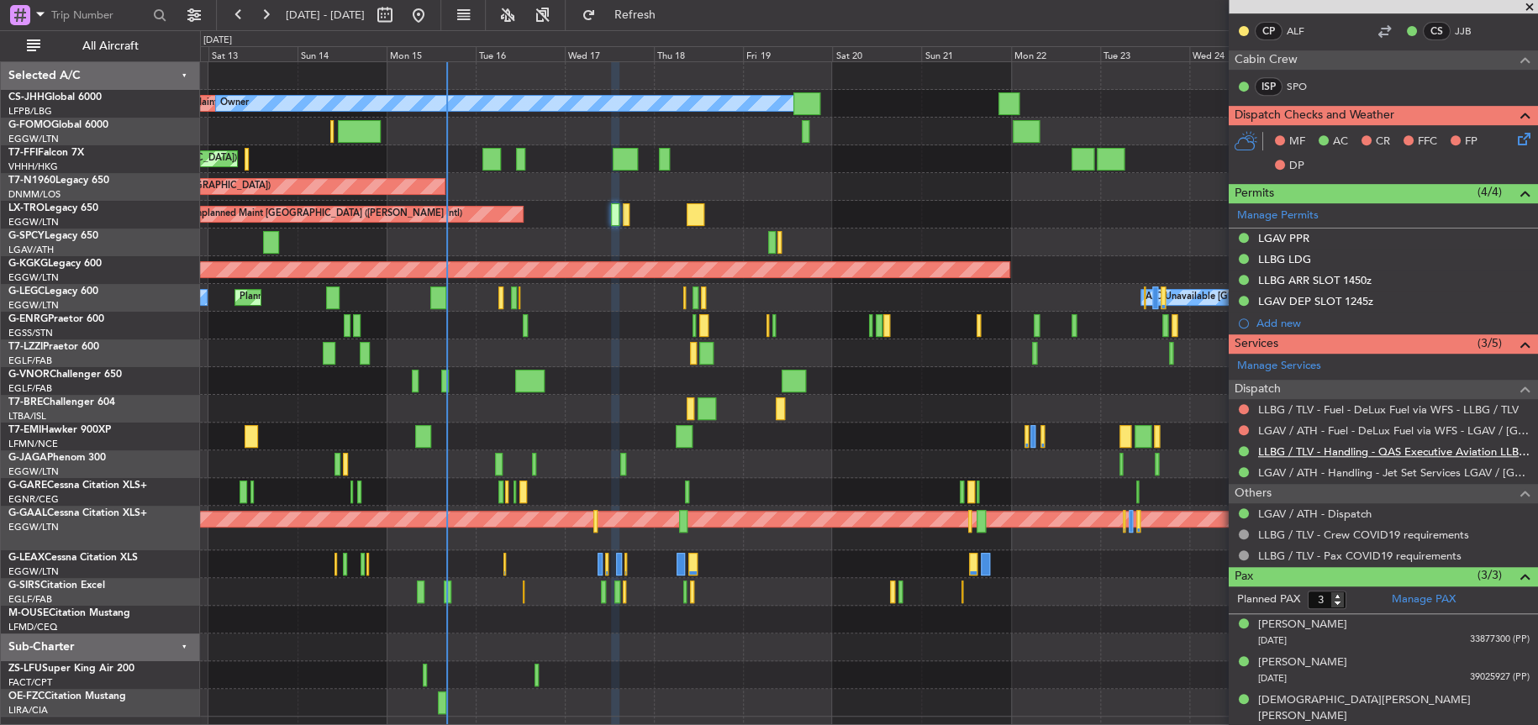
click at [1332, 450] on link "LLBG / TLV - Handling - QAS Executive Aviation LLBG / TLV" at bounding box center [1393, 452] width 271 height 14
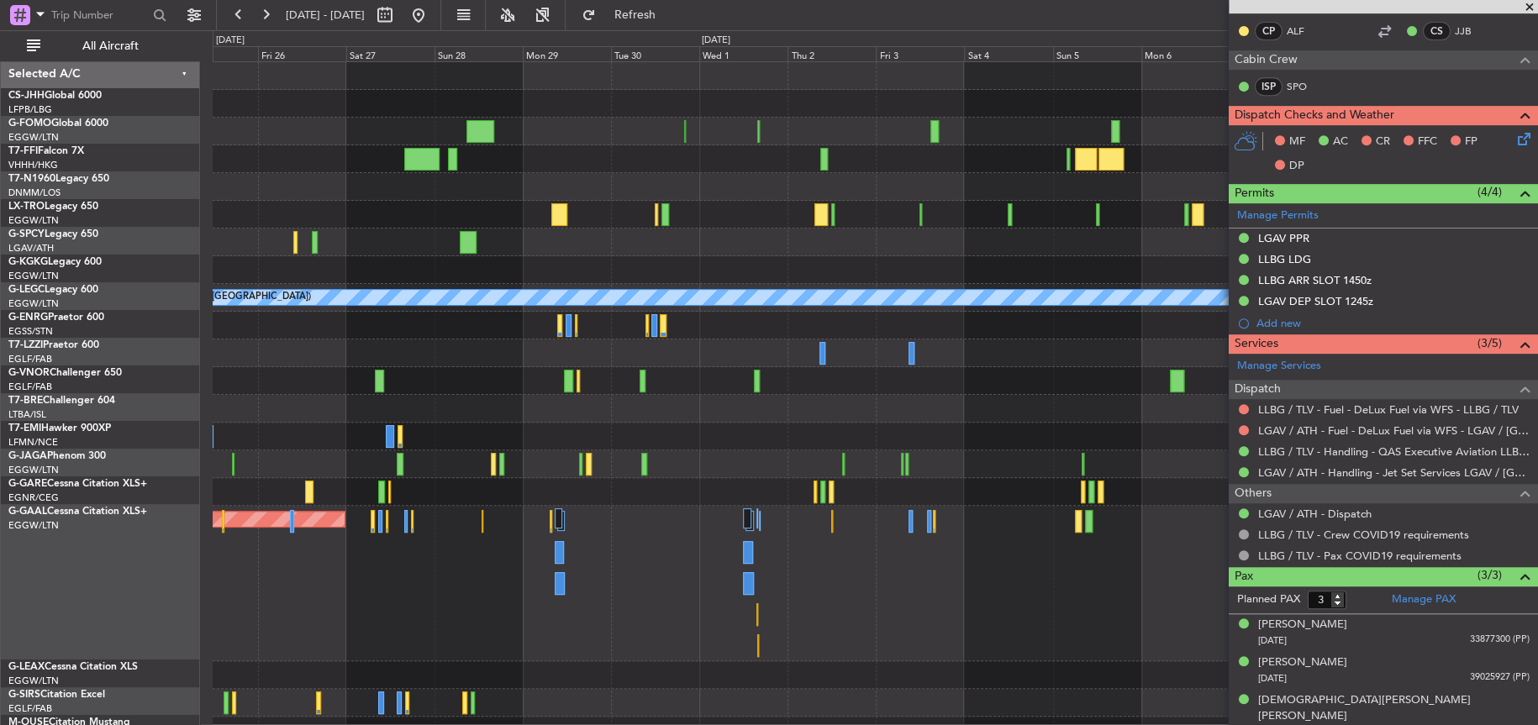
scroll to position [0, 0]
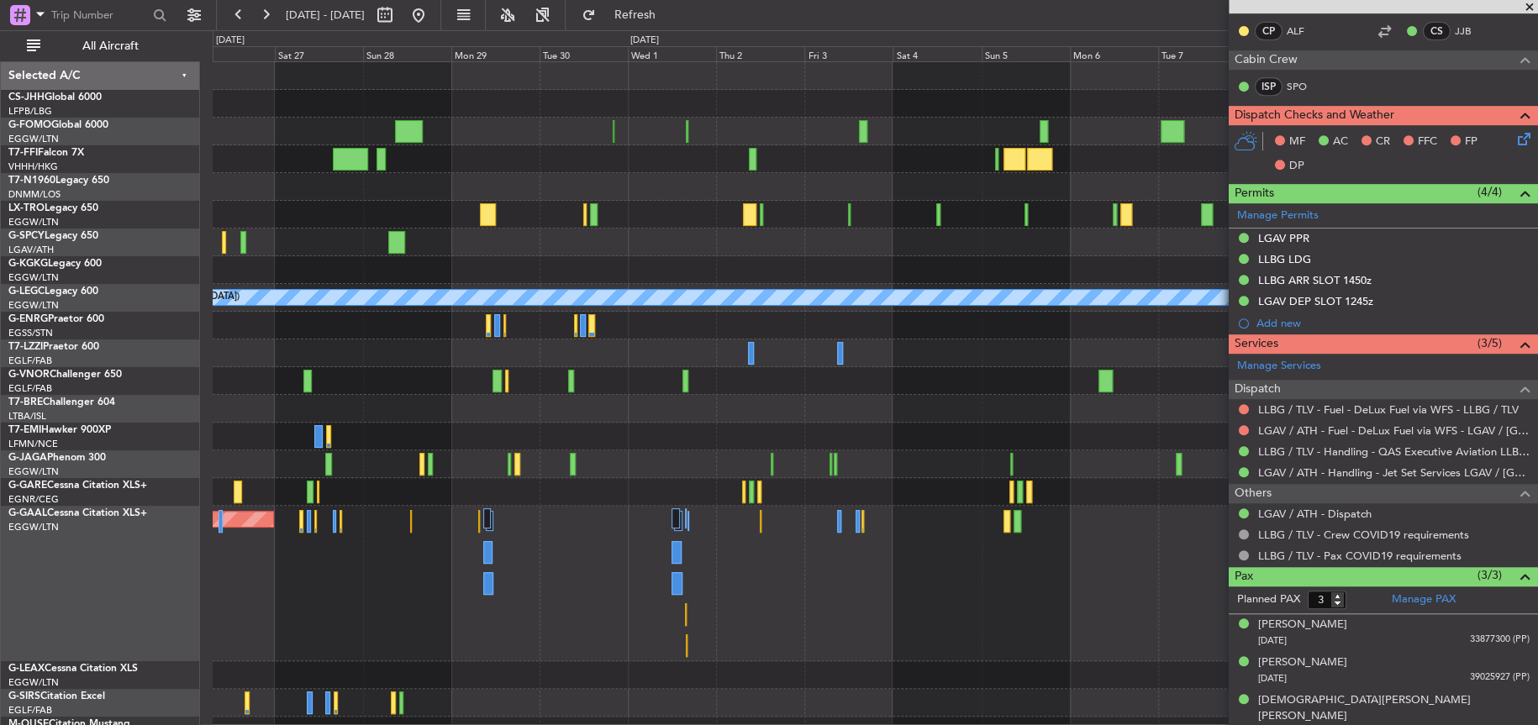
click at [634, 419] on div at bounding box center [875, 409] width 1324 height 28
click at [434, 374] on div "Planned Maint Geneva (Cointrin) A/C Unavailable [GEOGRAPHIC_DATA] ([GEOGRAPHIC_…" at bounding box center [875, 403] width 1324 height 682
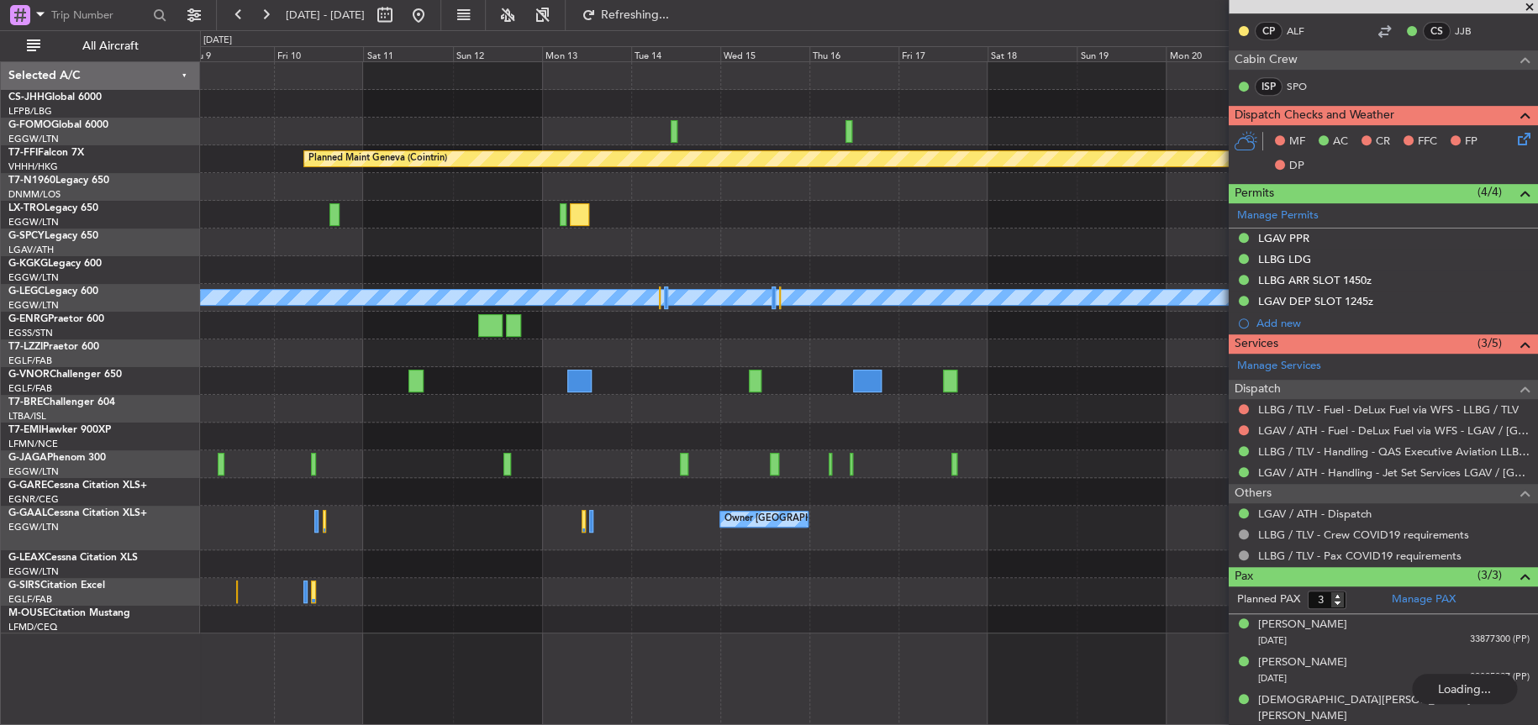
click at [447, 424] on div "Planned Maint Geneva (Cointrin) A/C Unavailable [GEOGRAPHIC_DATA] ([GEOGRAPHIC_…" at bounding box center [868, 347] width 1337 height 571
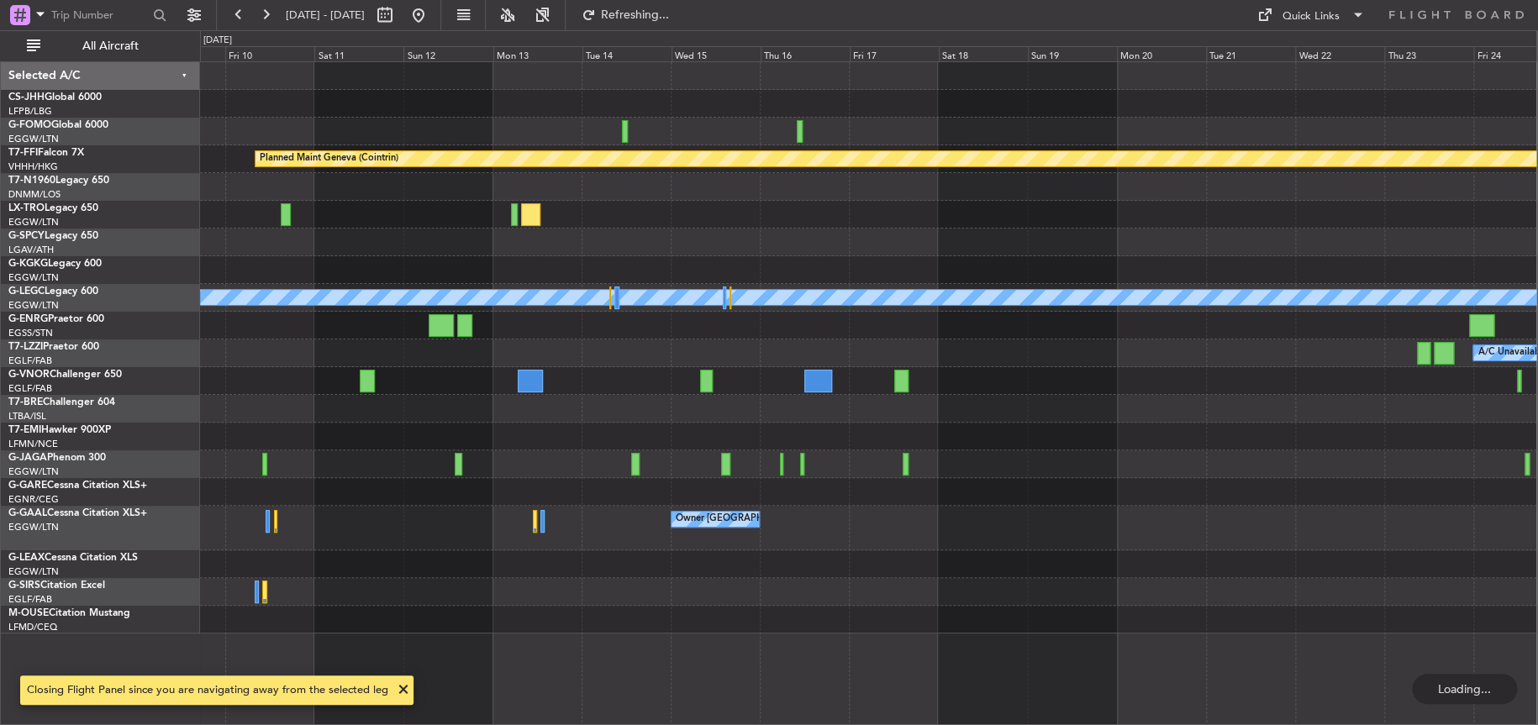
click at [1011, 350] on div "A/C Unavailable [GEOGRAPHIC_DATA] ([GEOGRAPHIC_DATA])" at bounding box center [868, 354] width 1336 height 28
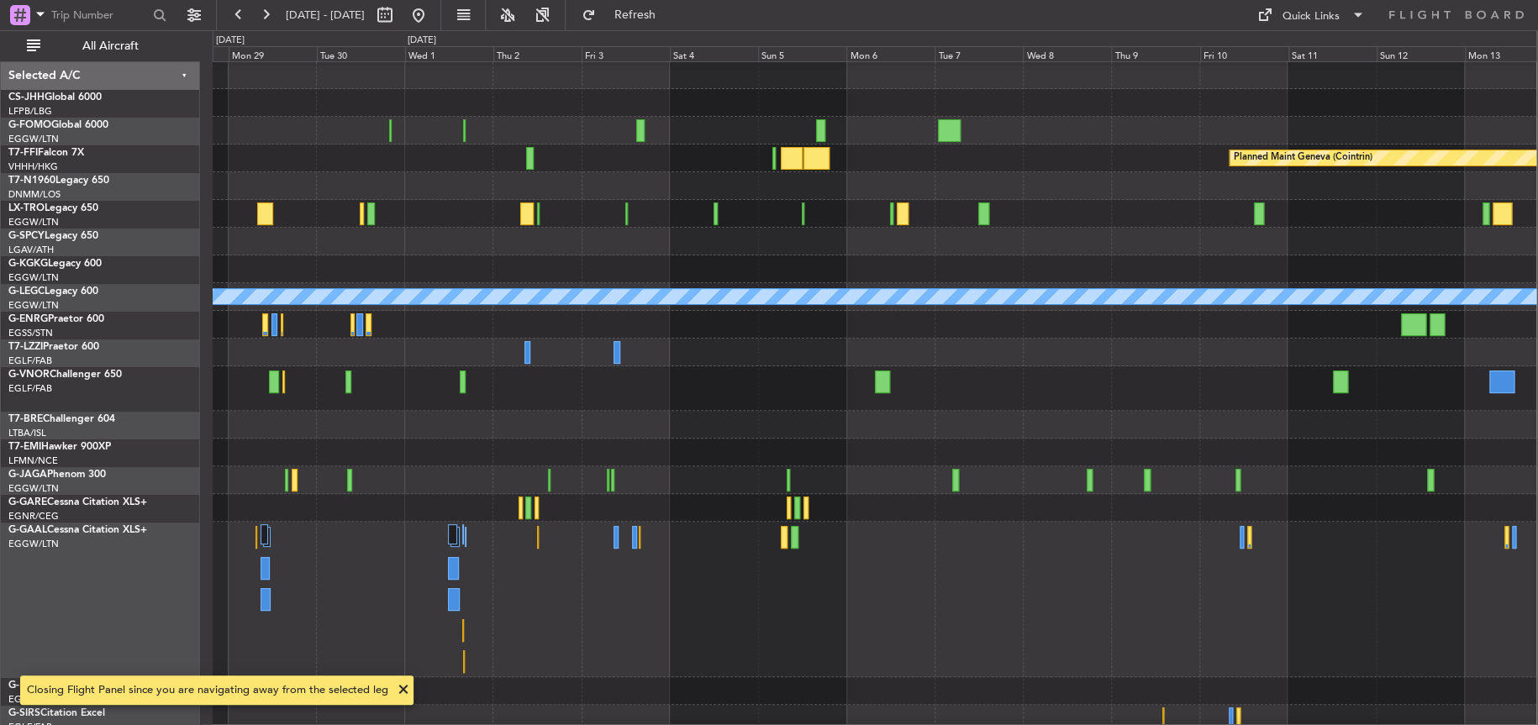
click at [1049, 342] on div "Planned Maint Geneva (Cointrin) A/C Unavailable [GEOGRAPHIC_DATA] ([GEOGRAPHIC_…" at bounding box center [875, 410] width 1324 height 699
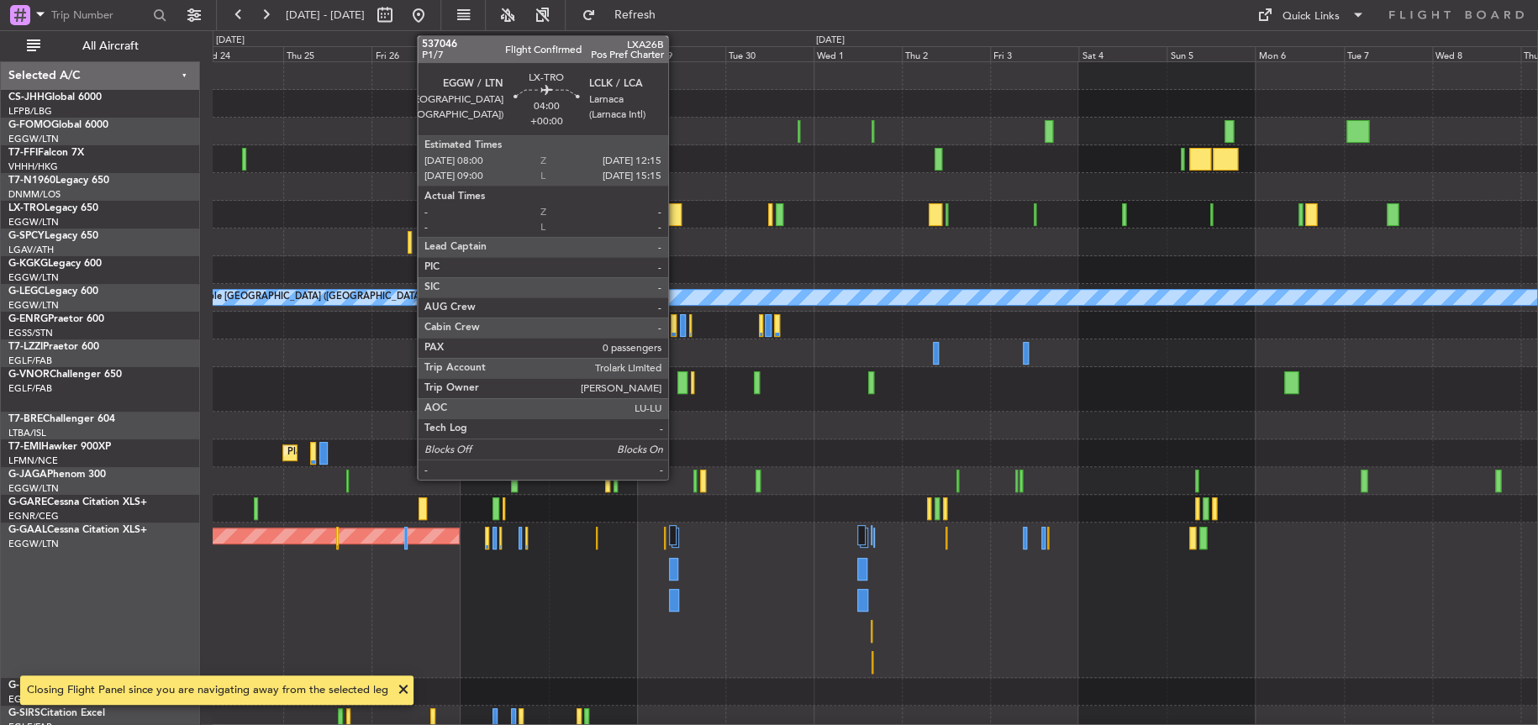
click at [676, 213] on div at bounding box center [674, 214] width 16 height 23
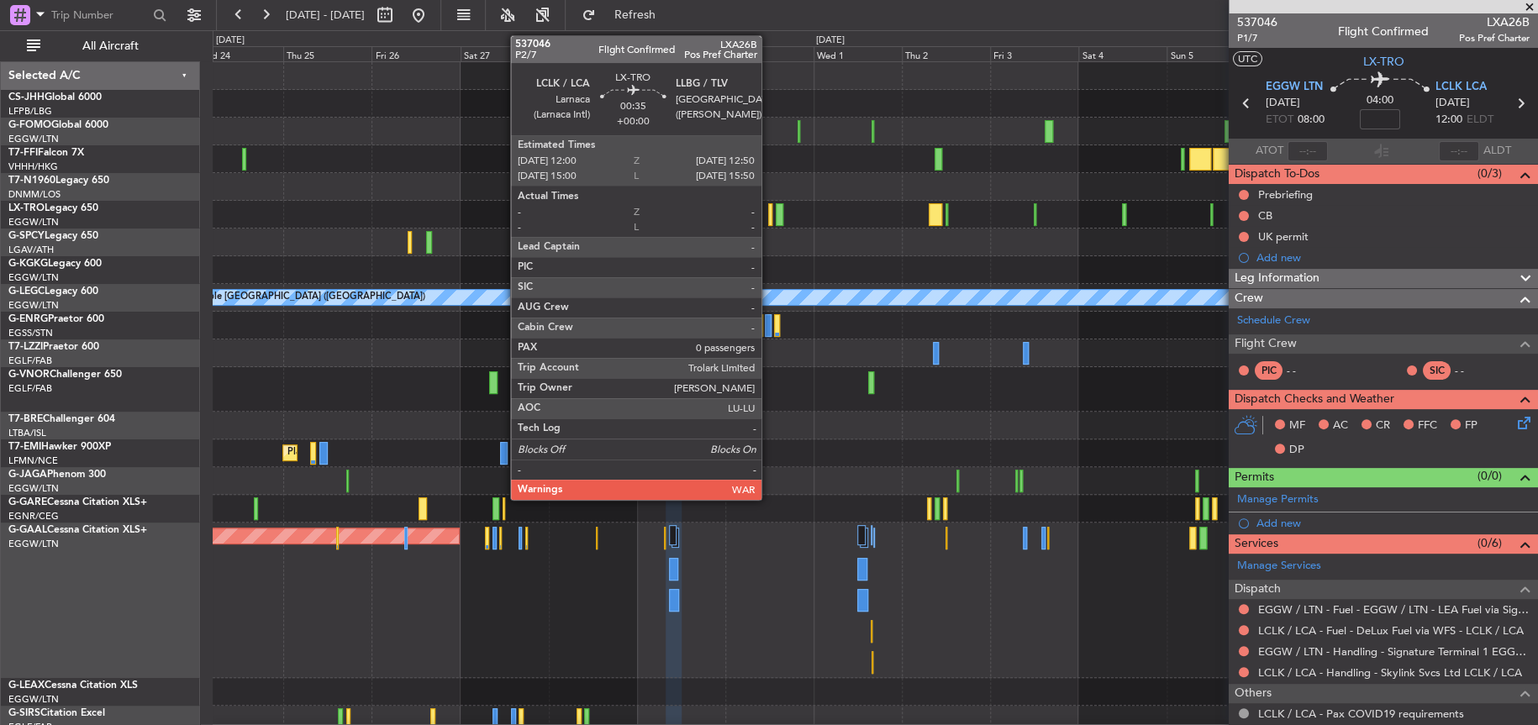
click at [771, 219] on div at bounding box center [769, 214] width 3 height 23
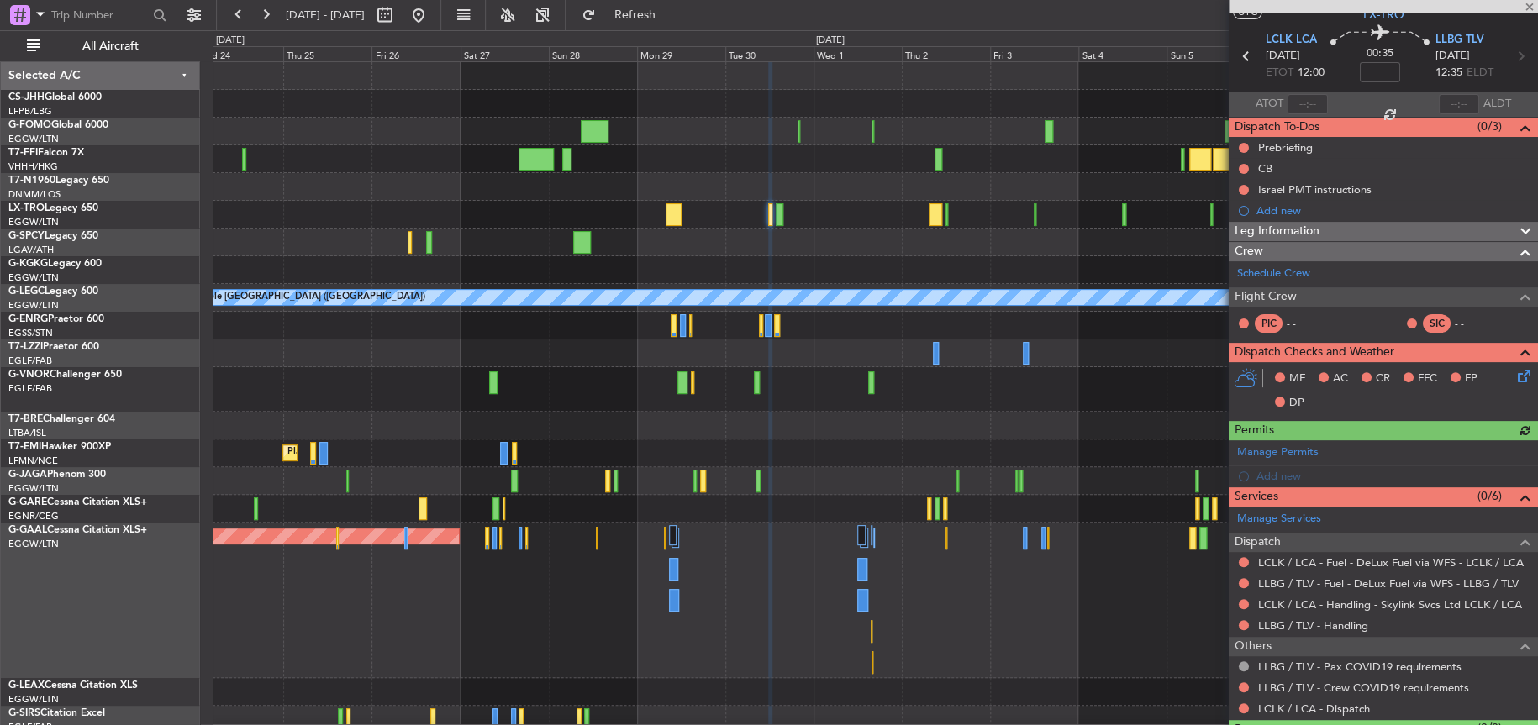
scroll to position [87, 0]
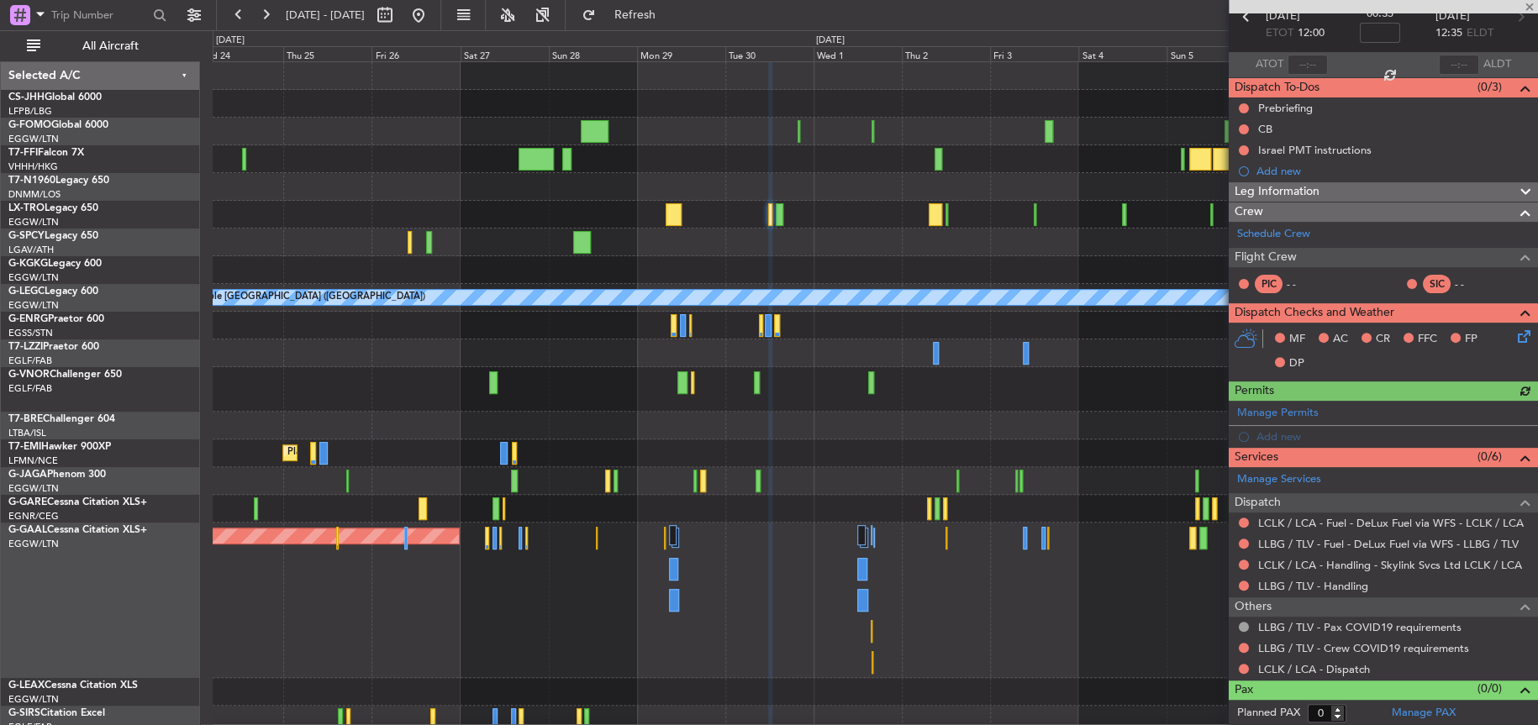
click at [1389, 582] on div "LCLK / LCA - Handling - Skylink Svcs Ltd LCLK / LCA" at bounding box center [1389, 582] width 0 height 0
click at [1273, 582] on link "LLBG / TLV - Handling" at bounding box center [1313, 586] width 110 height 14
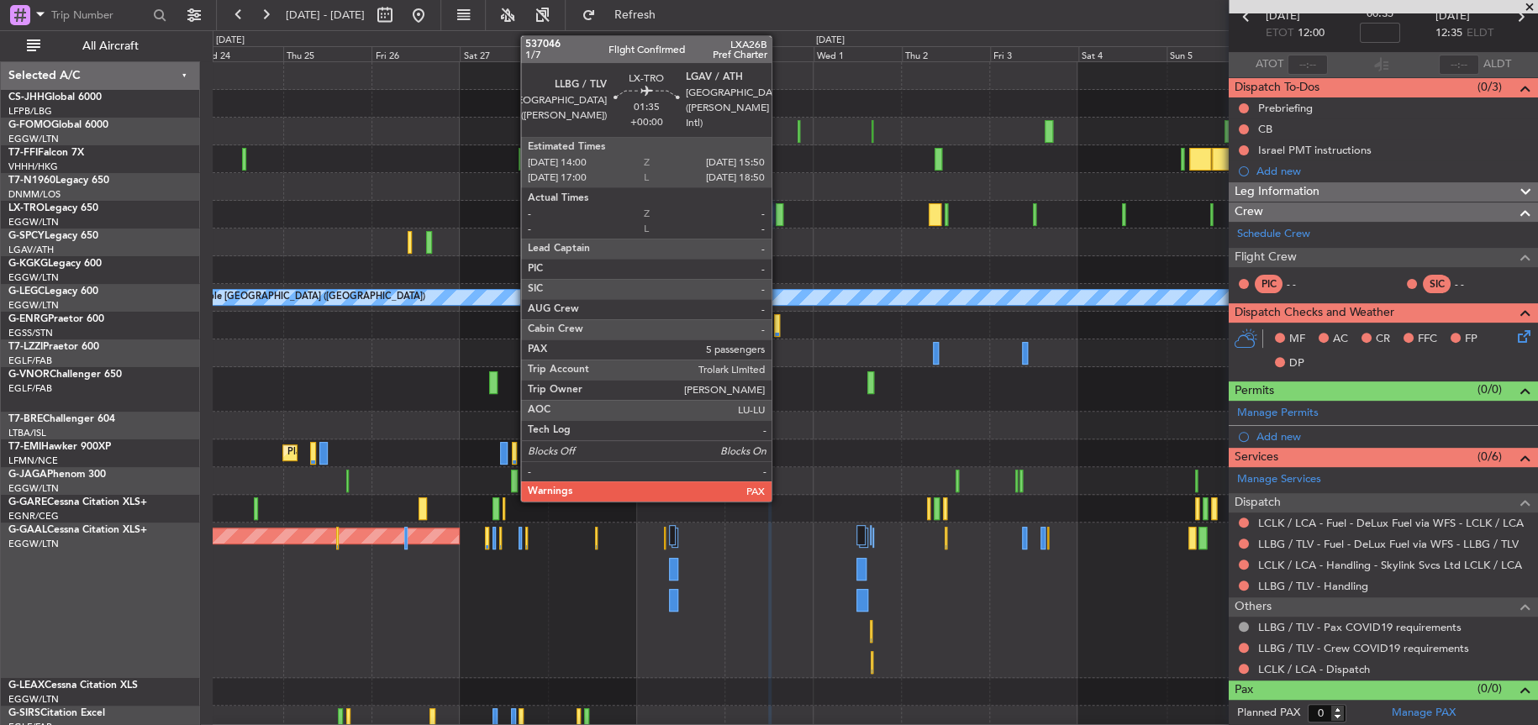
click at [779, 213] on div at bounding box center [780, 214] width 8 height 23
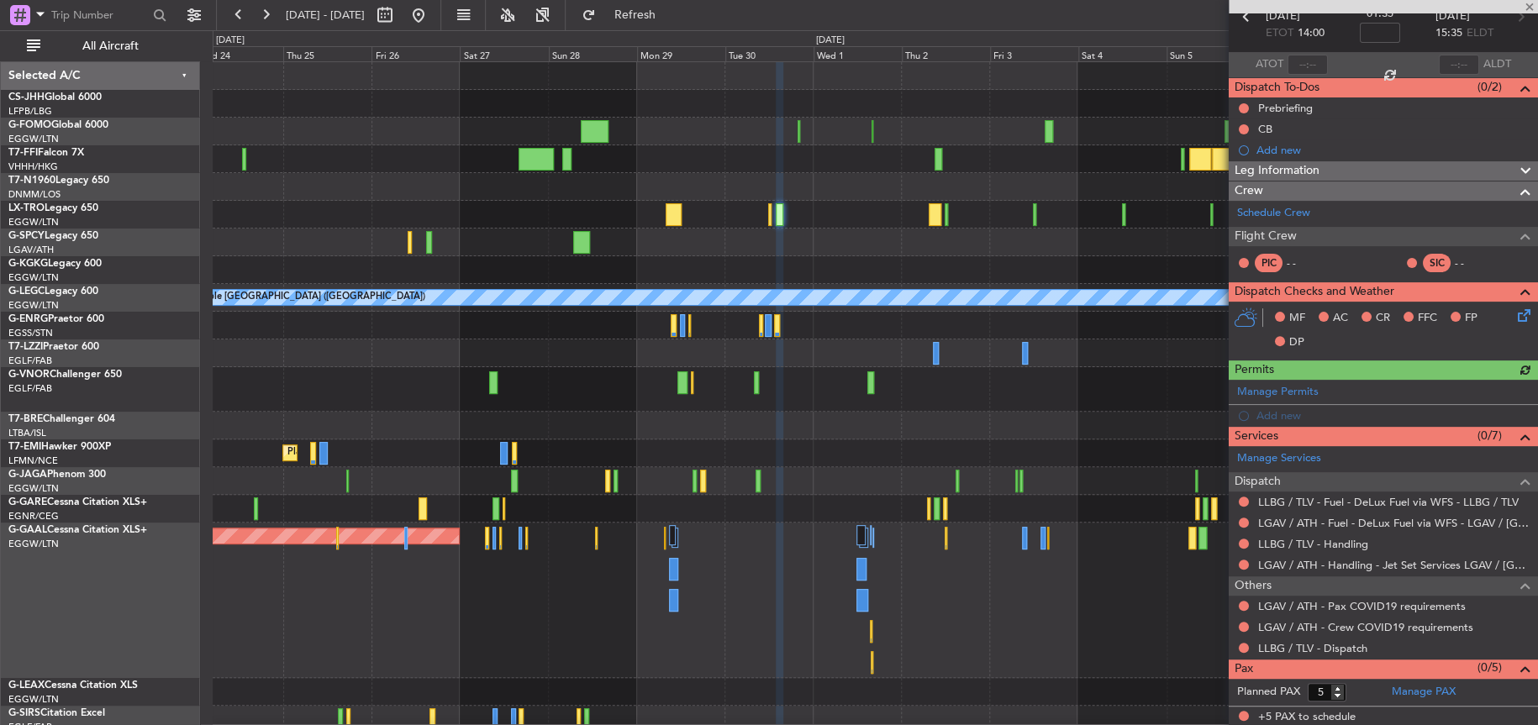
click at [1294, 547] on mat-tooltip-component "LGAV / ATH - Fuel - DeLux Fuel via WFS - LGAV / [GEOGRAPHIC_DATA]" at bounding box center [1398, 557] width 279 height 58
click at [1267, 540] on link "LLBG / TLV - Handling" at bounding box center [1313, 544] width 110 height 14
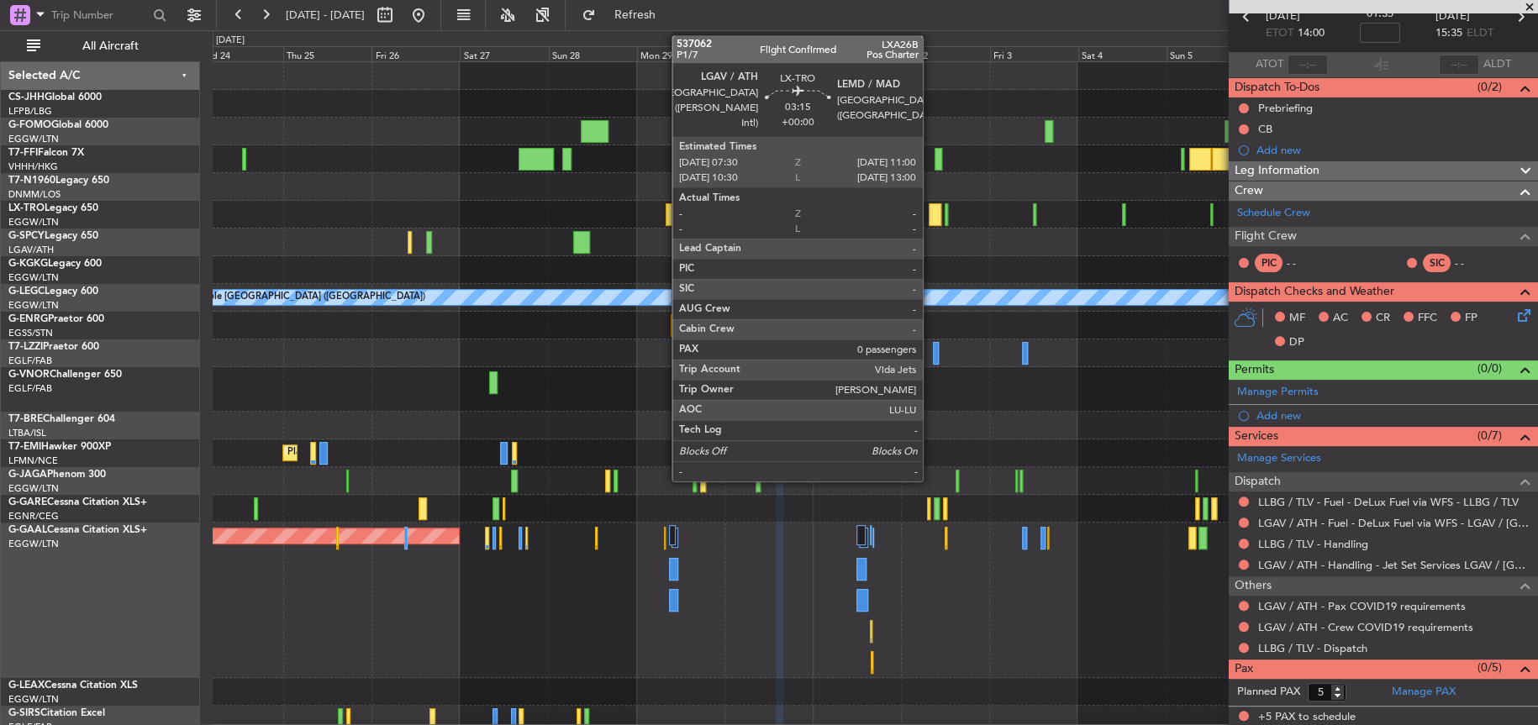
click at [930, 219] on div at bounding box center [935, 214] width 13 height 23
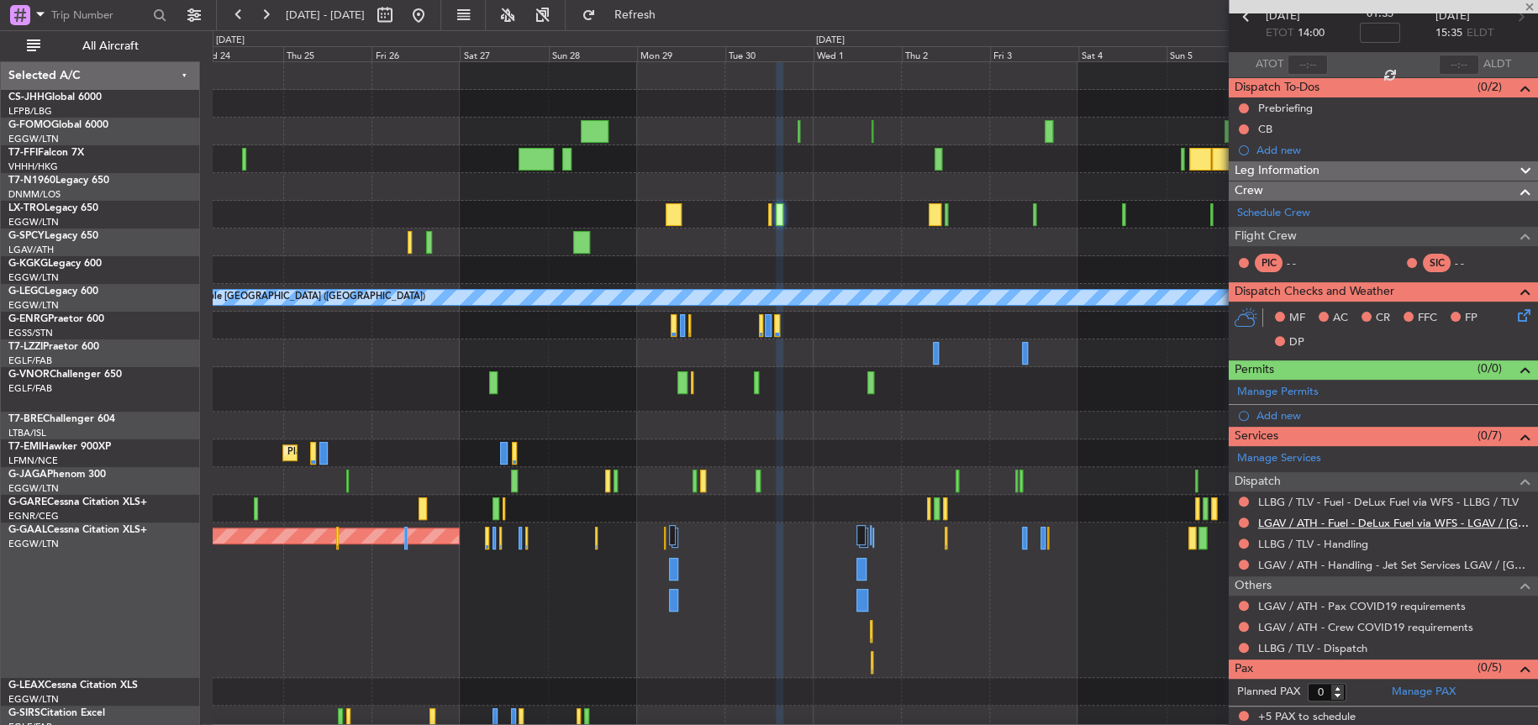
scroll to position [0, 0]
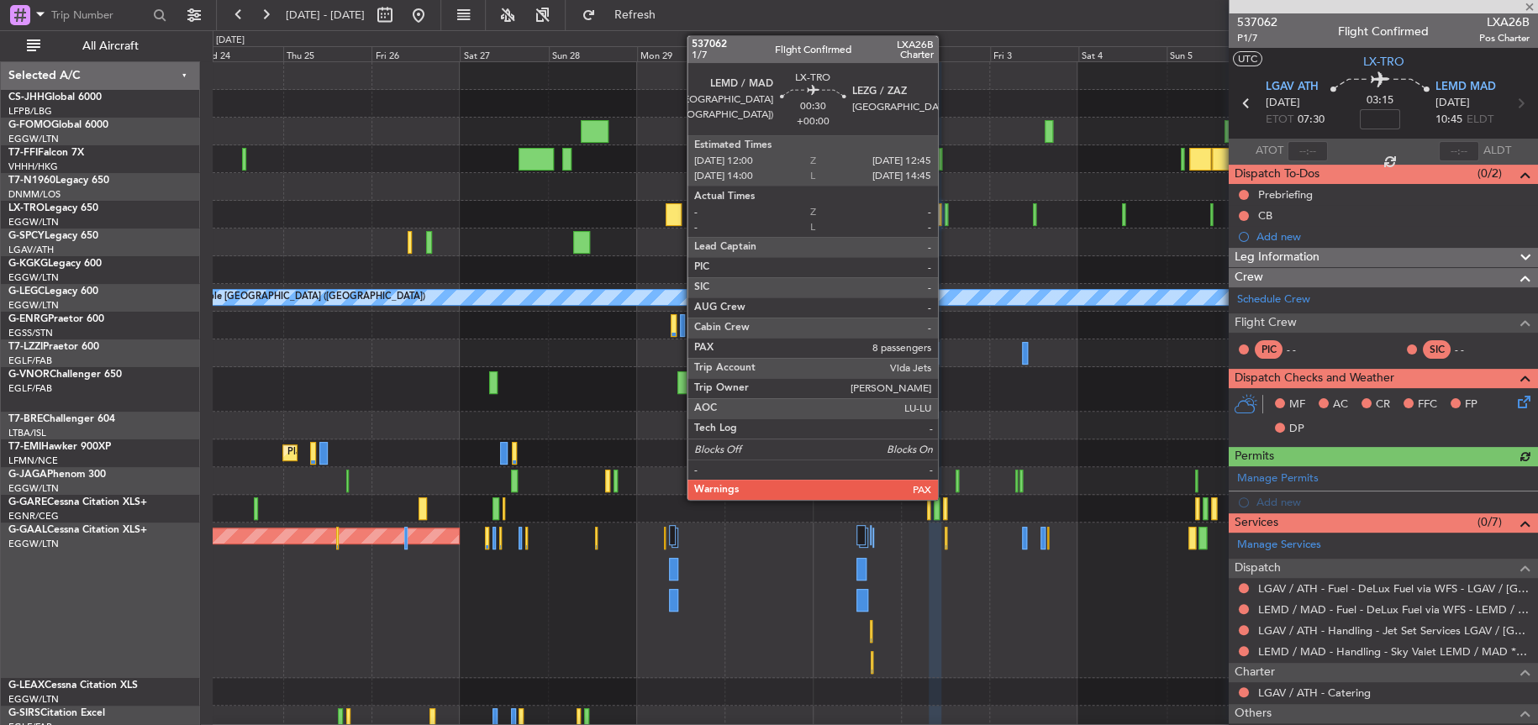
click at [945, 207] on div at bounding box center [946, 214] width 3 height 23
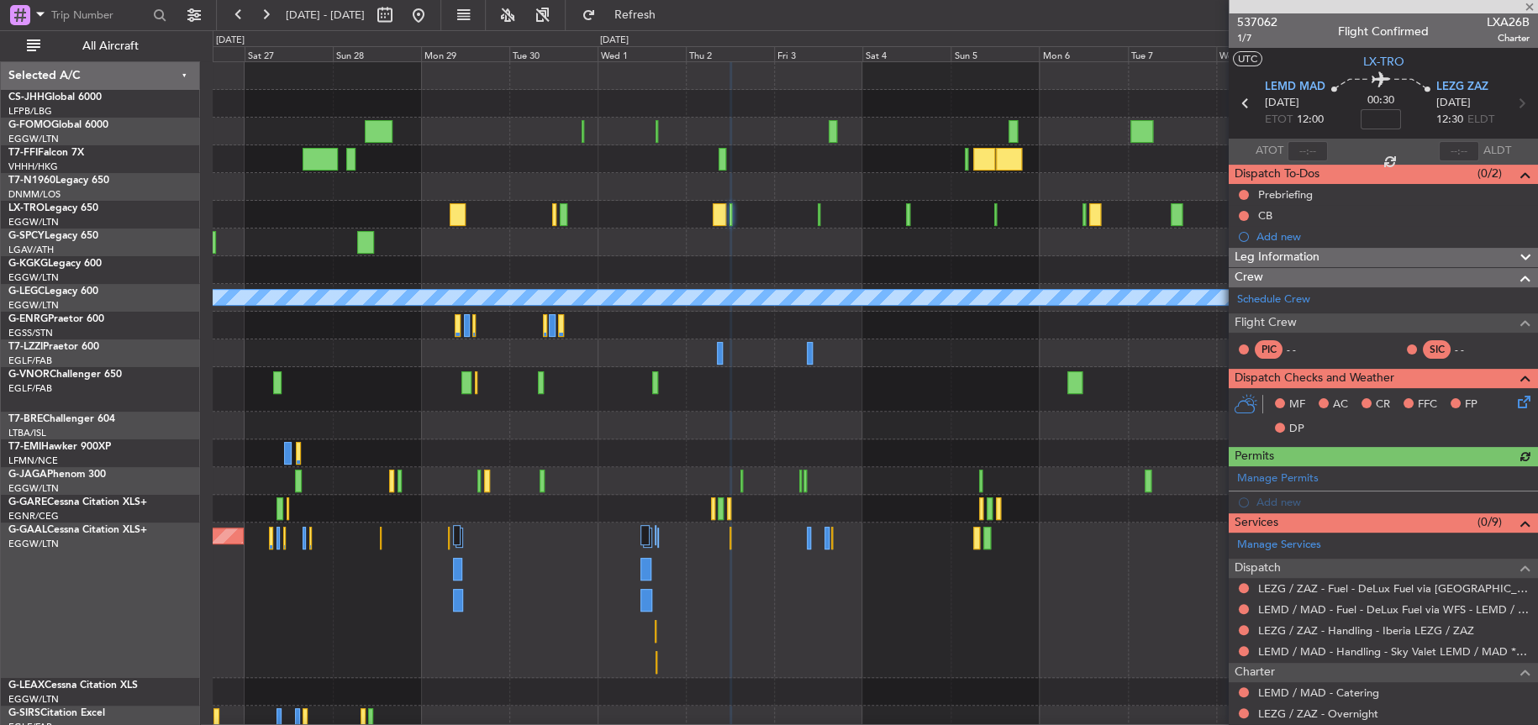
click at [808, 229] on div "Planned Maint Geneva (Cointrin) A/C Unavailable [GEOGRAPHIC_DATA] ([GEOGRAPHIC_…" at bounding box center [875, 411] width 1324 height 699
click at [752, 242] on div at bounding box center [875, 243] width 1324 height 28
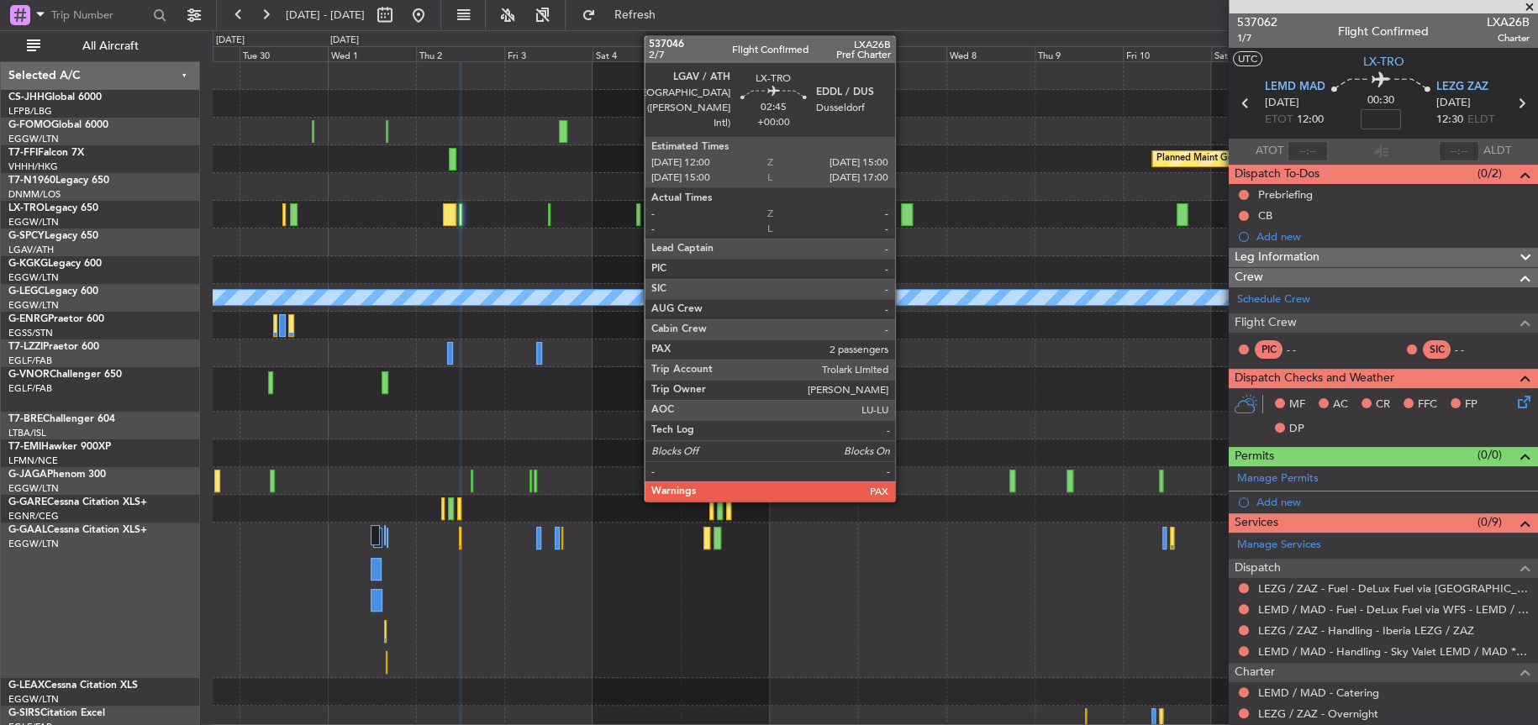
click at [903, 224] on div at bounding box center [907, 214] width 12 height 23
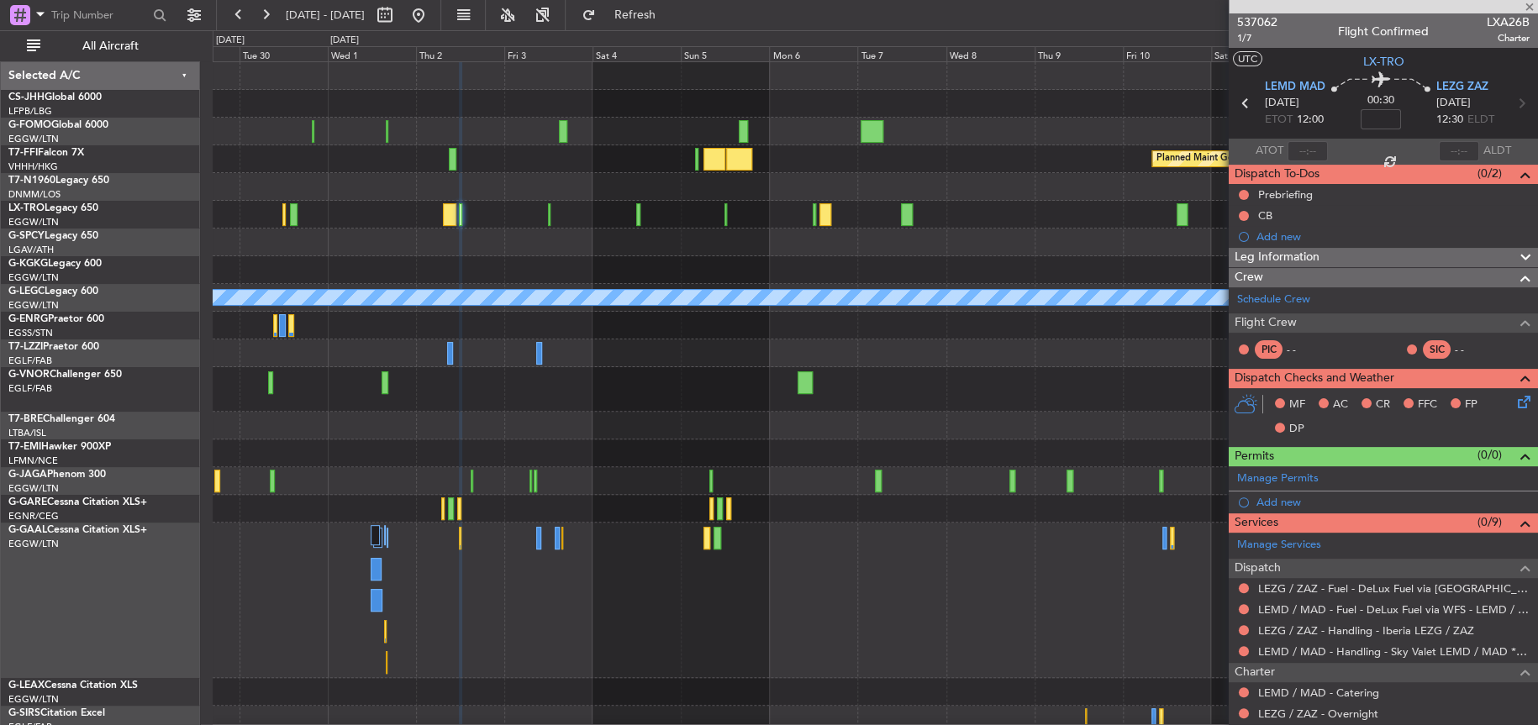
type input "2"
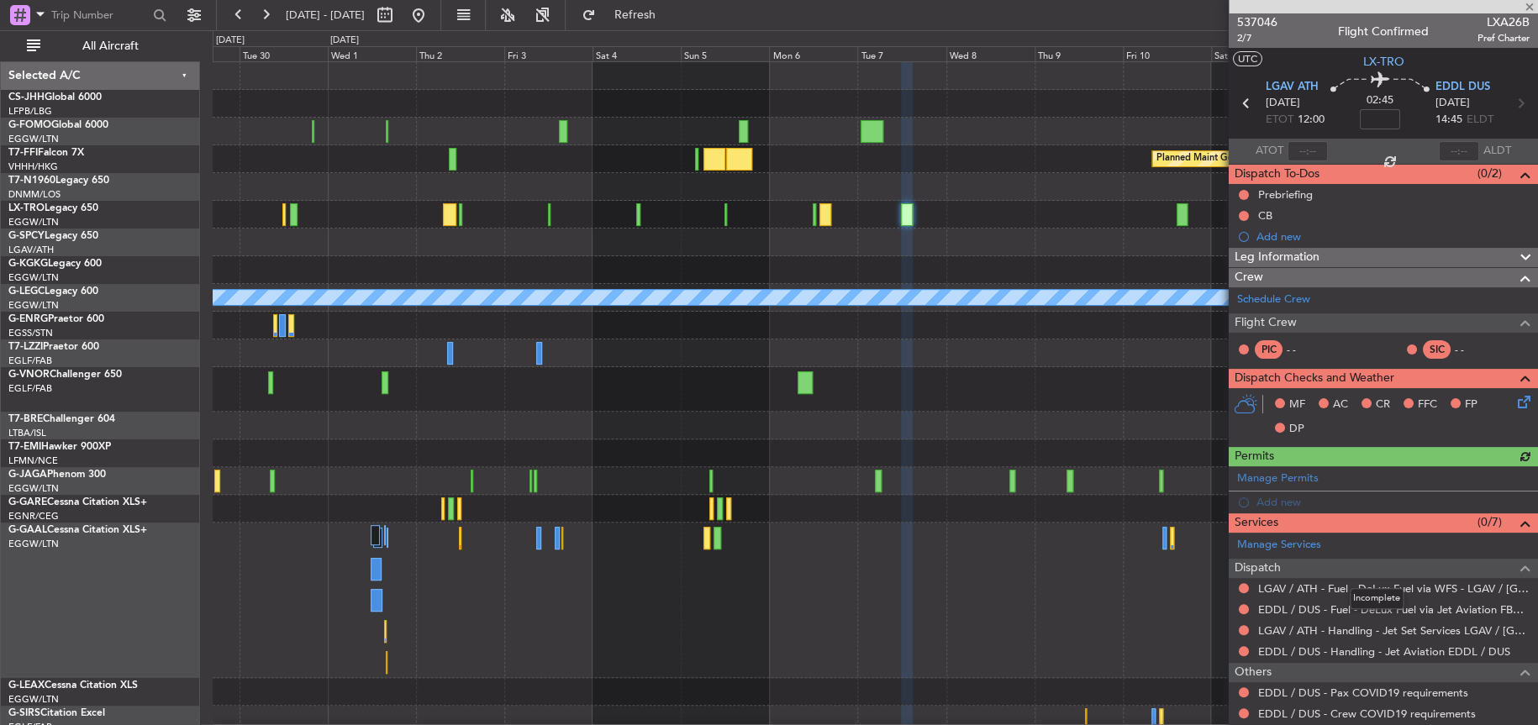
scroll to position [87, 0]
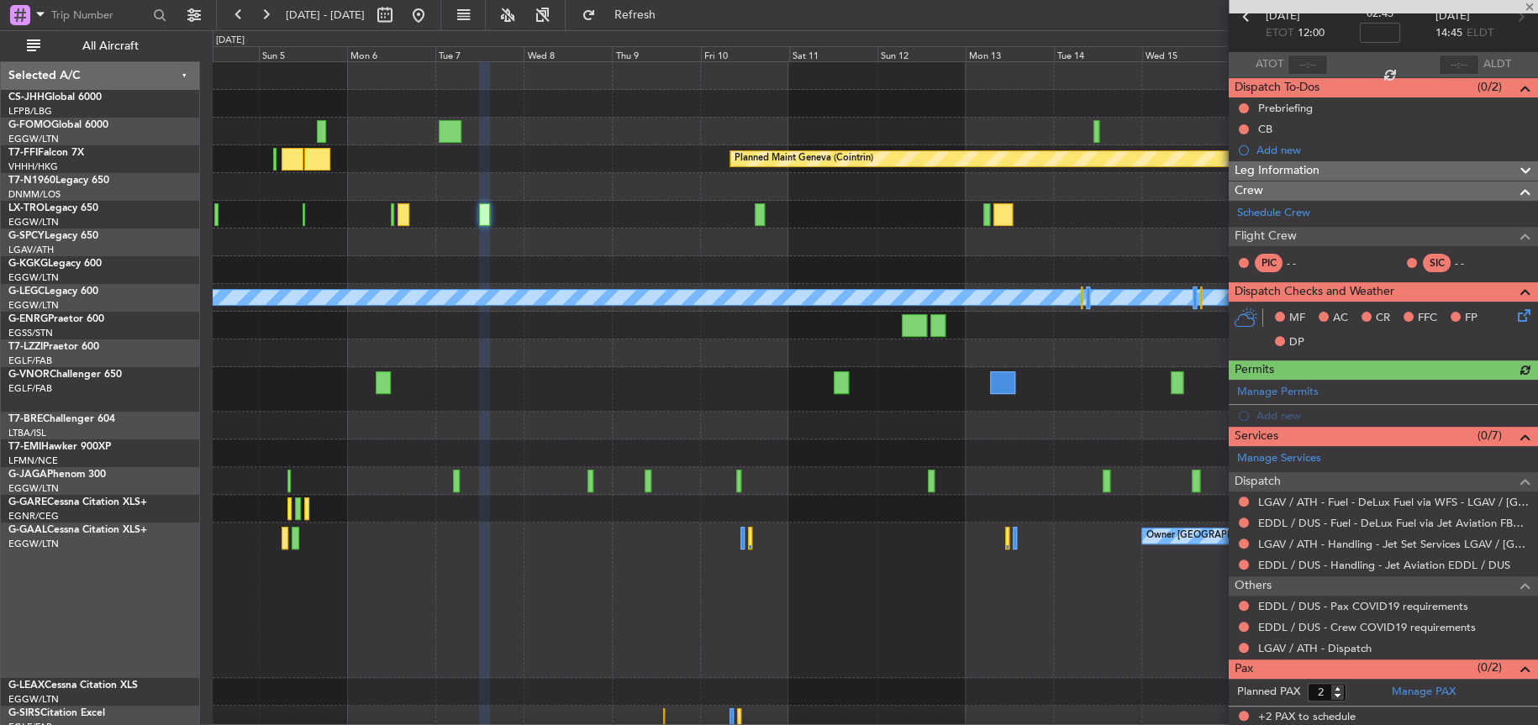
click at [693, 269] on div "Planned Maint Geneva (Cointrin) A/C Unavailable [GEOGRAPHIC_DATA] ([GEOGRAPHIC_…" at bounding box center [875, 411] width 1324 height 699
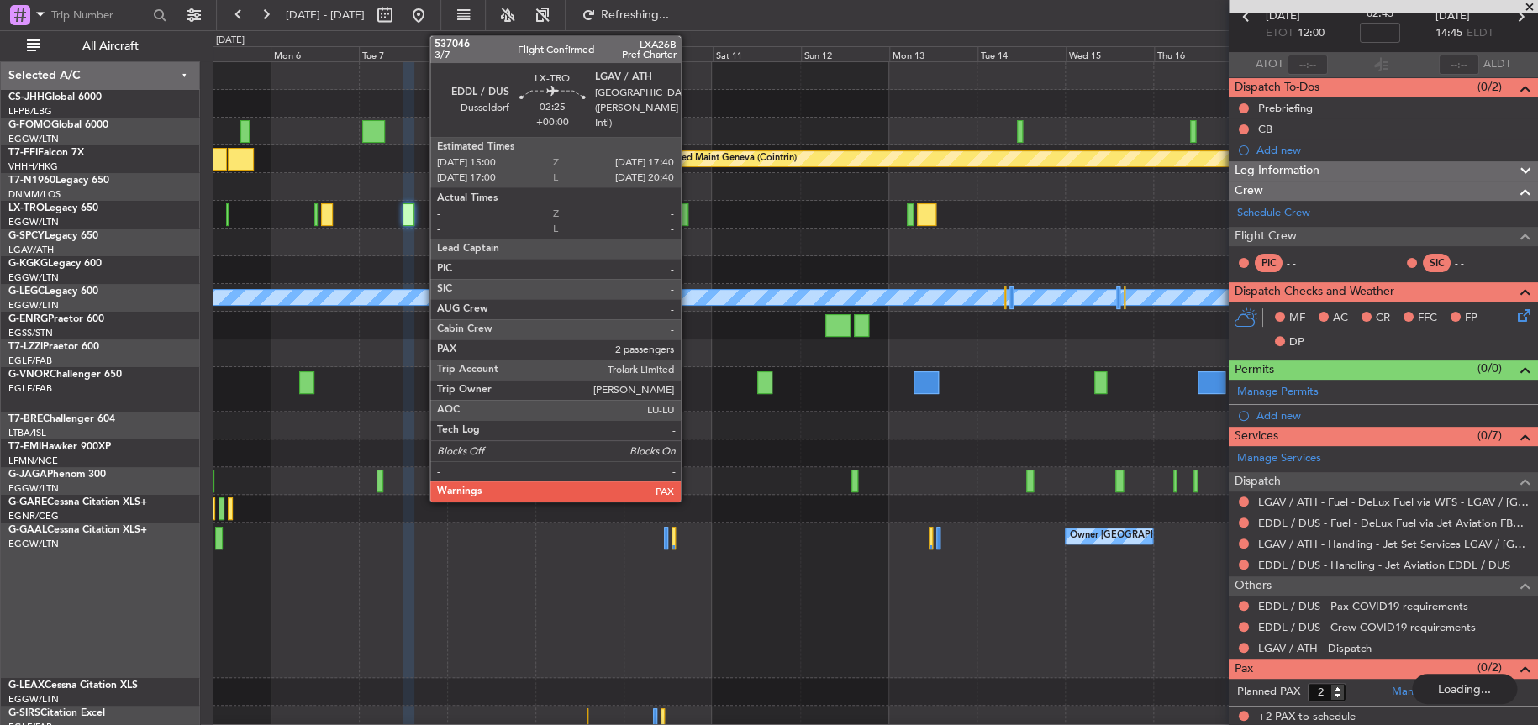
click at [688, 215] on div at bounding box center [683, 214] width 10 height 23
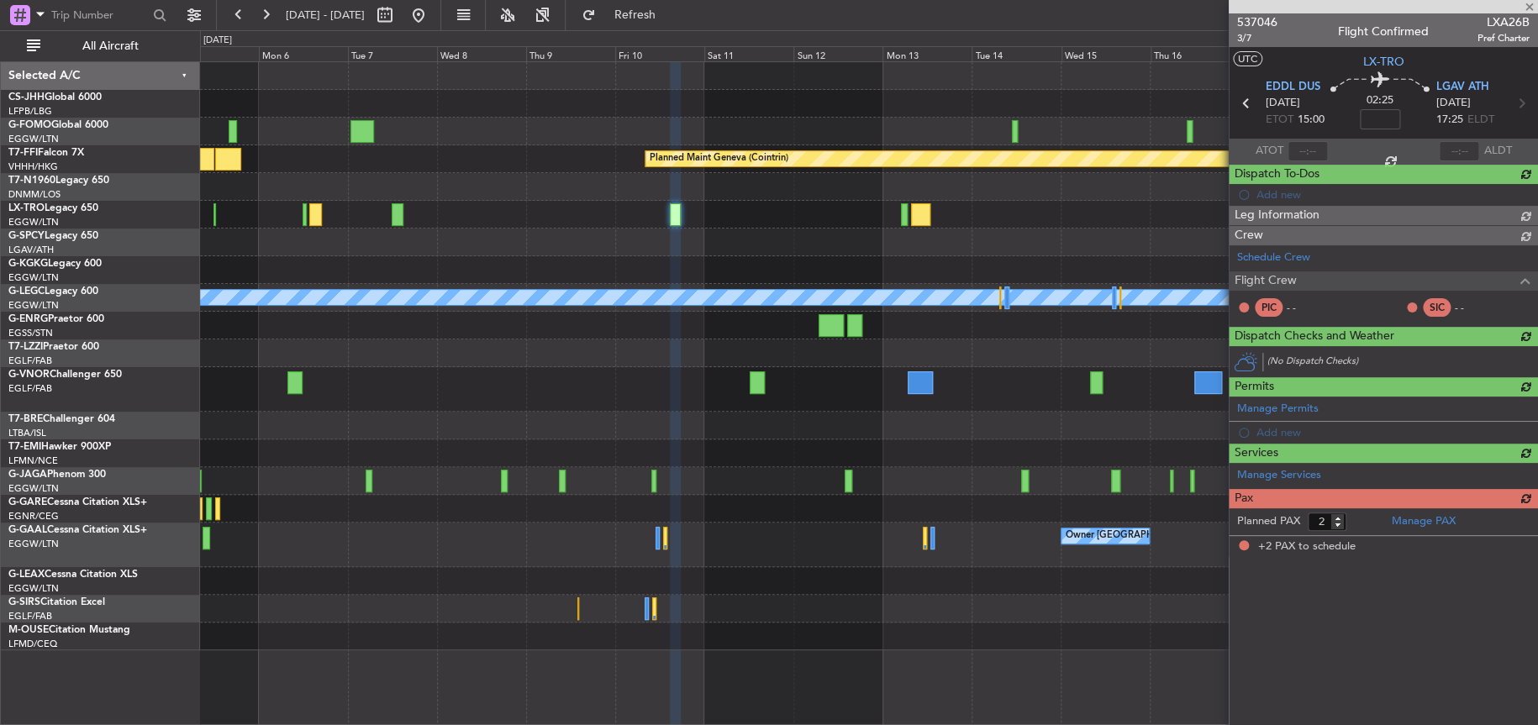
scroll to position [0, 0]
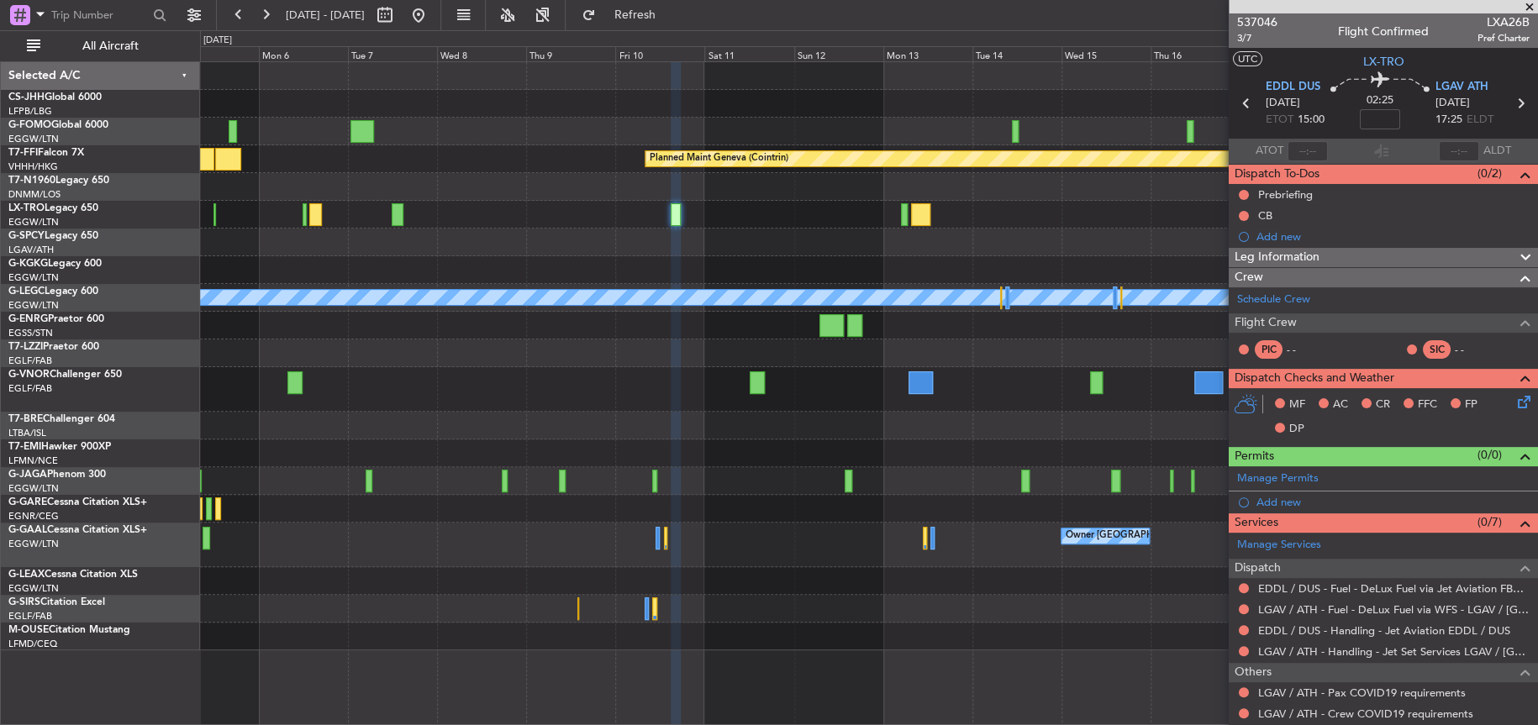
scroll to position [87, 0]
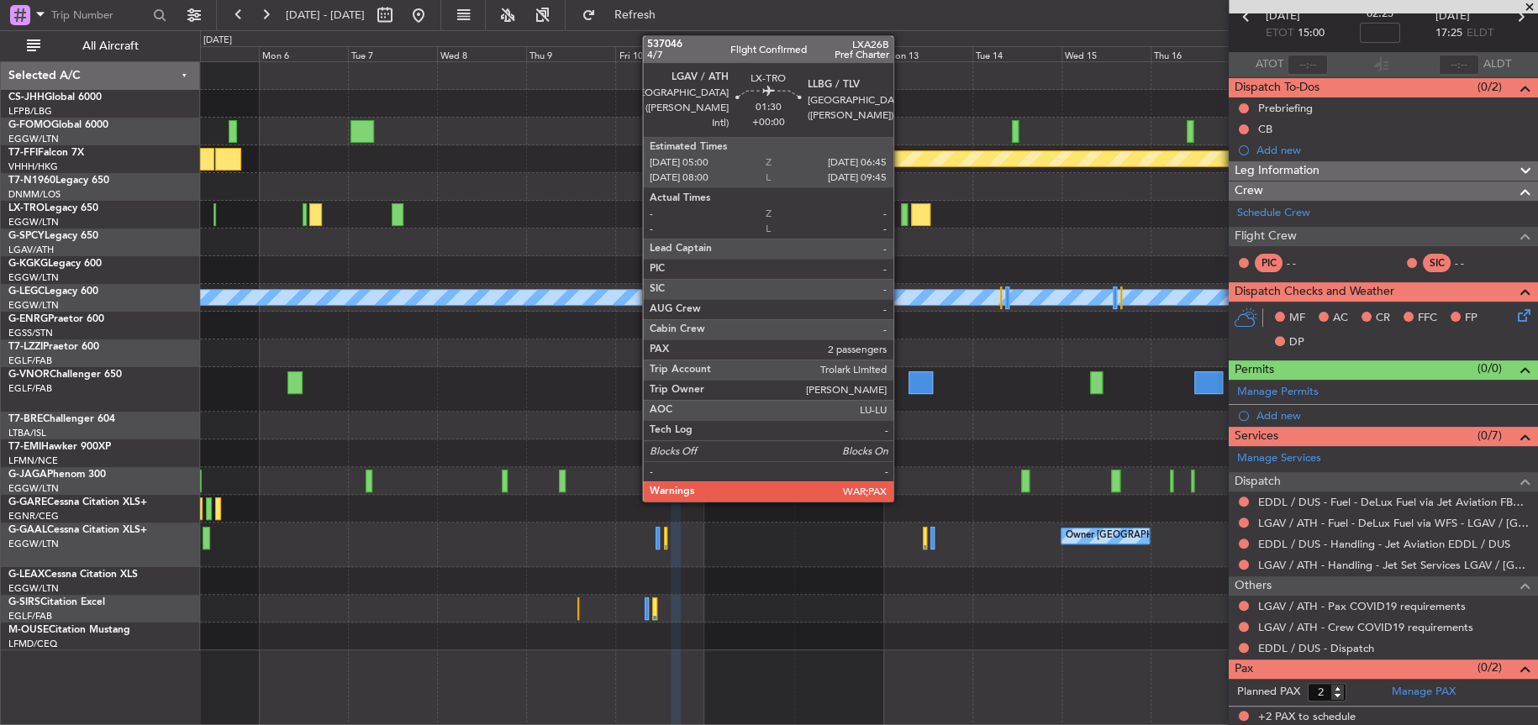
click at [901, 218] on div at bounding box center [904, 214] width 7 height 23
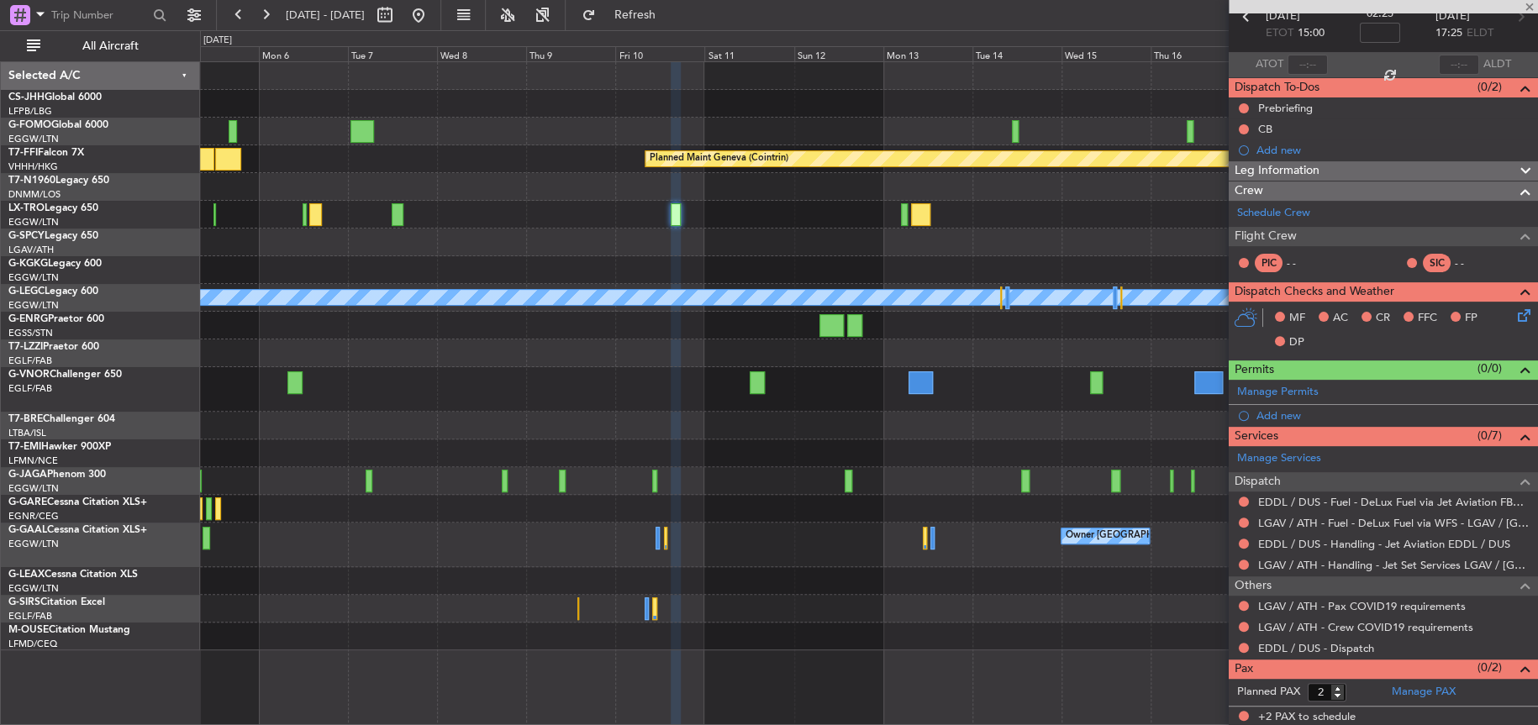
scroll to position [0, 0]
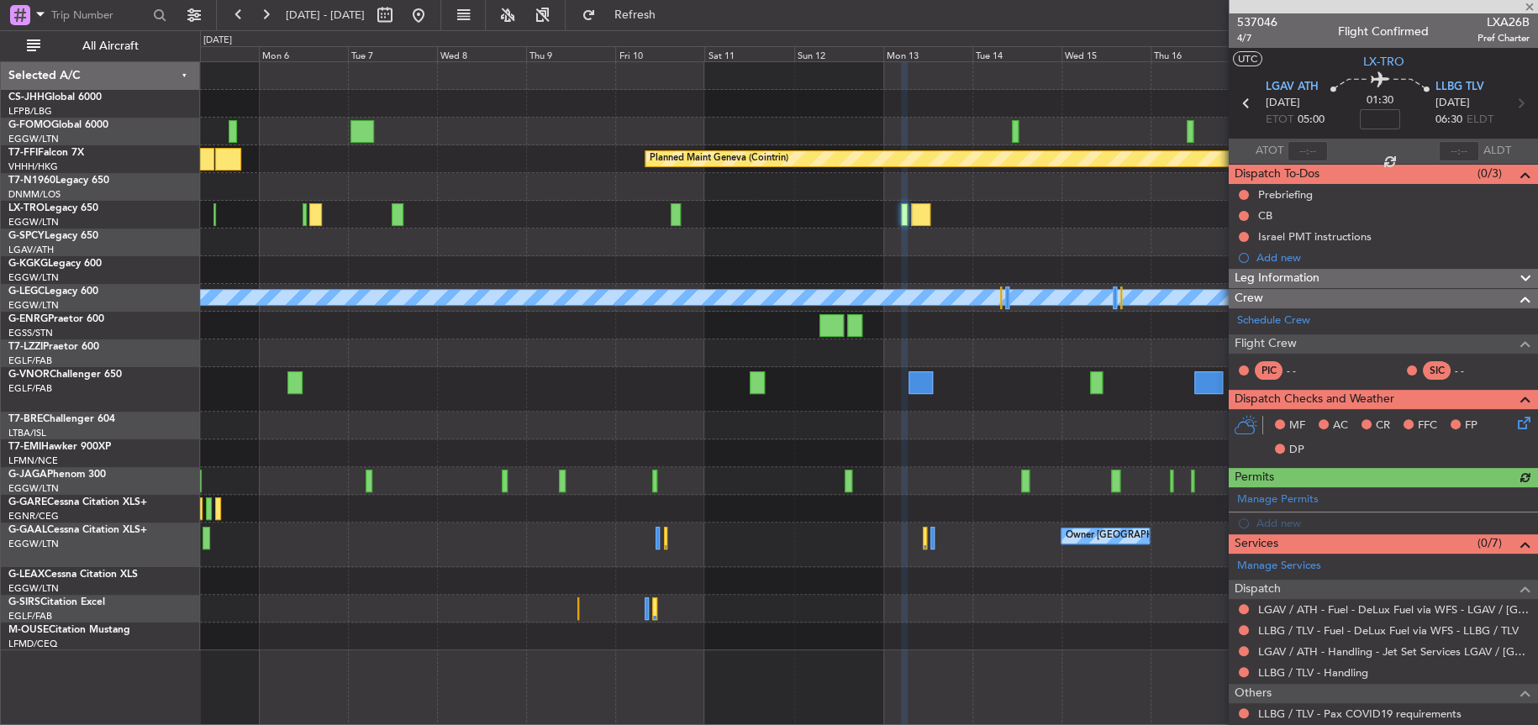
click at [1313, 673] on mat-tooltip-component "LLBG / TLV - Pax COVID19 requirements" at bounding box center [1358, 683] width 201 height 45
click at [1294, 674] on link "LLBG / TLV - Handling" at bounding box center [1313, 673] width 110 height 14
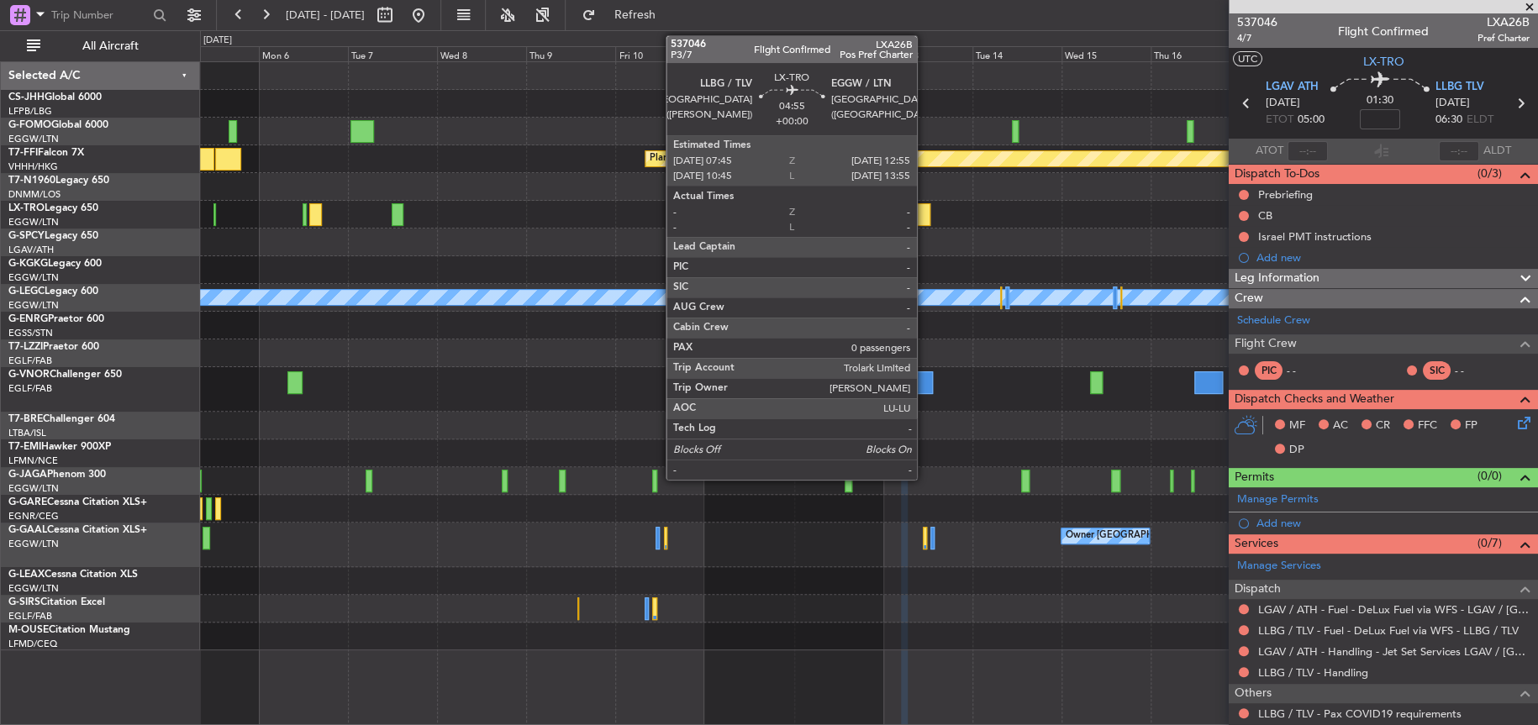
click at [924, 211] on div at bounding box center [920, 214] width 19 height 23
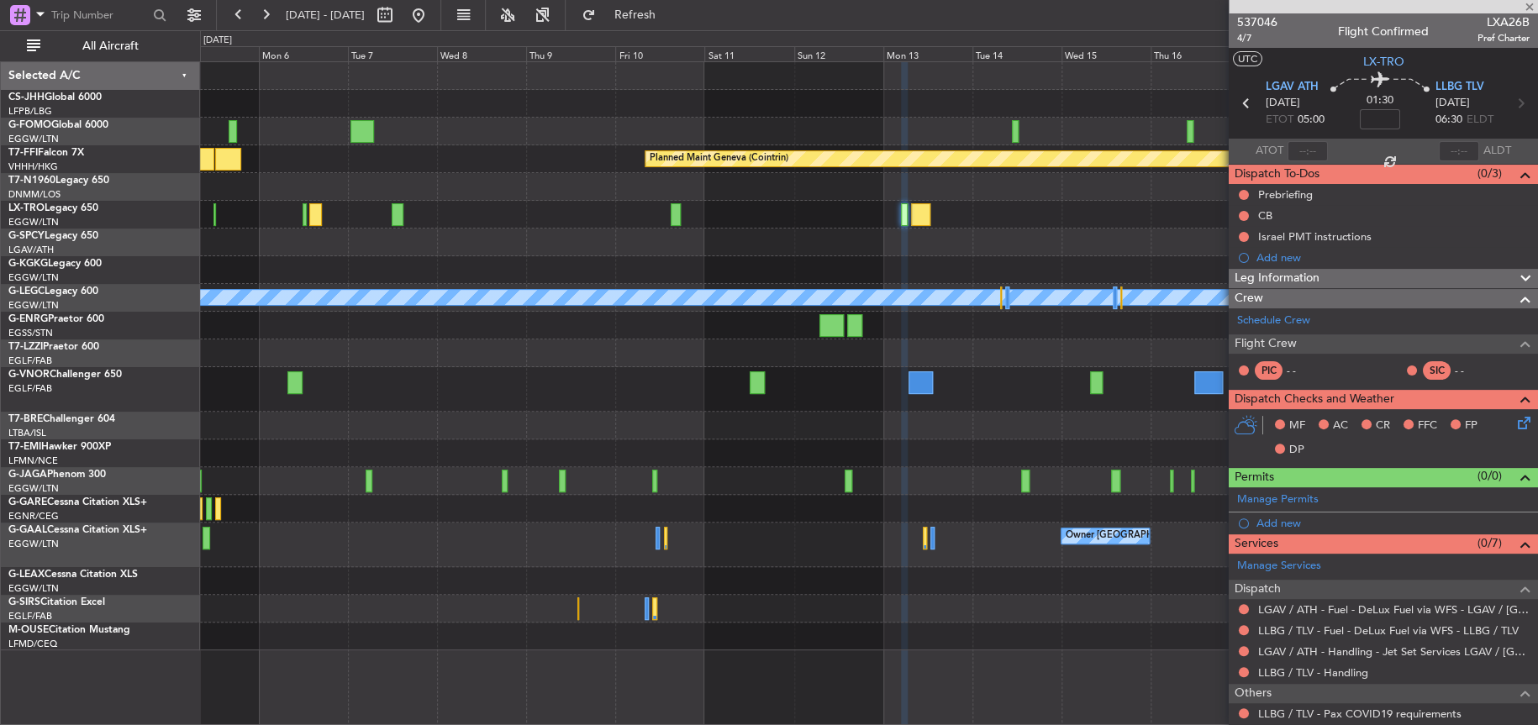
type input "0"
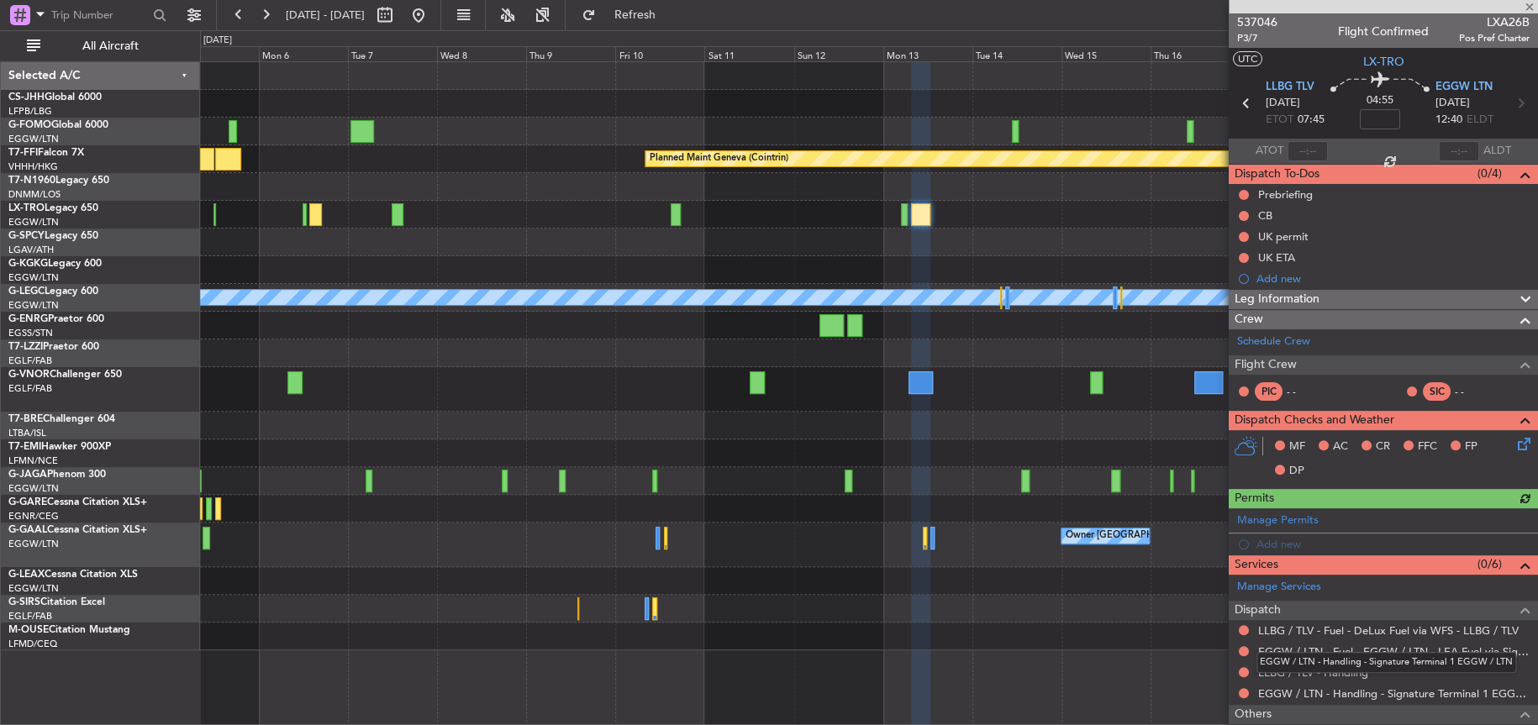
click at [1339, 671] on div "EGGW / LTN - Handling - Signature Terminal 1 EGGW / LTN" at bounding box center [1386, 662] width 260 height 21
click at [1282, 677] on link "LLBG / TLV - Handling" at bounding box center [1313, 673] width 110 height 14
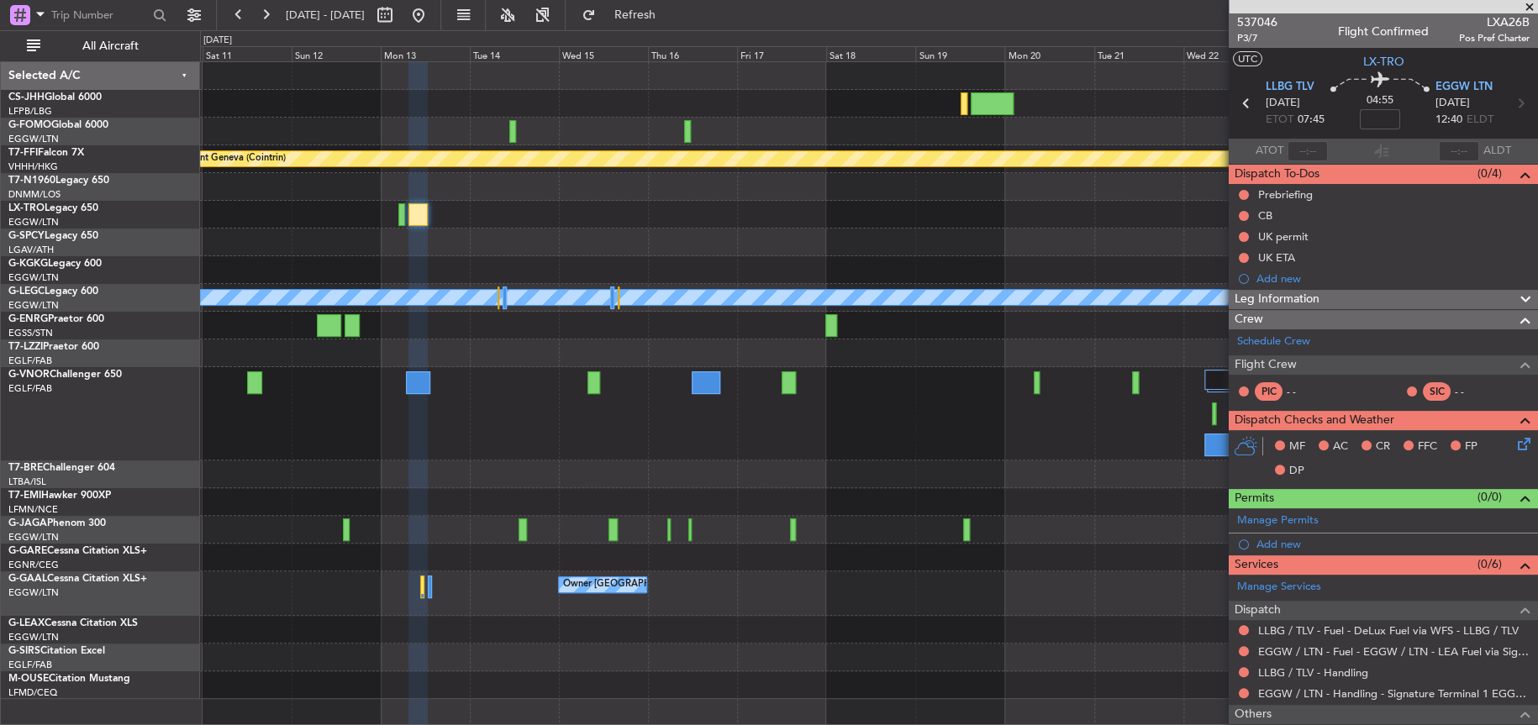
click at [496, 201] on div "Planned Maint Geneva (Cointrin) A/C Unavailable [GEOGRAPHIC_DATA] ([GEOGRAPHIC_…" at bounding box center [868, 380] width 1337 height 637
click at [597, 259] on div at bounding box center [868, 270] width 1337 height 28
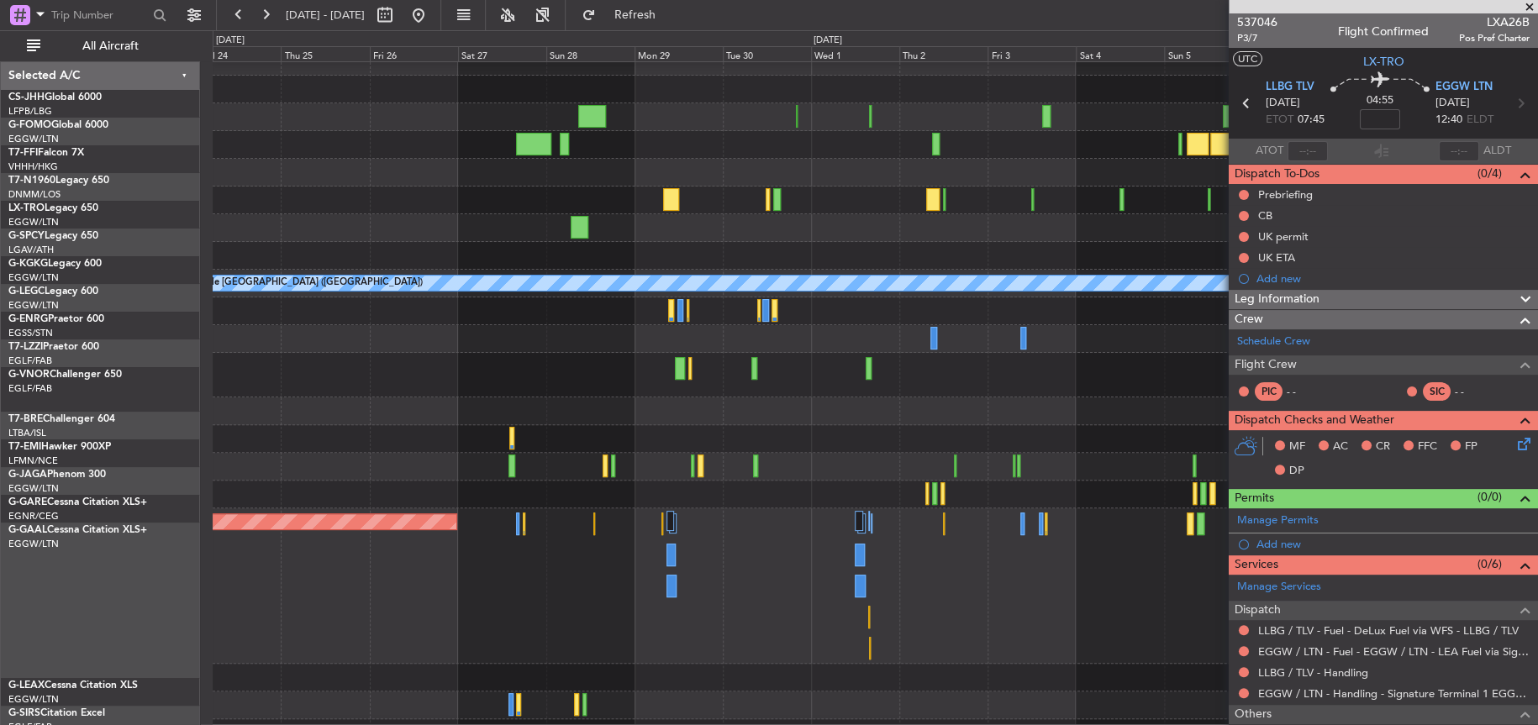
click at [946, 214] on div at bounding box center [875, 228] width 1324 height 28
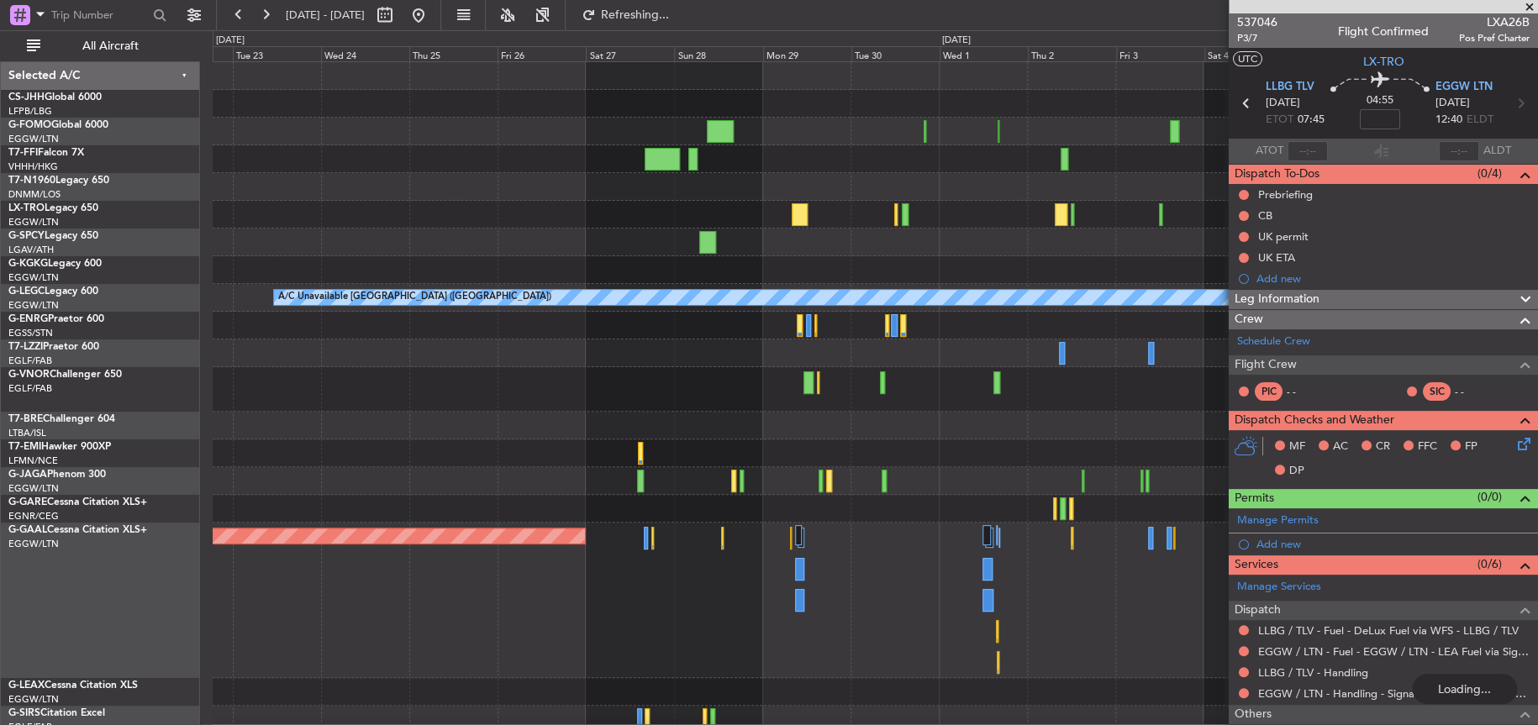
scroll to position [13, 0]
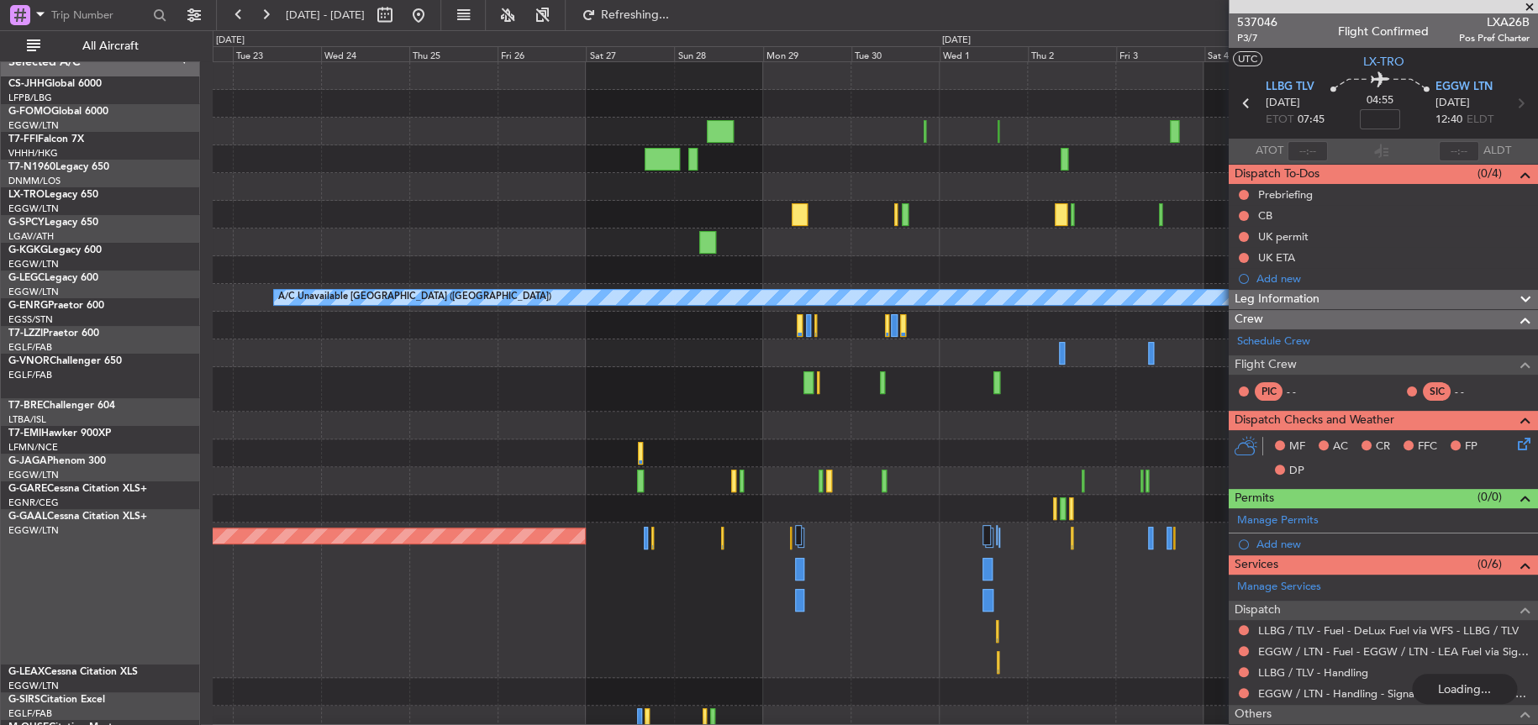
click at [687, 201] on div at bounding box center [875, 215] width 1324 height 28
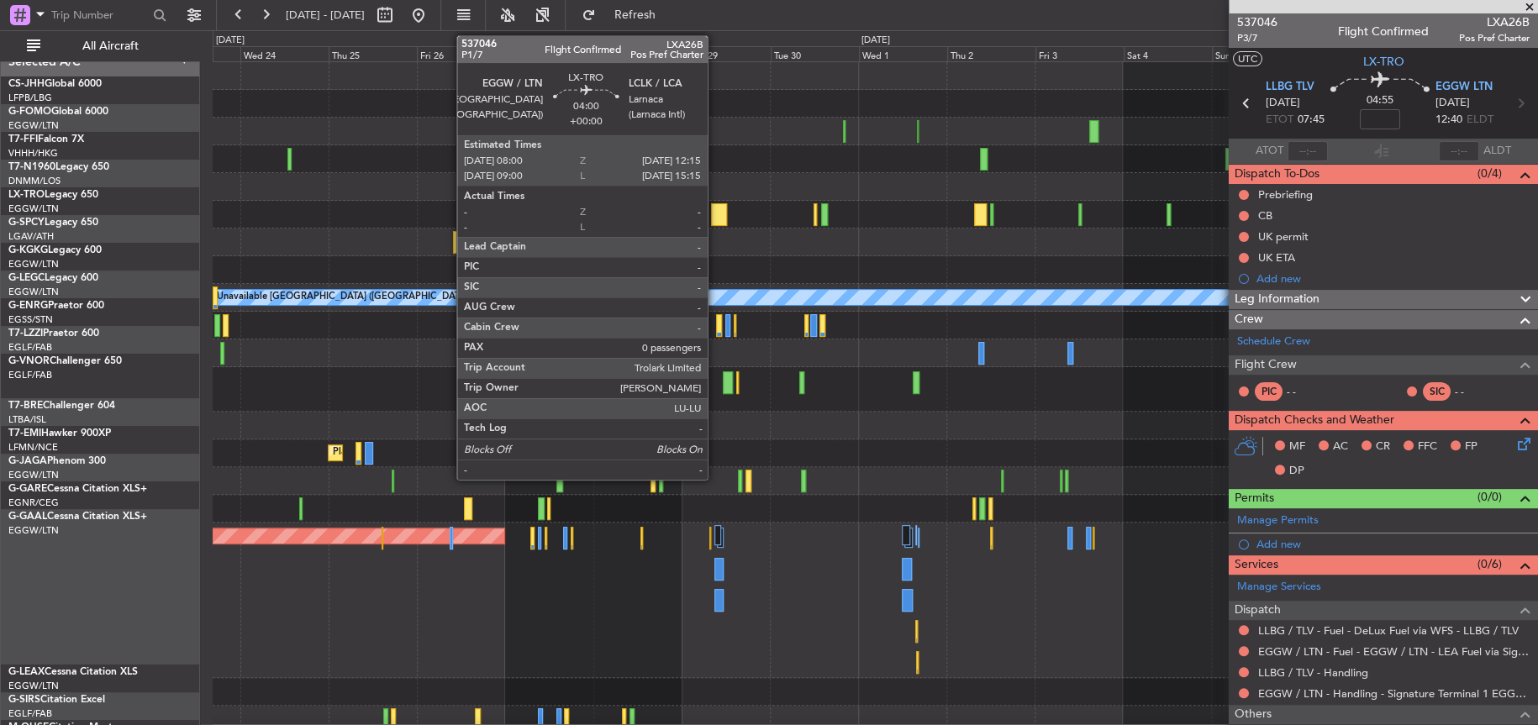
scroll to position [0, 0]
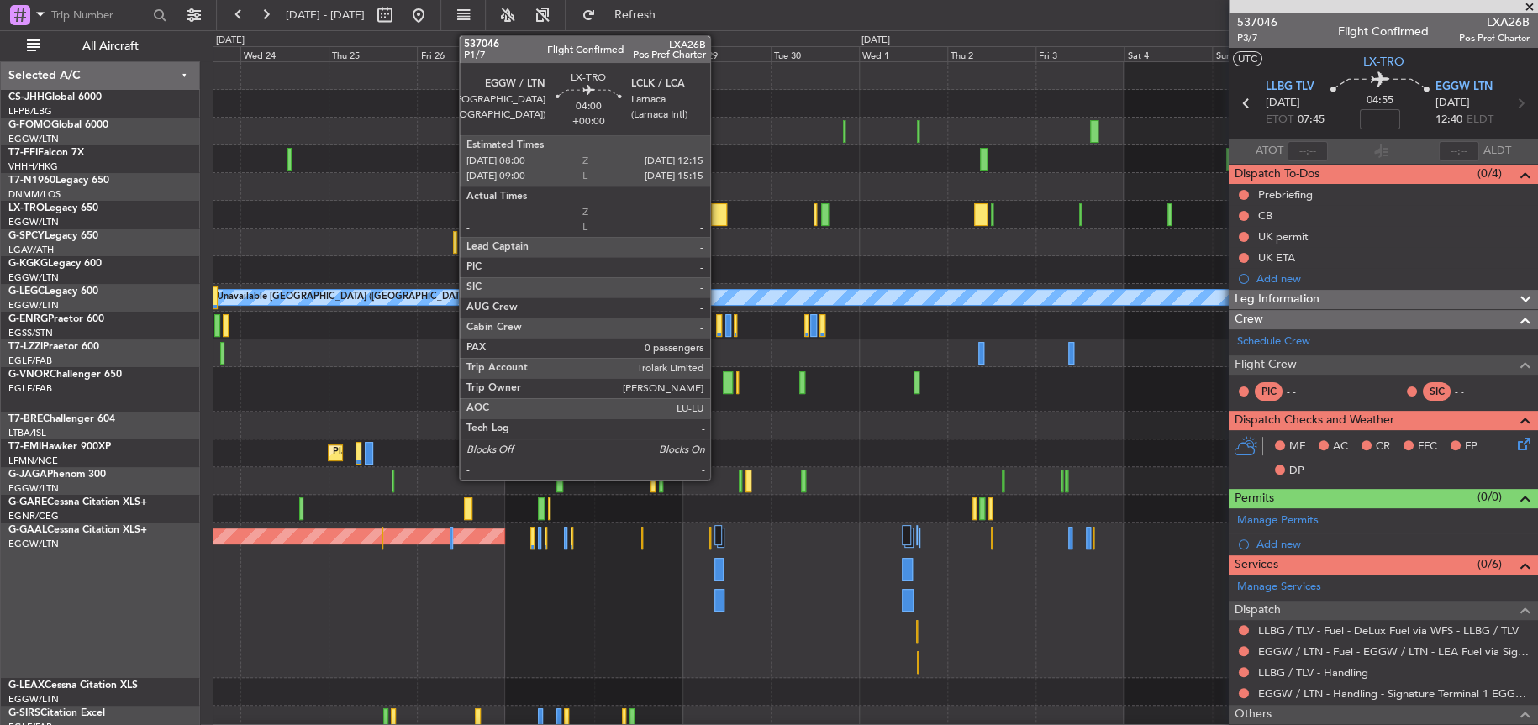
click at [718, 209] on div at bounding box center [719, 214] width 16 height 23
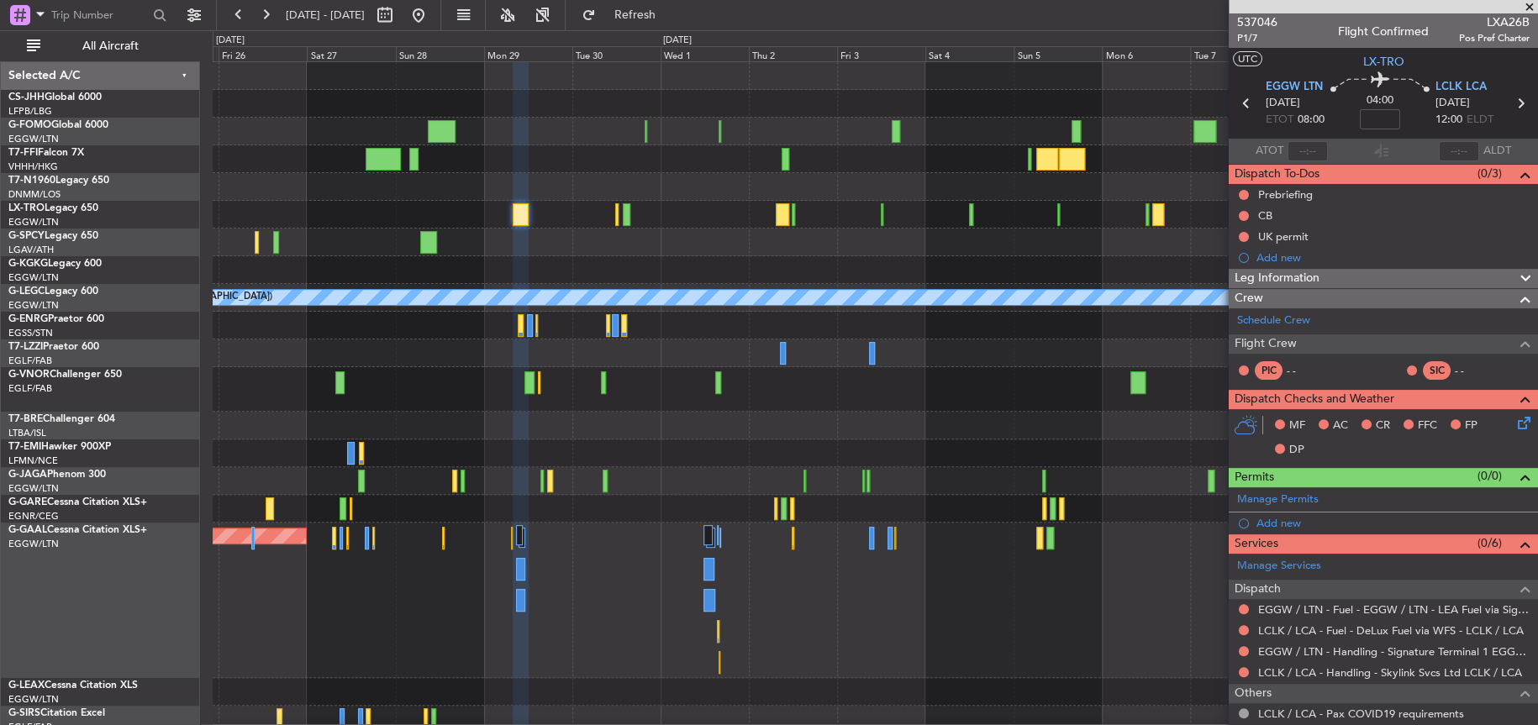
click at [732, 253] on div at bounding box center [875, 243] width 1324 height 28
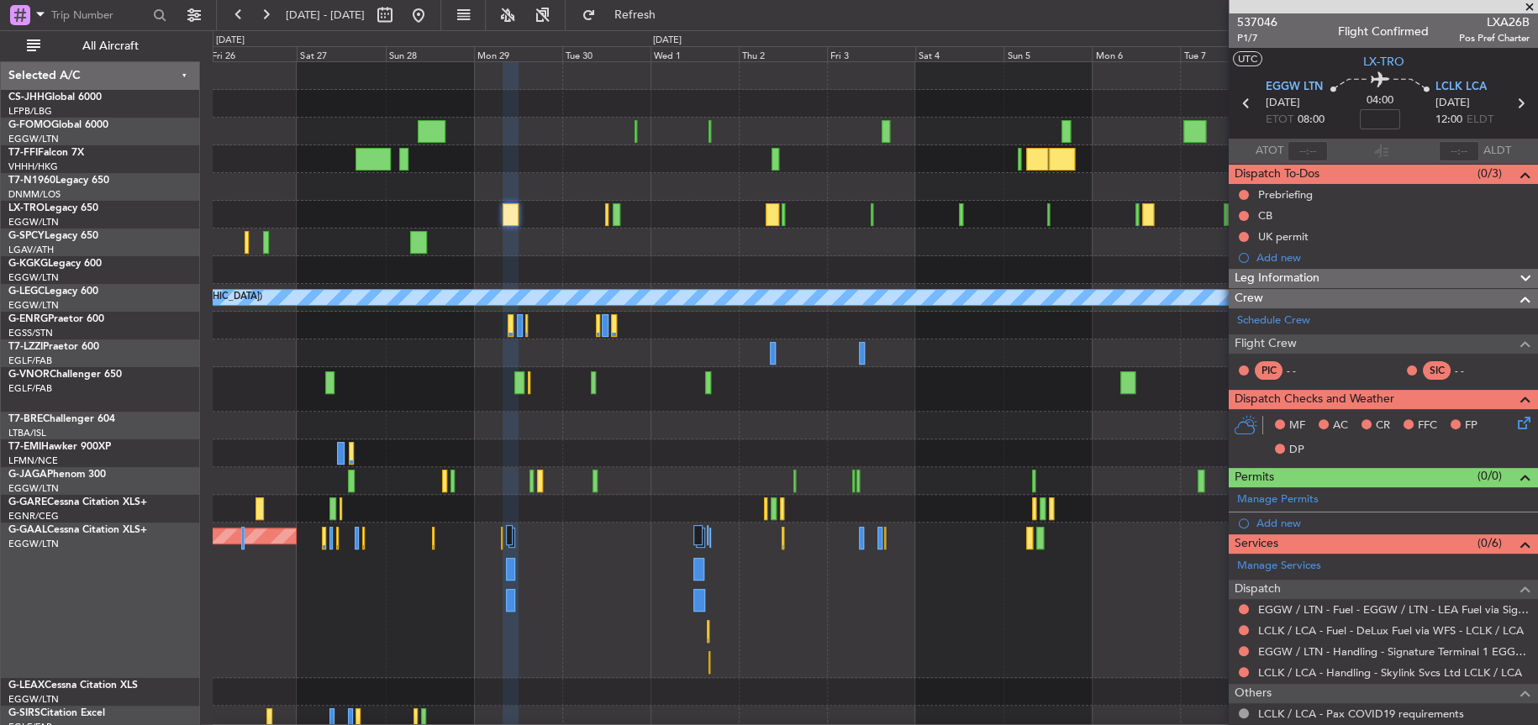
scroll to position [87, 0]
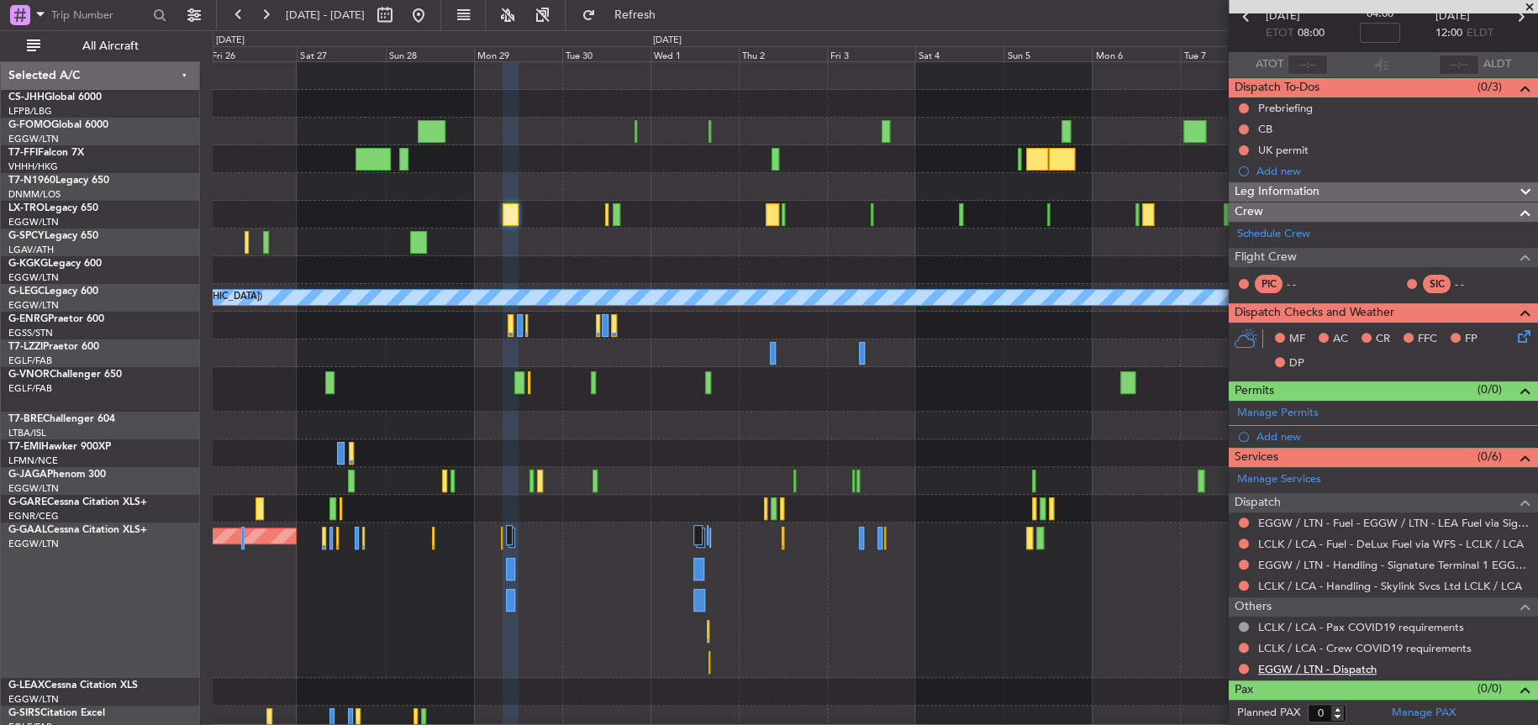
click at [1285, 662] on link "EGGW / LTN - Dispatch" at bounding box center [1317, 669] width 118 height 14
click at [625, 456] on div "Planned Maint [GEOGRAPHIC_DATA]" at bounding box center [875, 454] width 1324 height 28
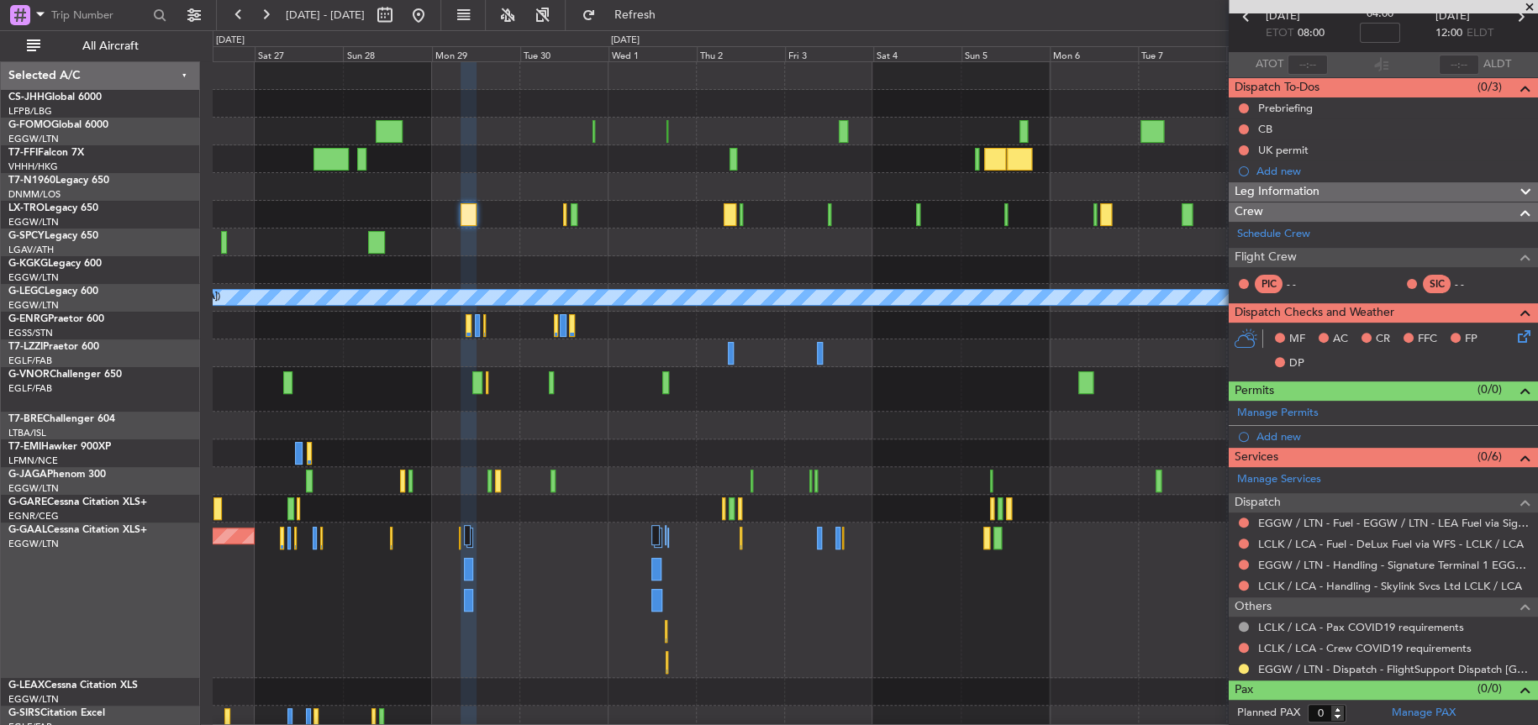
scroll to position [3, 0]
click at [639, 256] on div at bounding box center [875, 270] width 1324 height 28
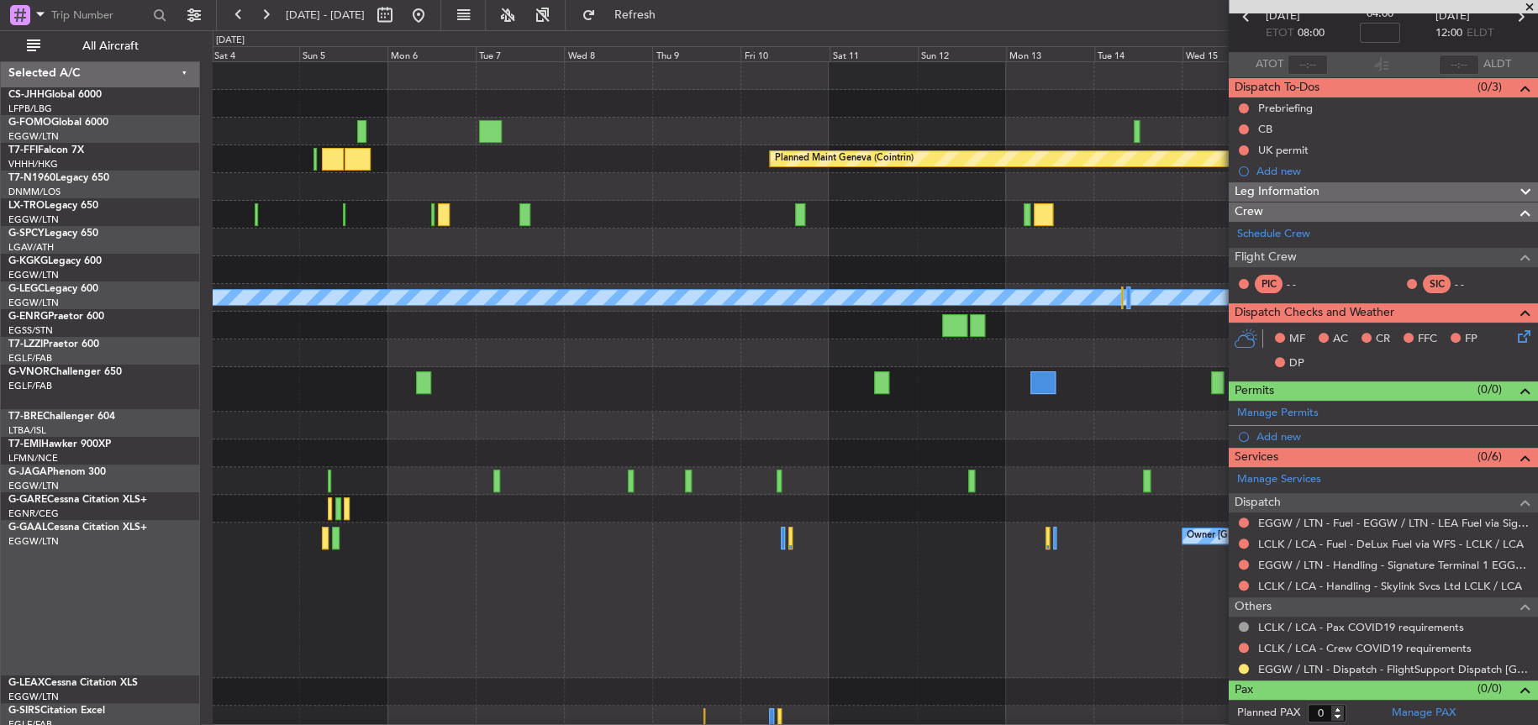
click at [423, 324] on div "Planned Maint Geneva (Cointrin) A/C Unavailable [GEOGRAPHIC_DATA] ([GEOGRAPHIC_…" at bounding box center [875, 411] width 1324 height 699
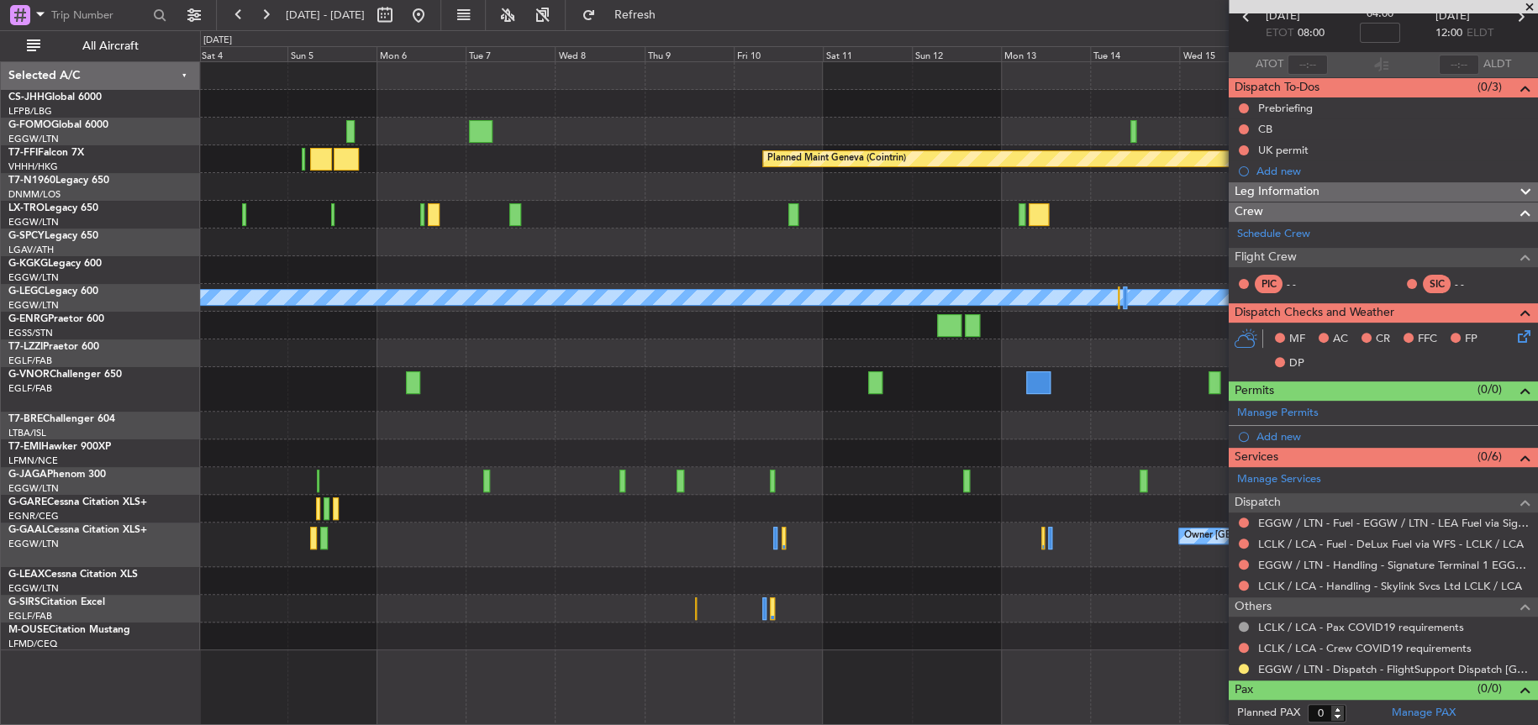
click at [663, 355] on div at bounding box center [868, 354] width 1337 height 28
click at [664, 197] on div at bounding box center [868, 187] width 1337 height 28
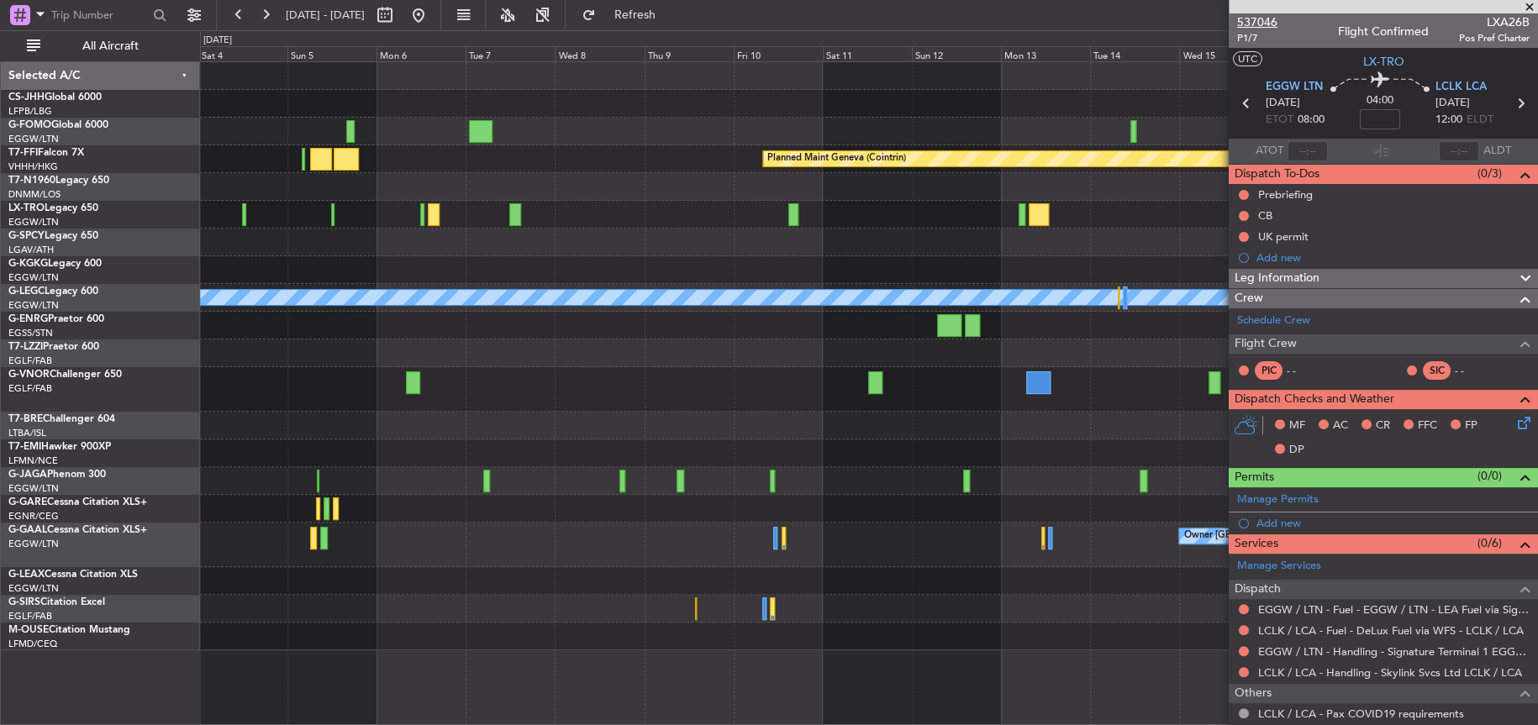
click at [1249, 26] on span "537046" at bounding box center [1257, 22] width 40 height 18
